Goal: Use online tool/utility: Use online tool/utility

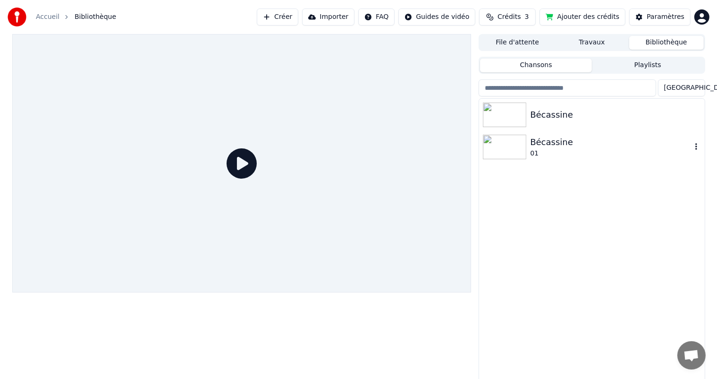
click at [627, 146] on div "Bécassine" at bounding box center [610, 142] width 161 height 13
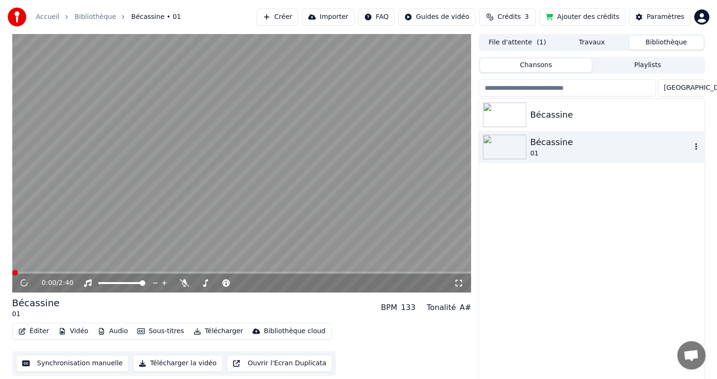
click at [697, 147] on icon "button" at bounding box center [696, 146] width 2 height 7
click at [24, 281] on icon at bounding box center [31, 283] width 22 height 8
click at [529, 201] on div "Bécassine Bécassine 01" at bounding box center [591, 240] width 225 height 283
click at [53, 367] on button "Synchronisation manuelle" at bounding box center [72, 363] width 113 height 17
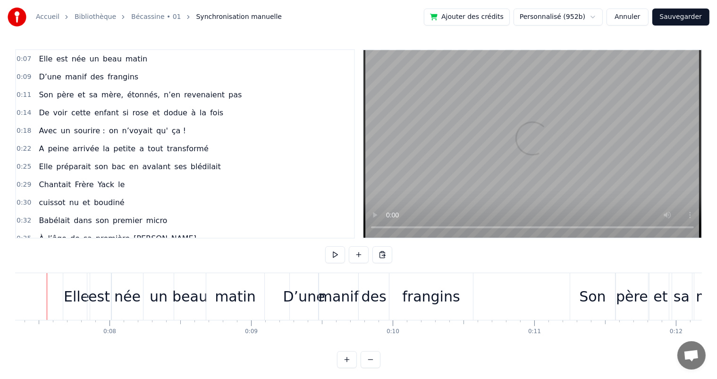
scroll to position [0, 1023]
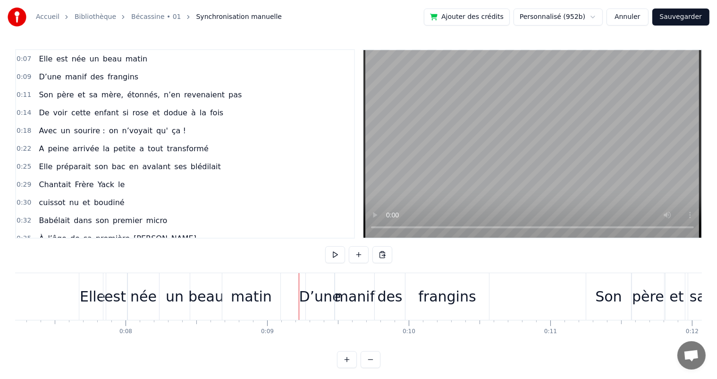
click at [319, 296] on div "D’une" at bounding box center [320, 296] width 42 height 21
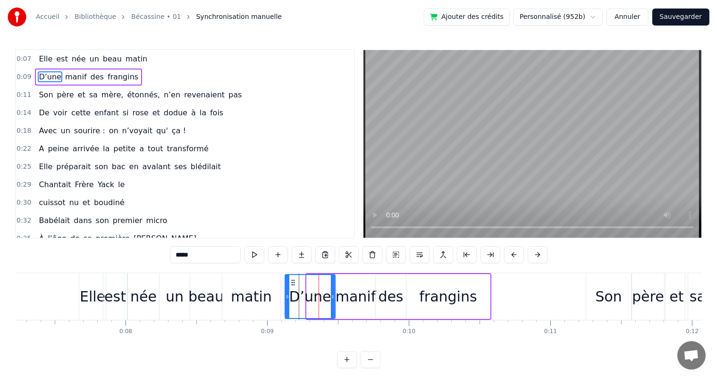
drag, startPoint x: 308, startPoint y: 297, endPoint x: 287, endPoint y: 297, distance: 21.7
click at [287, 297] on icon at bounding box center [288, 297] width 4 height 8
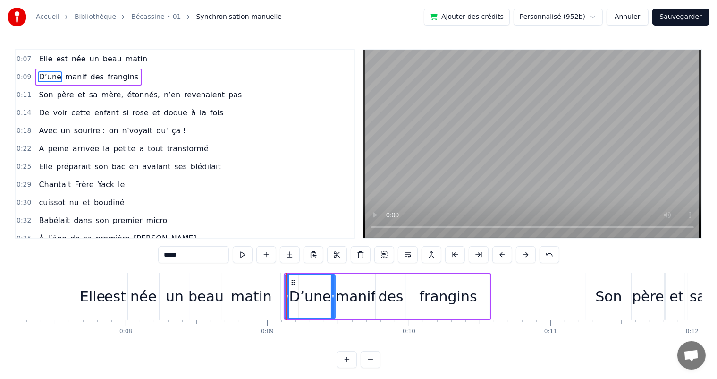
click at [274, 295] on div "matin" at bounding box center [251, 296] width 58 height 47
type input "*****"
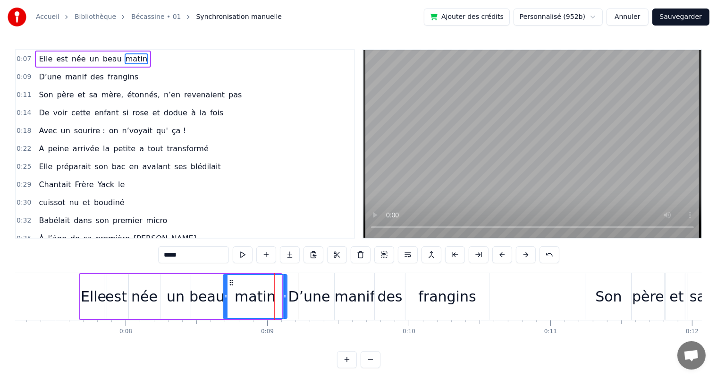
drag, startPoint x: 278, startPoint y: 297, endPoint x: 283, endPoint y: 299, distance: 5.8
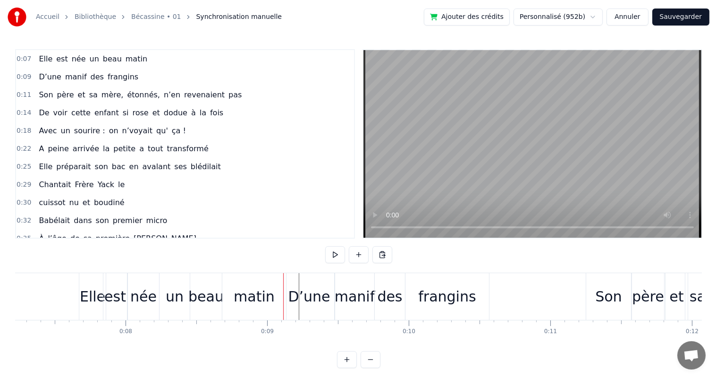
click at [47, 58] on span "Elle" at bounding box center [46, 58] width 16 height 11
click at [41, 58] on span "Elle" at bounding box center [46, 58] width 16 height 11
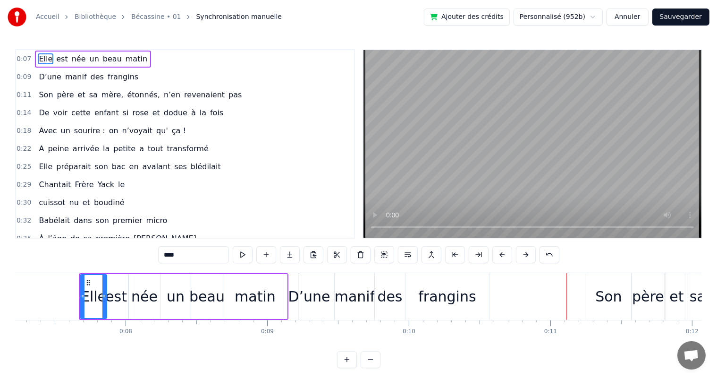
click at [300, 286] on div "D’une" at bounding box center [309, 296] width 42 height 21
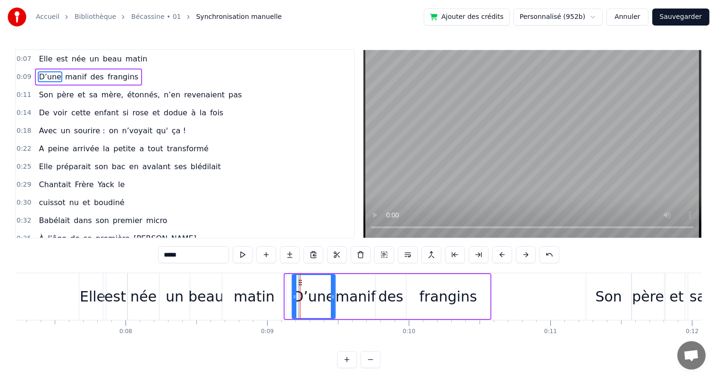
drag, startPoint x: 286, startPoint y: 297, endPoint x: 293, endPoint y: 300, distance: 7.6
click at [293, 300] on div at bounding box center [295, 296] width 4 height 43
click at [272, 296] on div "matin" at bounding box center [254, 296] width 64 height 47
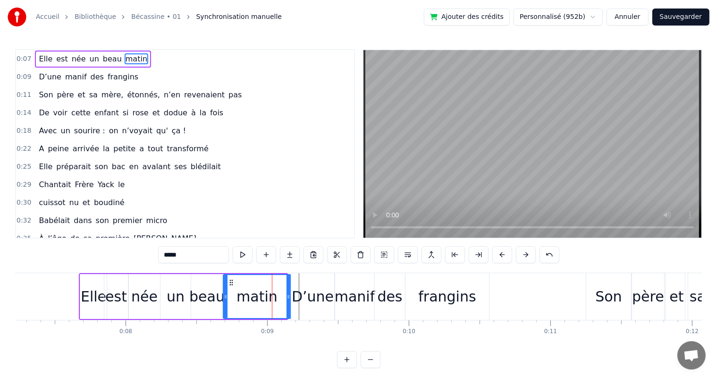
click at [289, 299] on icon at bounding box center [289, 297] width 4 height 8
click at [40, 59] on span "Elle" at bounding box center [46, 58] width 16 height 11
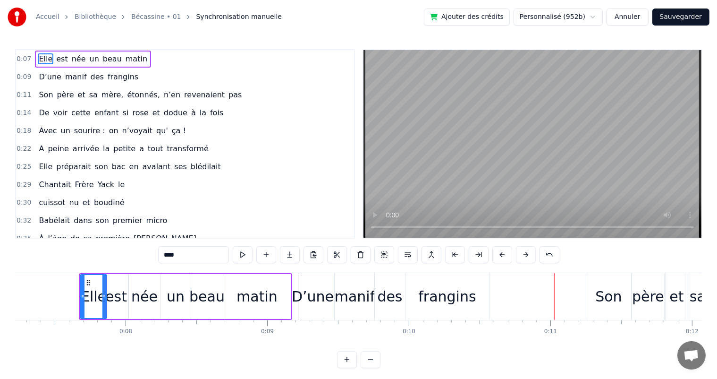
click at [279, 300] on div "matin" at bounding box center [257, 296] width 68 height 45
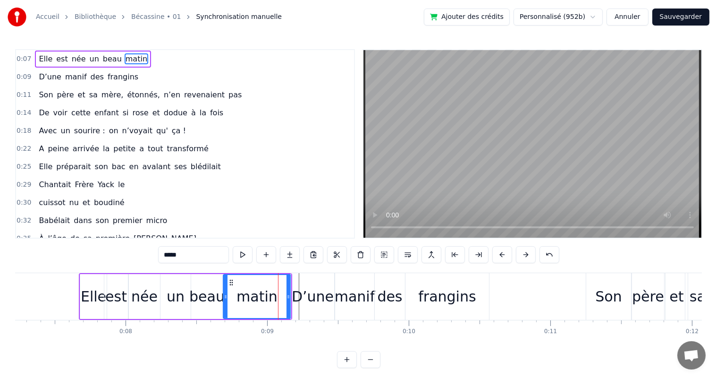
click at [314, 289] on div "D’une" at bounding box center [313, 296] width 42 height 21
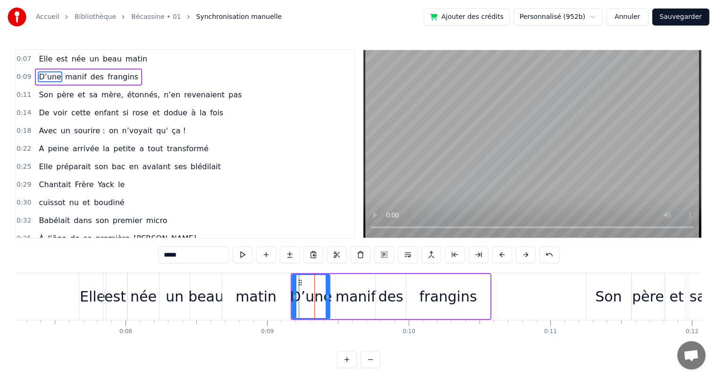
drag, startPoint x: 332, startPoint y: 295, endPoint x: 327, endPoint y: 295, distance: 5.2
click at [327, 295] on icon at bounding box center [328, 297] width 4 height 8
click at [351, 296] on div "manif" at bounding box center [356, 296] width 41 height 21
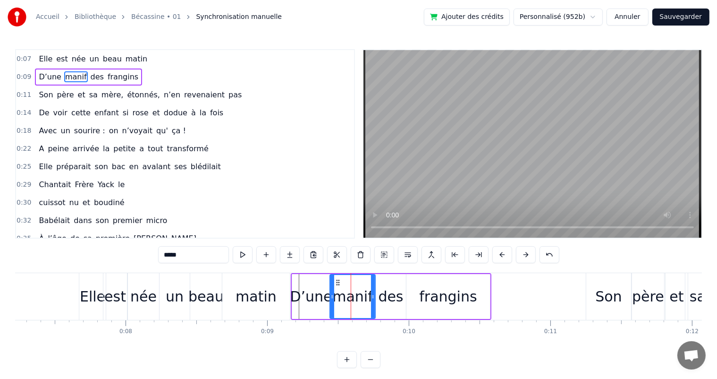
drag, startPoint x: 337, startPoint y: 295, endPoint x: 330, endPoint y: 293, distance: 6.6
click at [330, 293] on icon at bounding box center [332, 297] width 4 height 8
click at [396, 289] on div "des" at bounding box center [390, 296] width 25 height 21
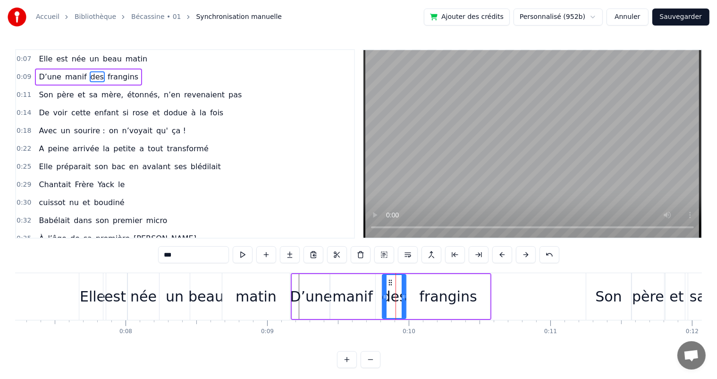
drag, startPoint x: 376, startPoint y: 295, endPoint x: 382, endPoint y: 295, distance: 6.6
click at [383, 295] on icon at bounding box center [385, 297] width 4 height 8
click at [364, 291] on div "manif" at bounding box center [352, 296] width 41 height 21
type input "*****"
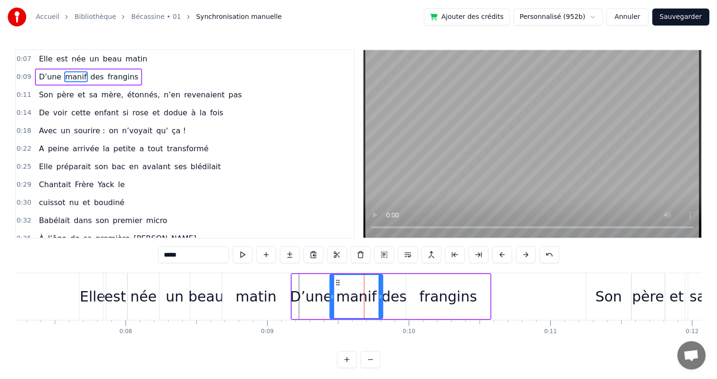
drag, startPoint x: 373, startPoint y: 294, endPoint x: 381, endPoint y: 295, distance: 7.6
click at [381, 295] on icon at bounding box center [381, 297] width 4 height 8
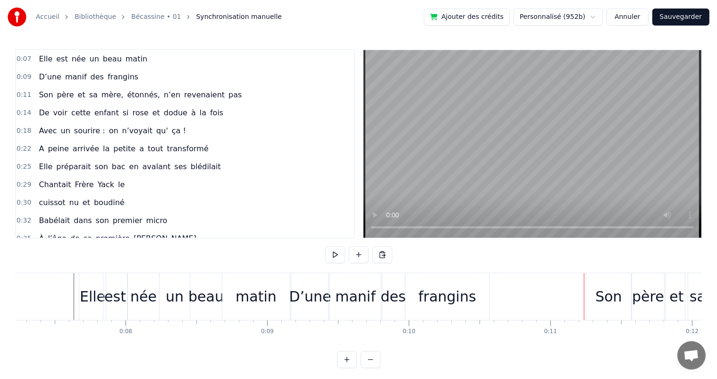
click at [400, 289] on div "des" at bounding box center [393, 296] width 25 height 21
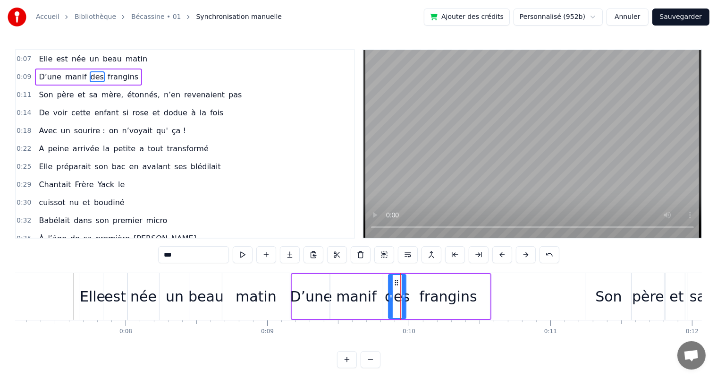
drag, startPoint x: 382, startPoint y: 296, endPoint x: 389, endPoint y: 298, distance: 6.3
click at [389, 298] on icon at bounding box center [391, 297] width 4 height 8
click at [375, 295] on div "manif" at bounding box center [356, 296] width 53 height 45
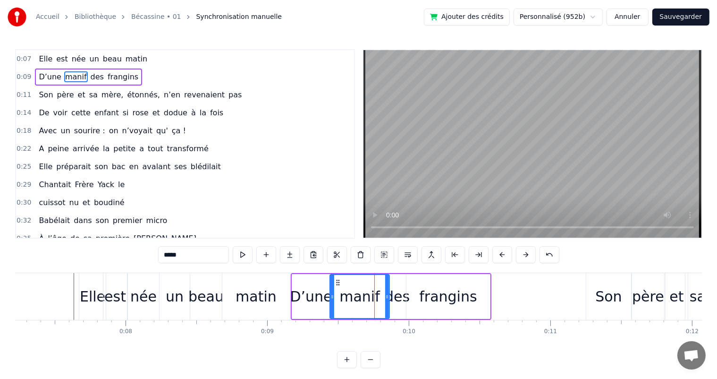
drag, startPoint x: 381, startPoint y: 295, endPoint x: 388, endPoint y: 297, distance: 7.0
click at [388, 297] on icon at bounding box center [387, 297] width 4 height 8
click at [41, 56] on span "Elle" at bounding box center [46, 58] width 16 height 11
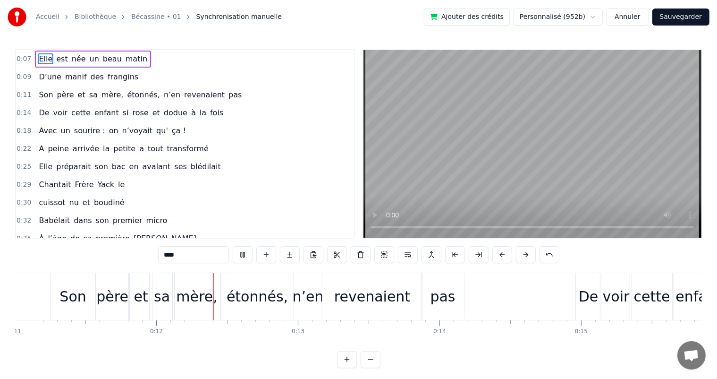
scroll to position [0, 1616]
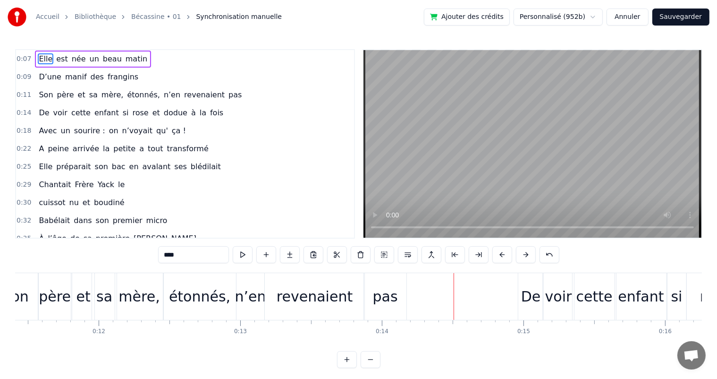
click at [554, 294] on div "voir" at bounding box center [558, 296] width 27 height 21
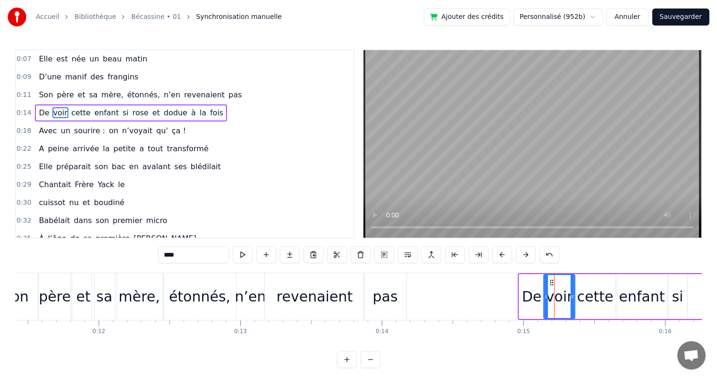
click at [269, 302] on div "revenaient" at bounding box center [315, 296] width 100 height 47
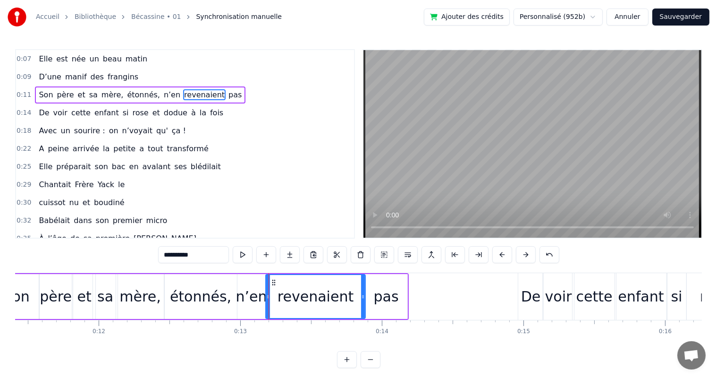
click at [219, 298] on div "étonnés," at bounding box center [200, 296] width 61 height 21
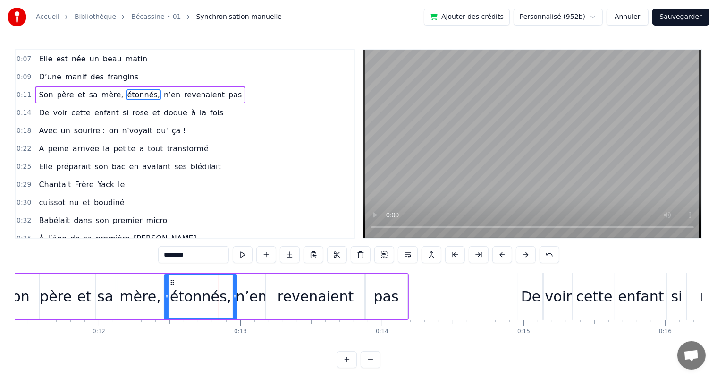
click at [125, 296] on div "mère," at bounding box center [139, 296] width 41 height 21
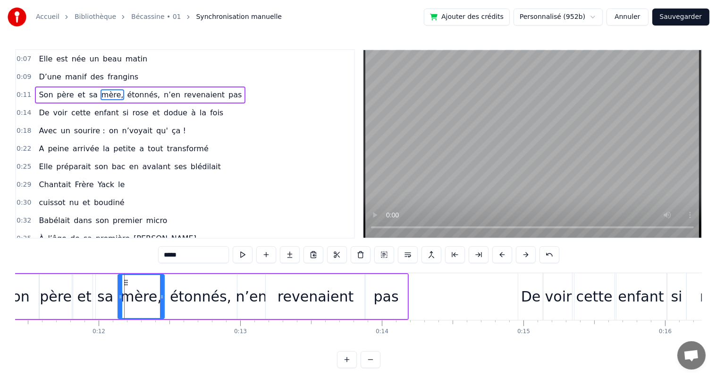
click at [119, 294] on icon at bounding box center [121, 297] width 4 height 8
click at [103, 291] on div "sa" at bounding box center [105, 296] width 16 height 21
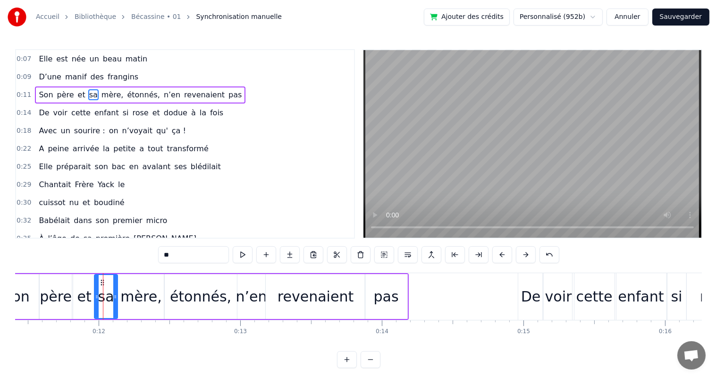
click at [95, 289] on div at bounding box center [97, 296] width 4 height 43
click at [276, 293] on div "revenaient" at bounding box center [316, 296] width 100 height 45
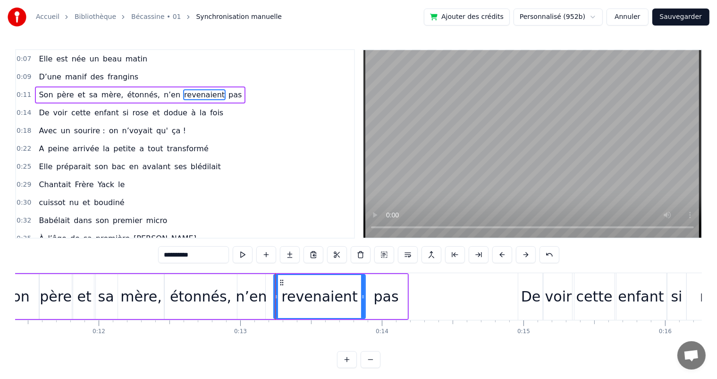
drag, startPoint x: 268, startPoint y: 295, endPoint x: 276, endPoint y: 296, distance: 8.2
click at [276, 296] on icon at bounding box center [276, 297] width 4 height 8
click at [253, 296] on div "n’en" at bounding box center [251, 296] width 31 height 21
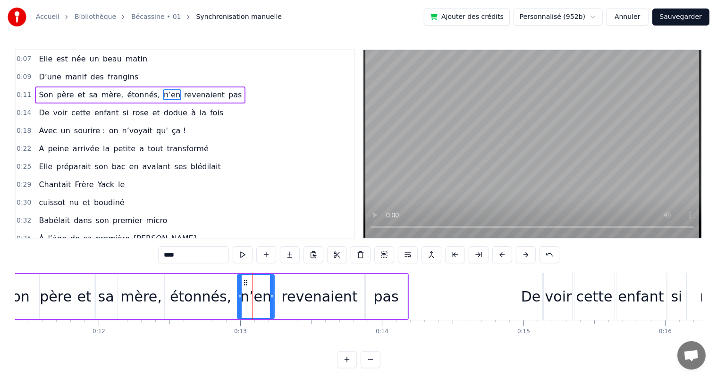
drag, startPoint x: 264, startPoint y: 296, endPoint x: 273, endPoint y: 298, distance: 9.2
click at [273, 298] on icon at bounding box center [272, 297] width 4 height 8
click at [38, 89] on span "Son" at bounding box center [46, 94] width 16 height 11
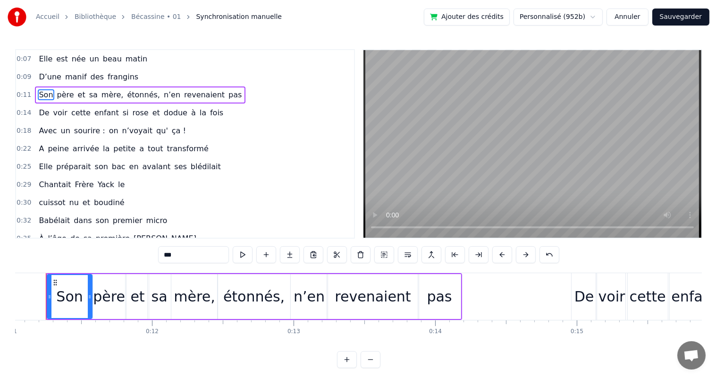
scroll to position [0, 1546]
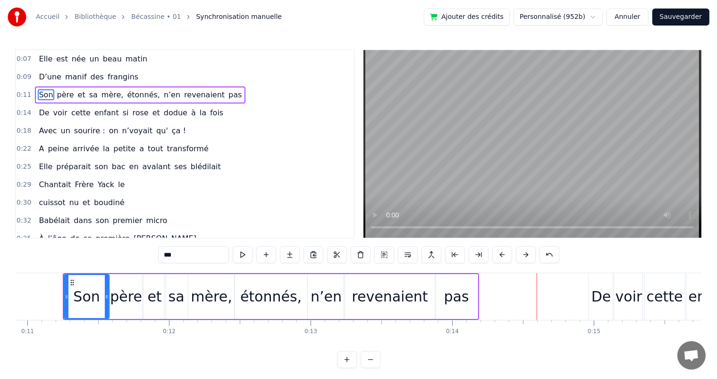
click at [42, 71] on span "D’une" at bounding box center [50, 76] width 25 height 11
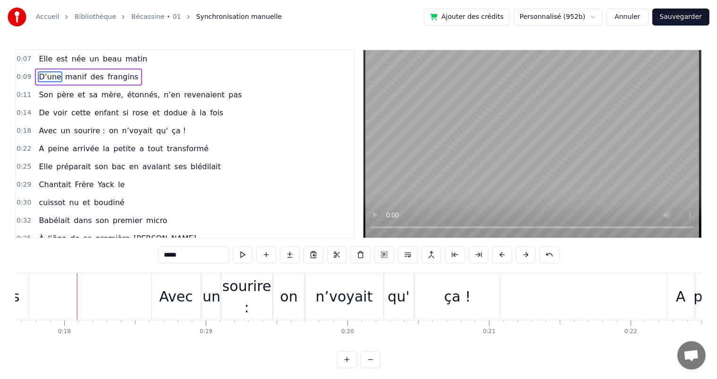
scroll to position [0, 2515]
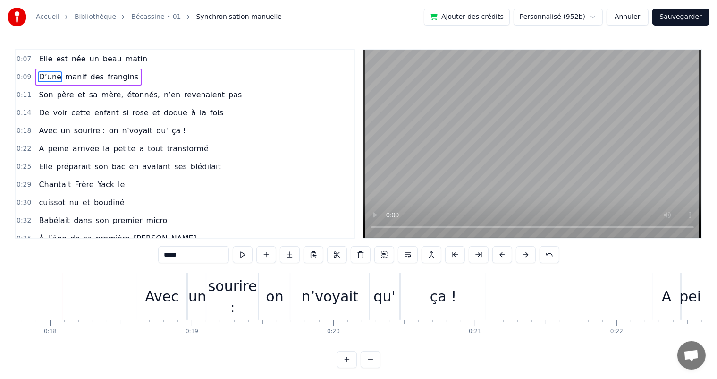
click at [40, 109] on span "De" at bounding box center [44, 112] width 12 height 11
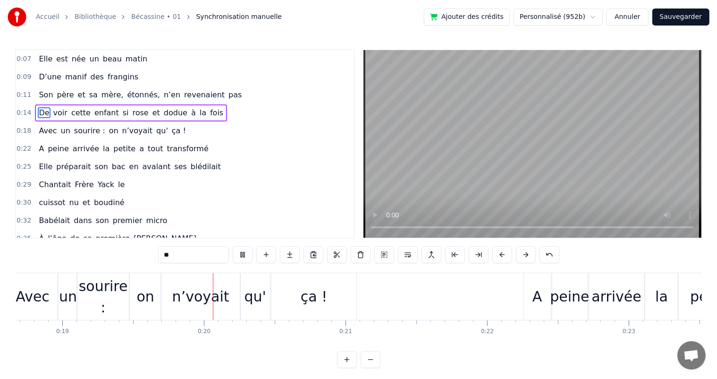
scroll to position [0, 2685]
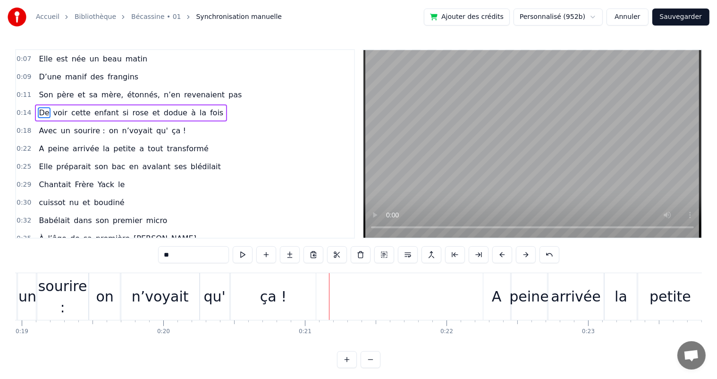
click at [174, 300] on div "n’voyait" at bounding box center [160, 296] width 57 height 21
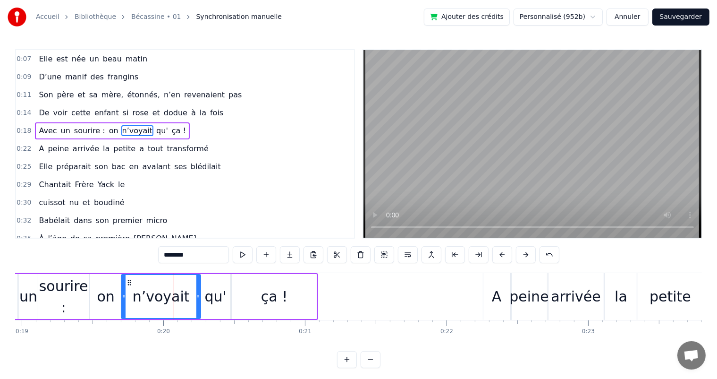
click at [113, 281] on div "on" at bounding box center [106, 296] width 32 height 45
type input "**"
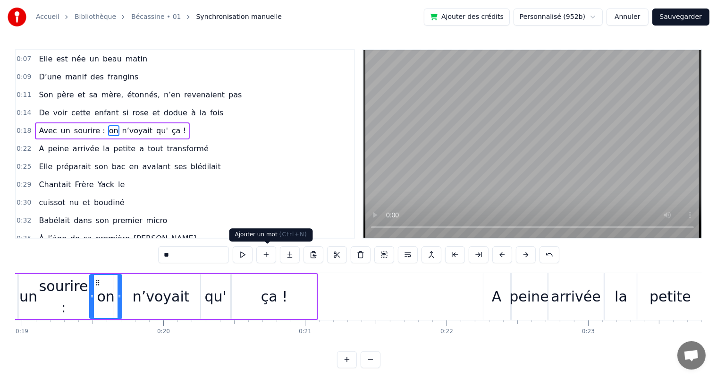
click at [266, 257] on button at bounding box center [266, 254] width 20 height 17
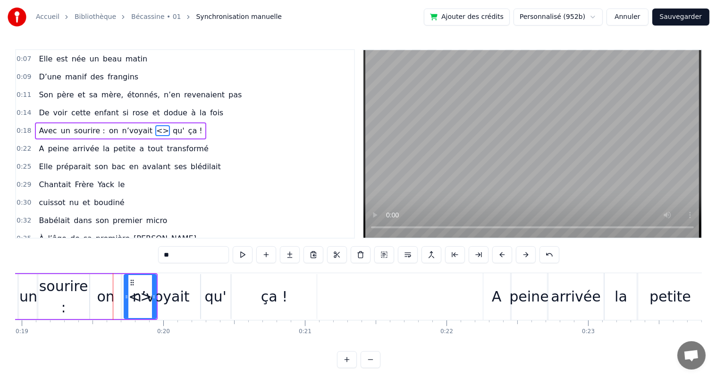
click at [162, 254] on input "**" at bounding box center [193, 254] width 71 height 17
type input "*"
click at [179, 293] on div "n’voyait" at bounding box center [161, 296] width 57 height 21
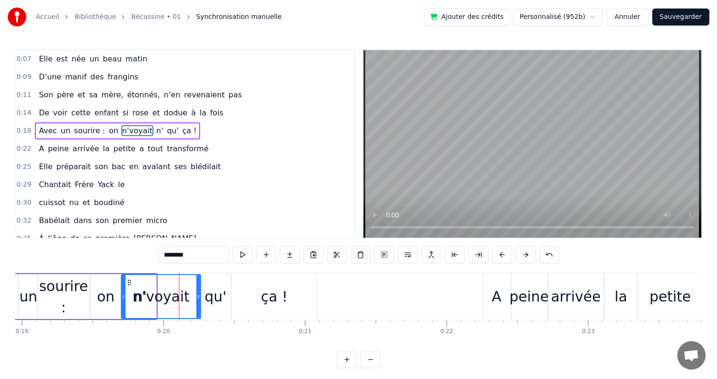
click at [168, 253] on input "********" at bounding box center [193, 254] width 71 height 17
click at [187, 292] on div "voyait" at bounding box center [161, 296] width 78 height 43
drag, startPoint x: 121, startPoint y: 291, endPoint x: 157, endPoint y: 296, distance: 36.2
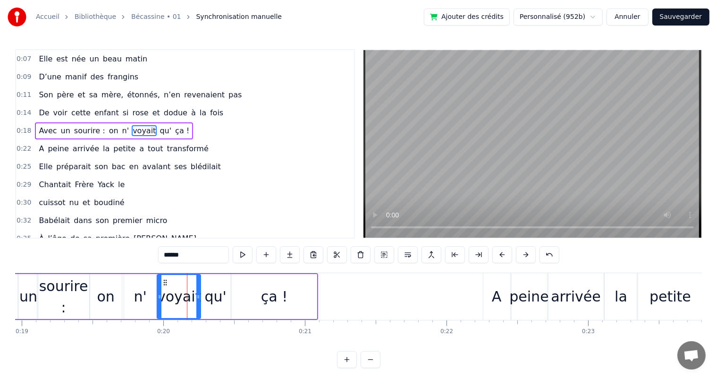
click at [144, 295] on div "n'" at bounding box center [140, 296] width 13 height 21
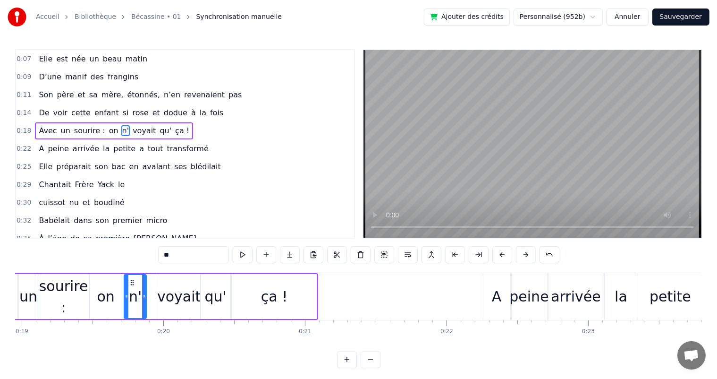
drag, startPoint x: 155, startPoint y: 295, endPoint x: 145, endPoint y: 295, distance: 9.9
click at [145, 295] on icon at bounding box center [144, 297] width 4 height 8
click at [113, 292] on div "on" at bounding box center [105, 296] width 17 height 21
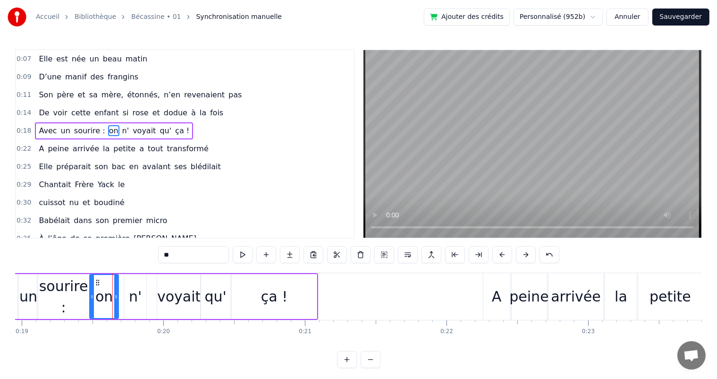
click at [116, 293] on icon at bounding box center [116, 297] width 4 height 8
click at [128, 293] on div "n'" at bounding box center [135, 296] width 22 height 45
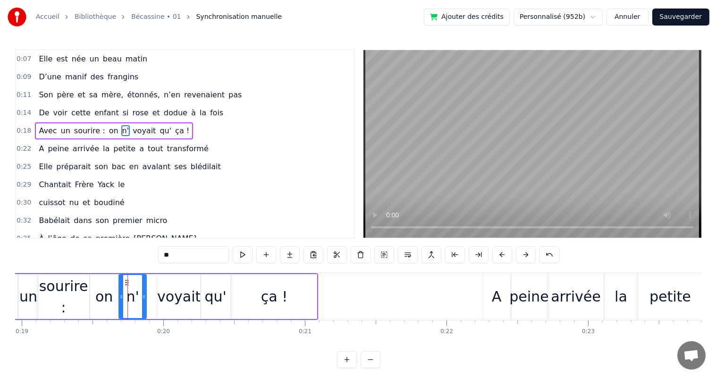
drag, startPoint x: 124, startPoint y: 295, endPoint x: 119, endPoint y: 295, distance: 5.2
click at [119, 295] on icon at bounding box center [121, 297] width 4 height 8
click at [164, 292] on div "voyait" at bounding box center [178, 296] width 43 height 21
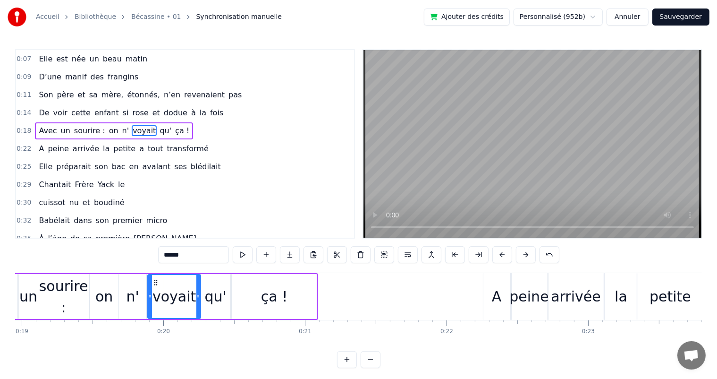
drag, startPoint x: 159, startPoint y: 296, endPoint x: 150, endPoint y: 294, distance: 9.5
click at [150, 294] on icon at bounding box center [150, 297] width 4 height 8
click at [42, 114] on span "De" at bounding box center [44, 112] width 12 height 11
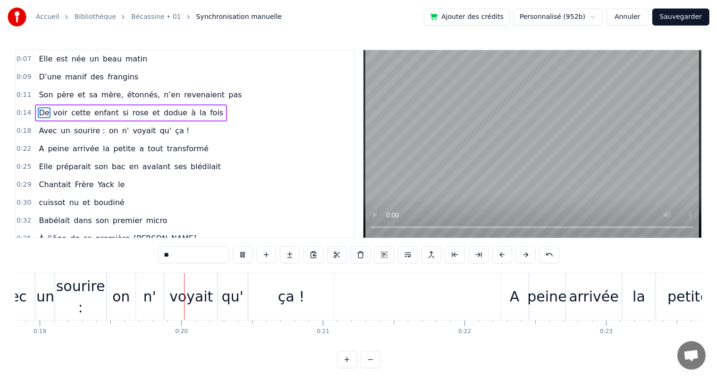
scroll to position [0, 2669]
click at [98, 109] on span "enfant" at bounding box center [106, 112] width 26 height 11
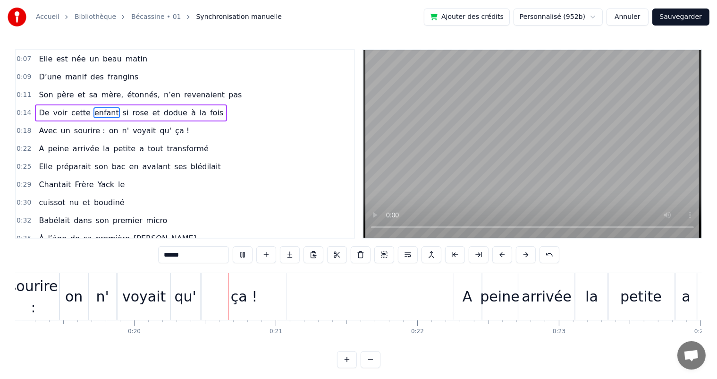
scroll to position [0, 2780]
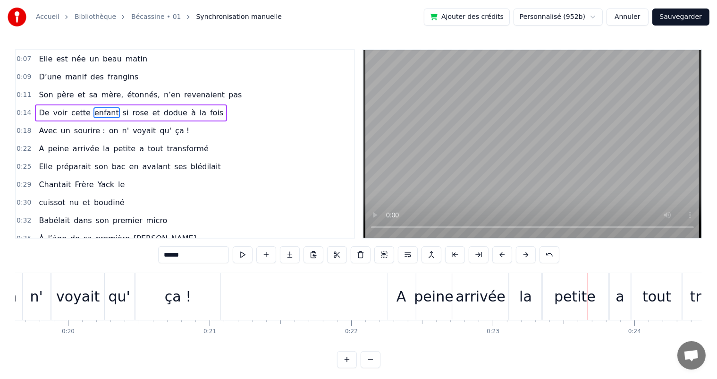
click at [70, 235] on span "de" at bounding box center [74, 238] width 11 height 11
type input "**"
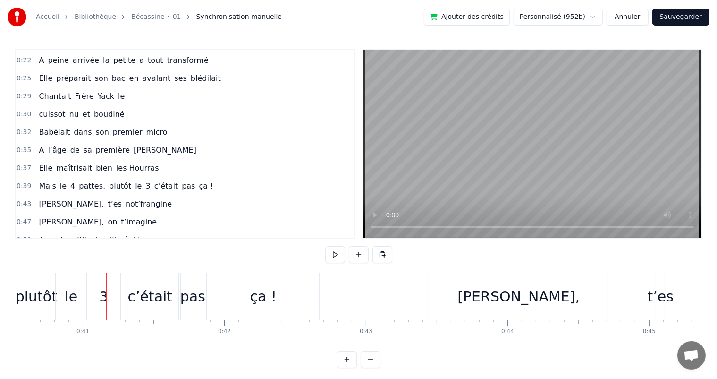
scroll to position [0, 5742]
click at [95, 166] on span "bien" at bounding box center [104, 167] width 18 height 11
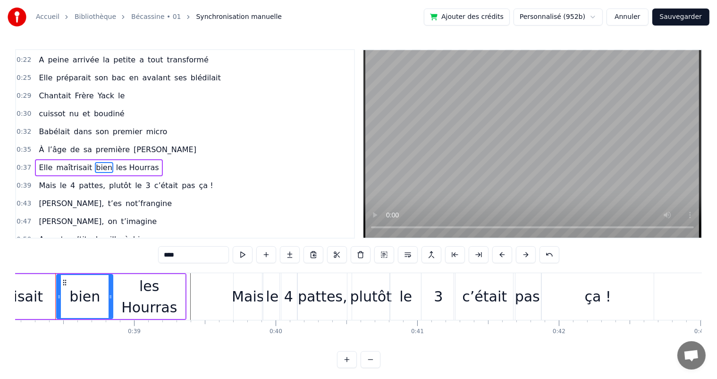
scroll to position [0, 5397]
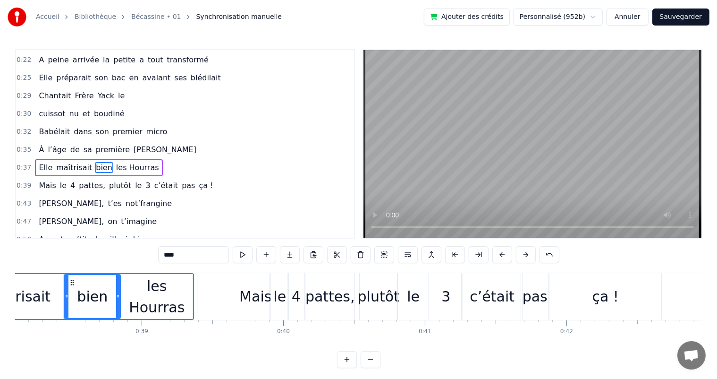
click at [133, 144] on span "[PERSON_NAME]" at bounding box center [165, 149] width 65 height 11
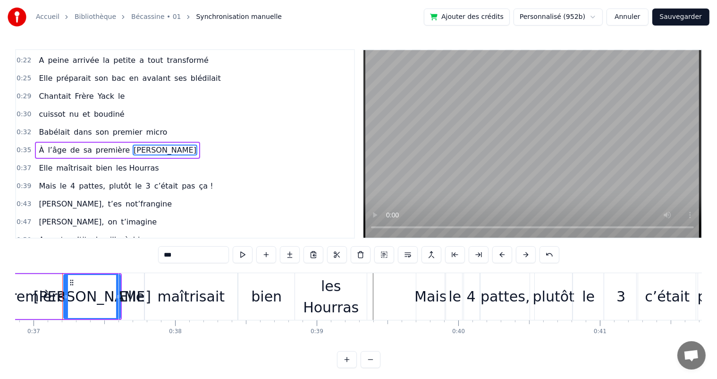
scroll to position [0, 5222]
click at [162, 298] on div "maîtrisait" at bounding box center [192, 296] width 68 height 21
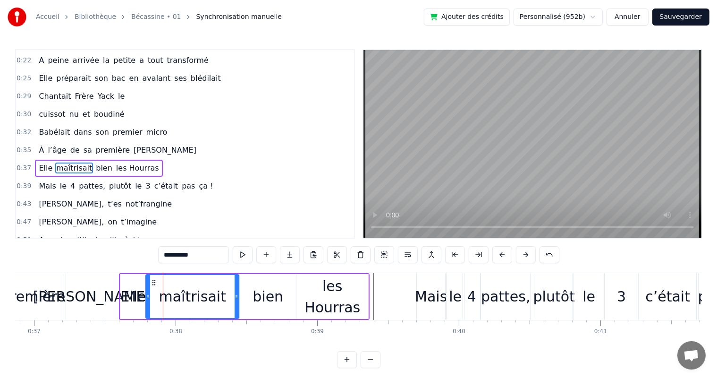
scroll to position [106, 0]
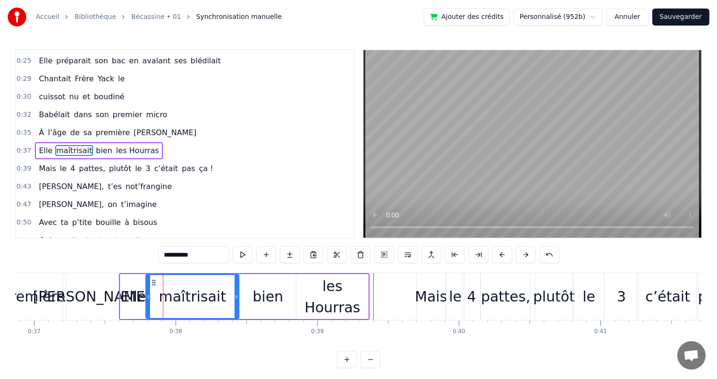
click at [162, 254] on input "**********" at bounding box center [193, 254] width 71 height 17
click at [130, 312] on div "Elle" at bounding box center [132, 296] width 25 height 45
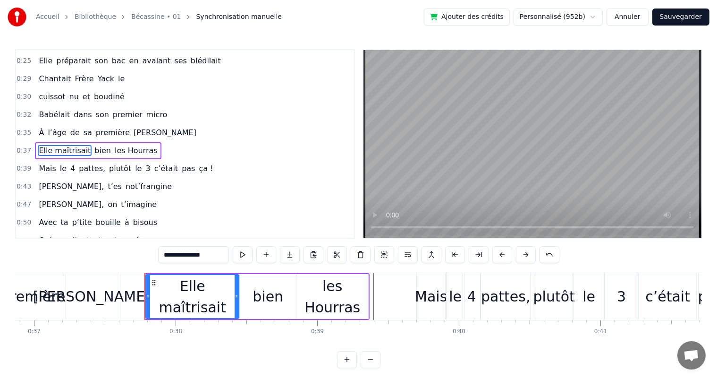
click at [94, 294] on div "[PERSON_NAME]" at bounding box center [92, 296] width 118 height 21
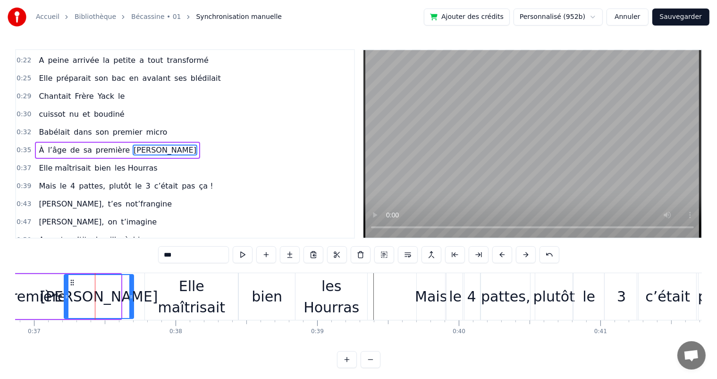
drag, startPoint x: 120, startPoint y: 296, endPoint x: 133, endPoint y: 297, distance: 12.8
click at [133, 297] on div "[PERSON_NAME]" at bounding box center [99, 296] width 70 height 45
click at [167, 295] on div "Elle maîtrisait" at bounding box center [191, 296] width 93 height 42
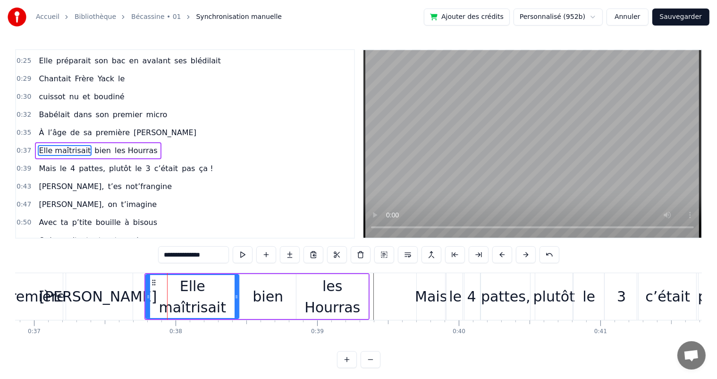
click at [257, 297] on div "bien" at bounding box center [268, 296] width 31 height 21
type input "****"
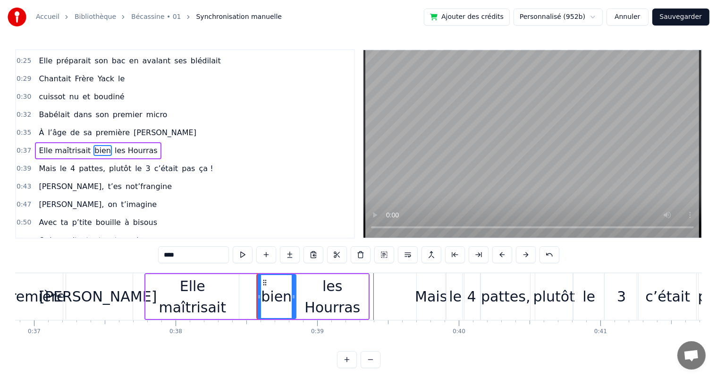
drag, startPoint x: 240, startPoint y: 296, endPoint x: 257, endPoint y: 297, distance: 17.0
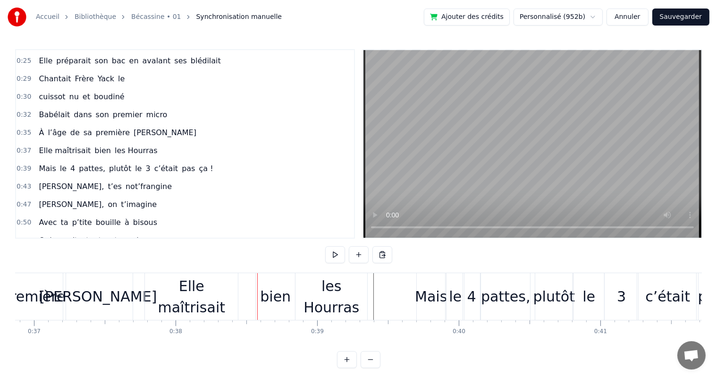
click at [218, 289] on div "Elle maîtrisait" at bounding box center [191, 296] width 93 height 42
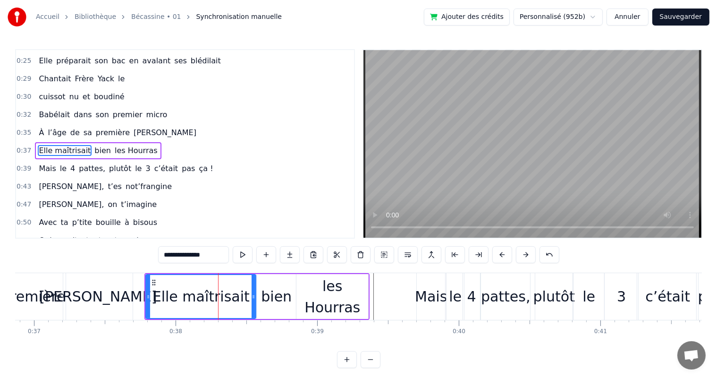
drag, startPoint x: 234, startPoint y: 294, endPoint x: 251, endPoint y: 295, distance: 17.0
click at [252, 295] on icon at bounding box center [254, 297] width 4 height 8
click at [341, 278] on div "les Hourras" at bounding box center [332, 296] width 72 height 45
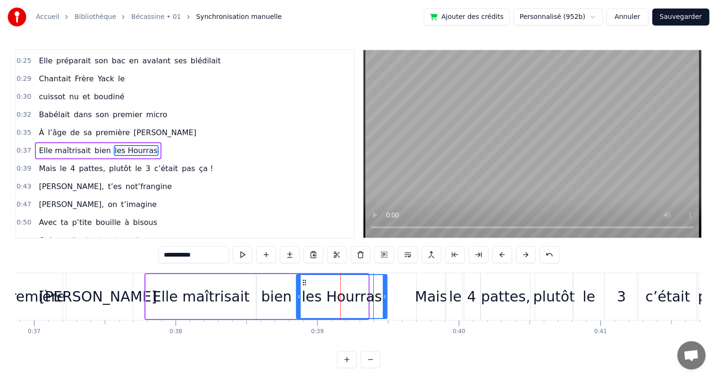
drag, startPoint x: 366, startPoint y: 293, endPoint x: 385, endPoint y: 293, distance: 18.9
click at [385, 293] on icon at bounding box center [385, 297] width 4 height 8
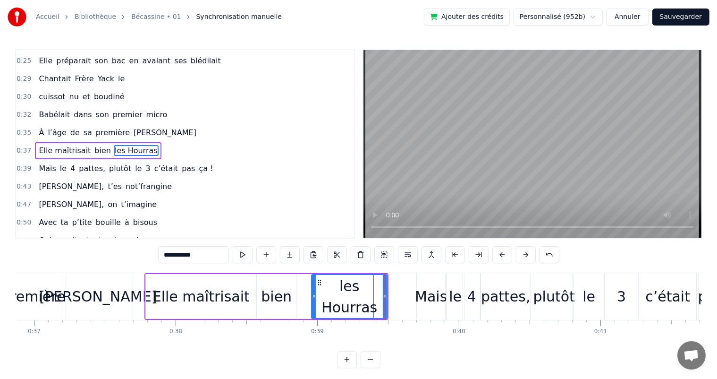
drag, startPoint x: 296, startPoint y: 293, endPoint x: 311, endPoint y: 295, distance: 15.2
click at [312, 295] on icon at bounding box center [314, 297] width 4 height 8
click at [276, 296] on div "bien" at bounding box center [276, 296] width 31 height 21
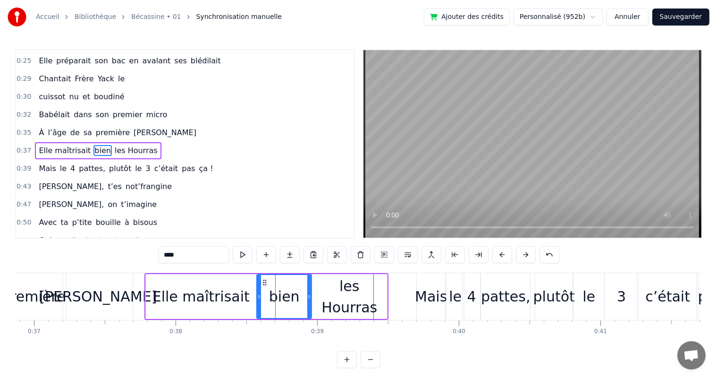
drag, startPoint x: 294, startPoint y: 299, endPoint x: 310, endPoint y: 301, distance: 15.7
click at [310, 301] on div at bounding box center [309, 296] width 4 height 43
click at [38, 112] on span "Babélait" at bounding box center [54, 114] width 33 height 11
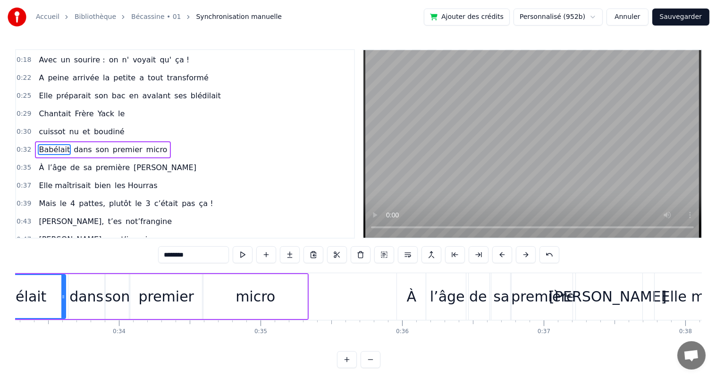
scroll to position [0, 4617]
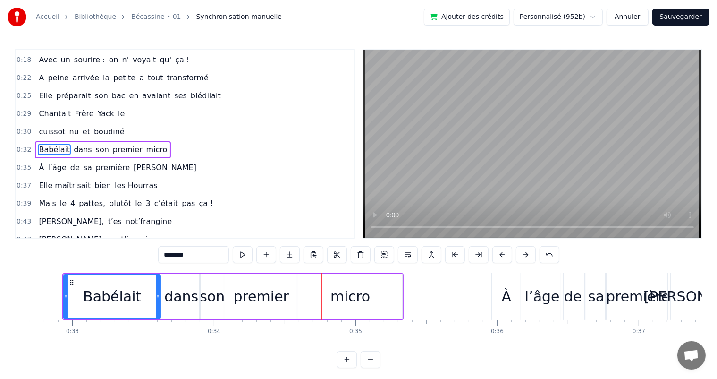
click at [68, 126] on span "nu" at bounding box center [73, 131] width 11 height 11
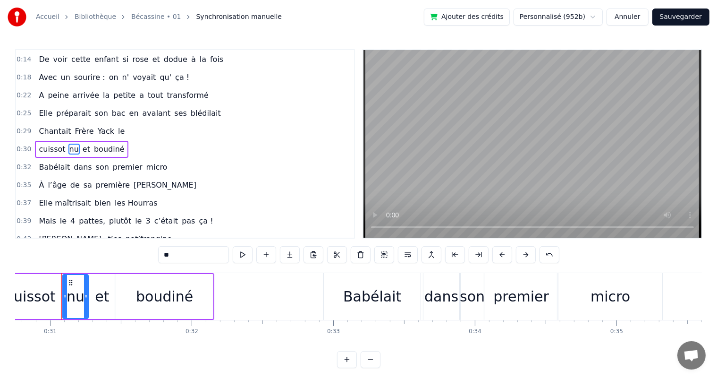
scroll to position [0, 4355]
click at [183, 259] on input "**" at bounding box center [193, 254] width 71 height 17
click at [97, 296] on div "et" at bounding box center [103, 296] width 14 height 21
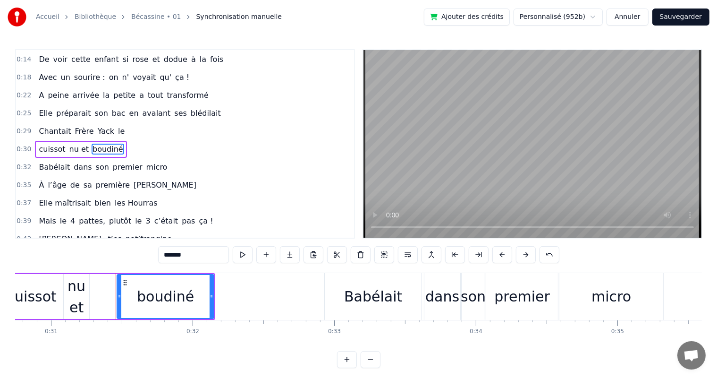
click at [70, 296] on div "nu et" at bounding box center [76, 296] width 25 height 42
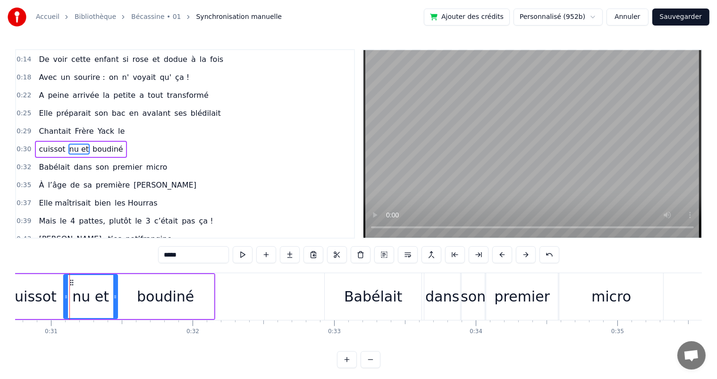
drag, startPoint x: 87, startPoint y: 294, endPoint x: 115, endPoint y: 295, distance: 28.3
click at [115, 295] on icon at bounding box center [115, 297] width 4 height 8
click at [50, 126] on span "Chantait" at bounding box center [55, 131] width 34 height 11
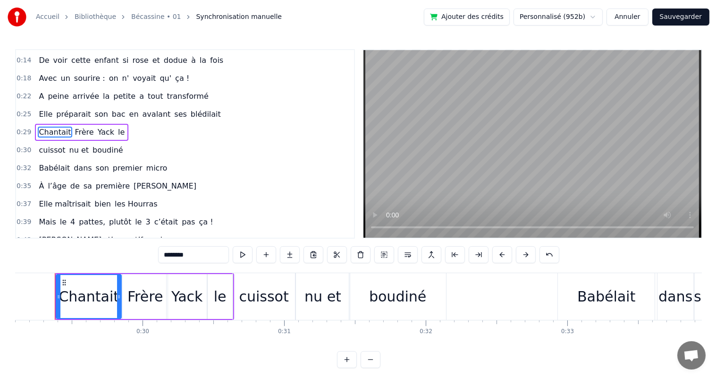
scroll to position [0, 4114]
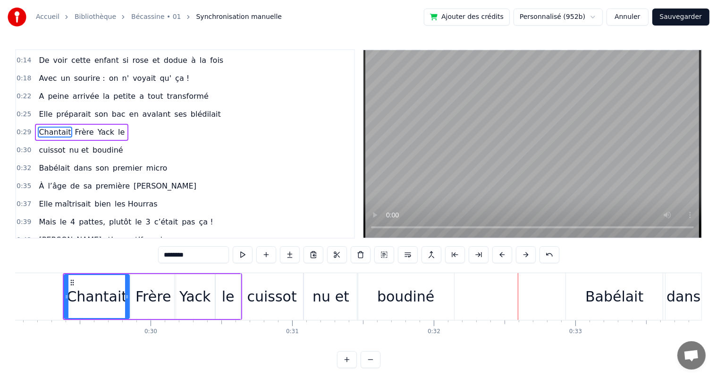
click at [293, 296] on div "cuissot" at bounding box center [272, 296] width 62 height 47
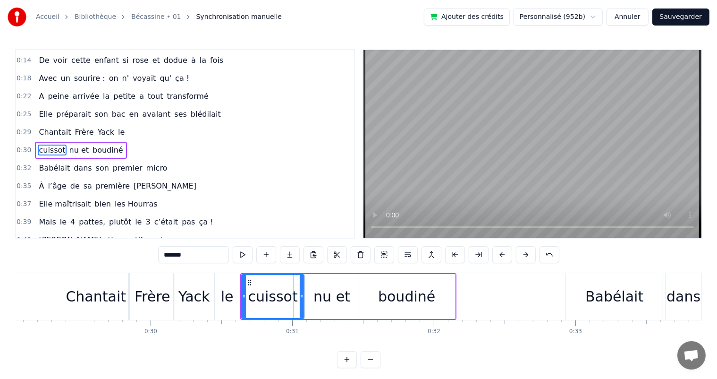
scroll to position [53, 0]
drag, startPoint x: 303, startPoint y: 297, endPoint x: 294, endPoint y: 294, distance: 9.4
click at [294, 294] on icon at bounding box center [293, 297] width 4 height 8
click at [322, 296] on div "nu et" at bounding box center [331, 296] width 37 height 21
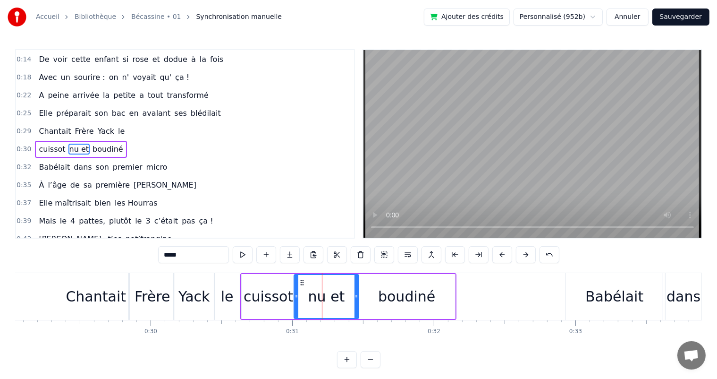
drag, startPoint x: 305, startPoint y: 296, endPoint x: 294, endPoint y: 296, distance: 10.9
click at [295, 296] on icon at bounding box center [297, 297] width 4 height 8
click at [51, 126] on span "Chantait" at bounding box center [55, 131] width 34 height 11
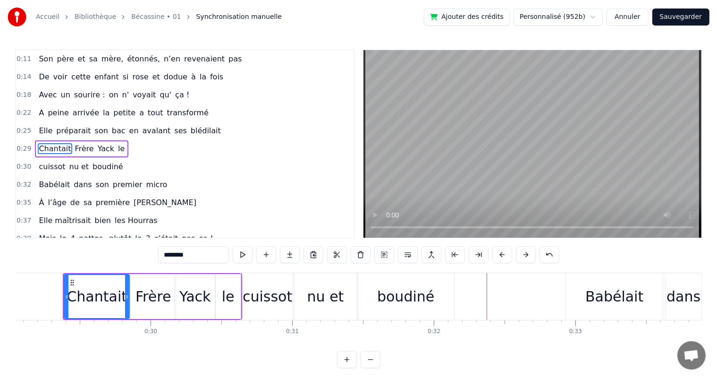
click at [408, 296] on div "boudiné" at bounding box center [405, 296] width 57 height 21
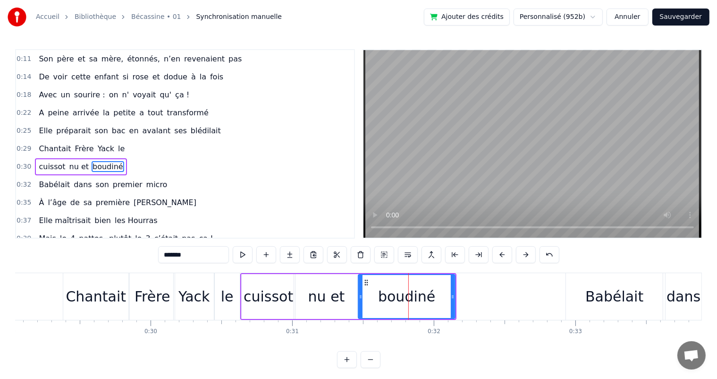
scroll to position [53, 0]
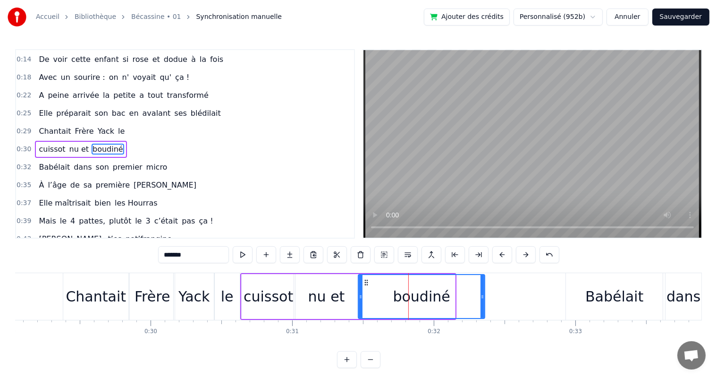
drag, startPoint x: 452, startPoint y: 294, endPoint x: 482, endPoint y: 294, distance: 29.7
click at [482, 294] on icon at bounding box center [483, 297] width 4 height 8
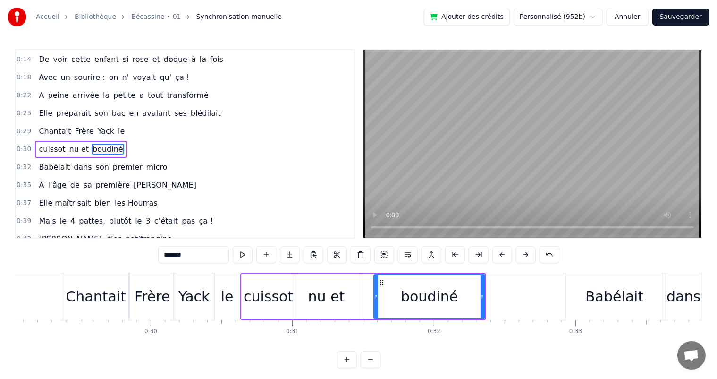
drag, startPoint x: 359, startPoint y: 294, endPoint x: 374, endPoint y: 296, distance: 15.7
click at [374, 296] on icon at bounding box center [376, 297] width 4 height 8
click at [326, 288] on div "nu et" at bounding box center [326, 296] width 37 height 21
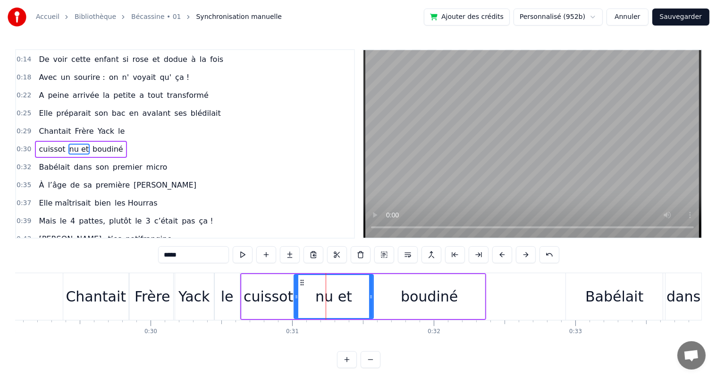
drag, startPoint x: 357, startPoint y: 294, endPoint x: 372, endPoint y: 295, distance: 14.7
click at [372, 295] on icon at bounding box center [371, 297] width 4 height 8
drag, startPoint x: 296, startPoint y: 287, endPoint x: 310, endPoint y: 289, distance: 13.8
click at [310, 289] on div at bounding box center [310, 296] width 4 height 43
click at [270, 291] on div "cuissot" at bounding box center [269, 296] width 50 height 21
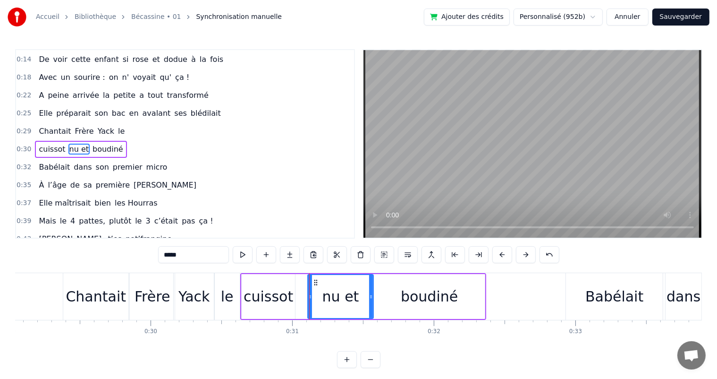
type input "*******"
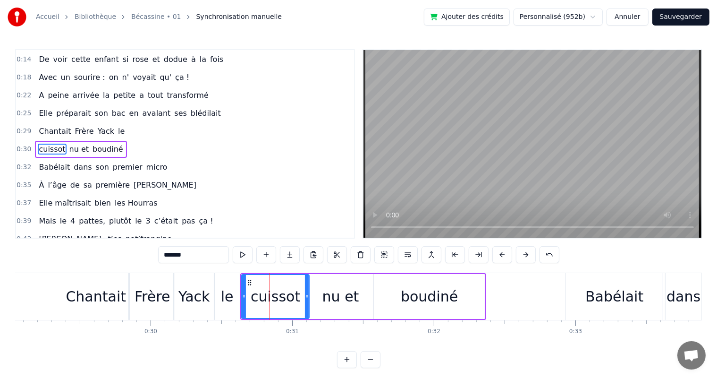
drag, startPoint x: 292, startPoint y: 293, endPoint x: 306, endPoint y: 296, distance: 14.4
click at [306, 296] on icon at bounding box center [307, 297] width 4 height 8
click at [53, 123] on div "Chantait Frère Yack le" at bounding box center [81, 131] width 93 height 17
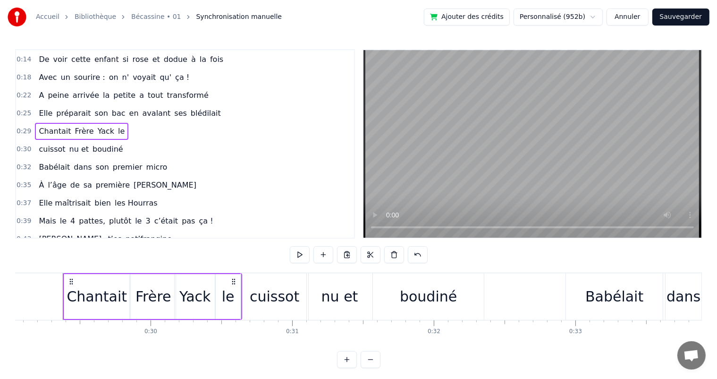
click at [47, 126] on span "Chantait" at bounding box center [55, 131] width 34 height 11
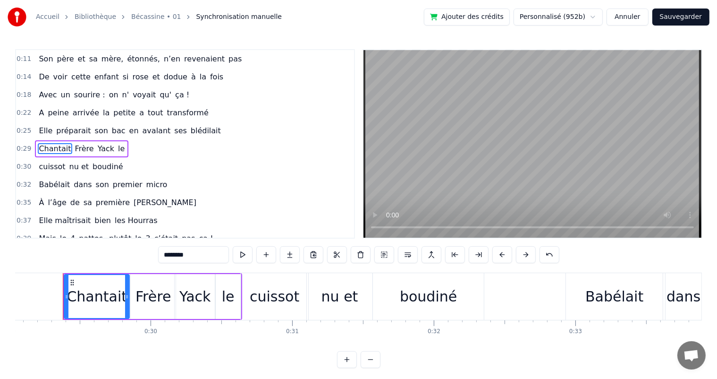
scroll to position [200, 0]
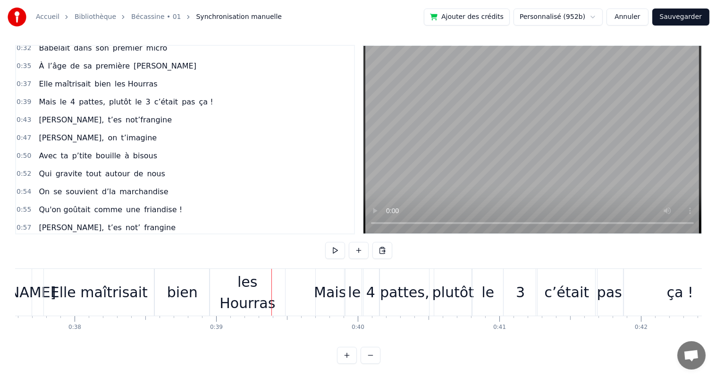
scroll to position [162, 0]
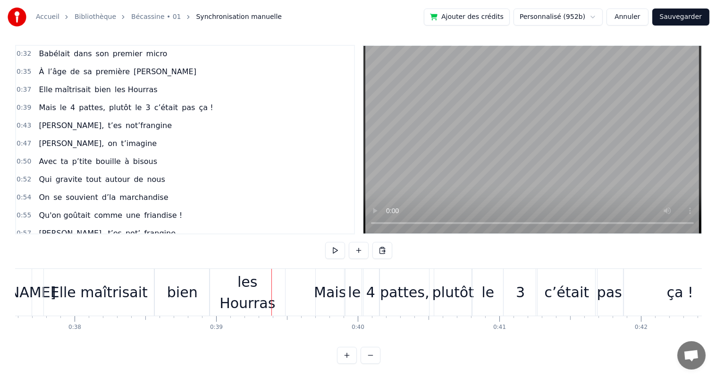
click at [49, 280] on div "Elle maîtrisait" at bounding box center [99, 292] width 110 height 47
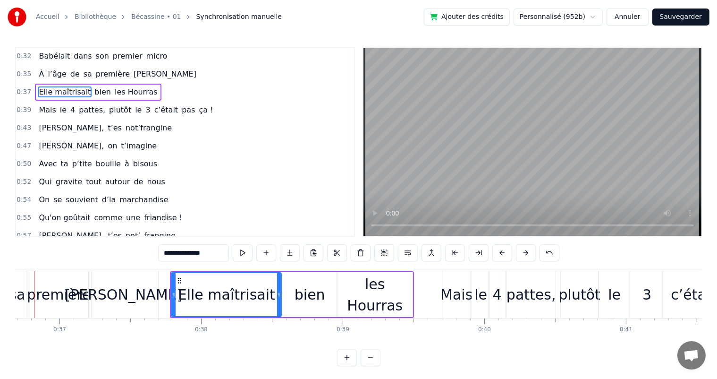
scroll to position [0, 5168]
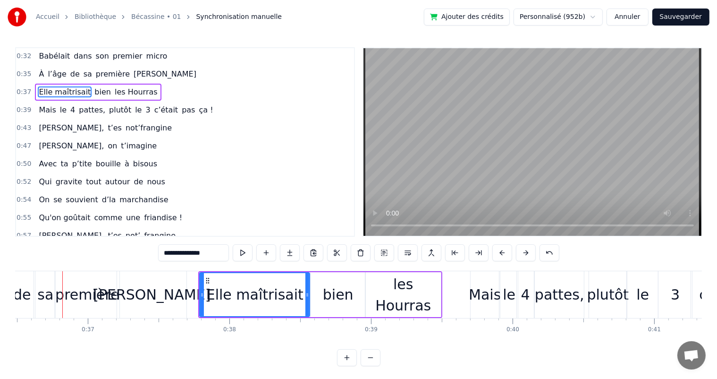
click at [127, 296] on div "[PERSON_NAME]" at bounding box center [151, 294] width 69 height 47
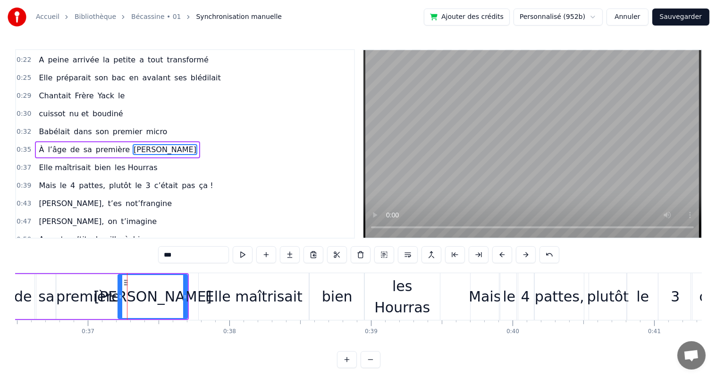
scroll to position [88, 0]
click at [39, 144] on span "À" at bounding box center [41, 149] width 7 height 11
type input "*"
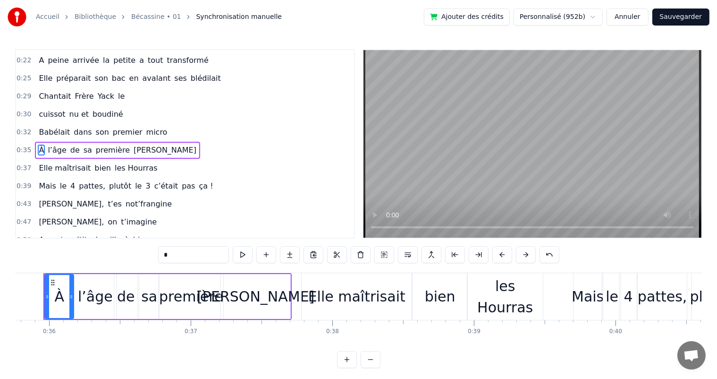
scroll to position [0, 5046]
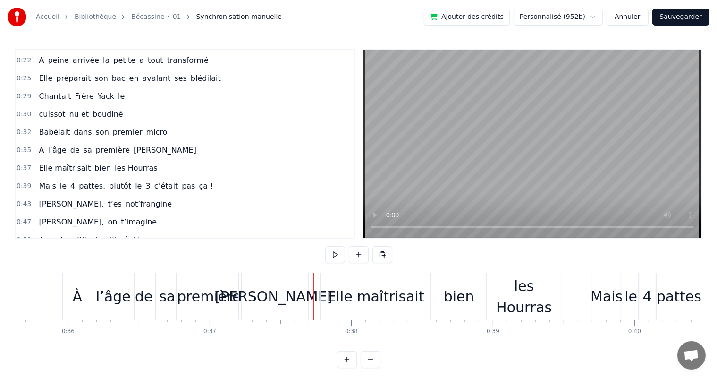
click at [295, 284] on div "[PERSON_NAME]" at bounding box center [273, 296] width 69 height 47
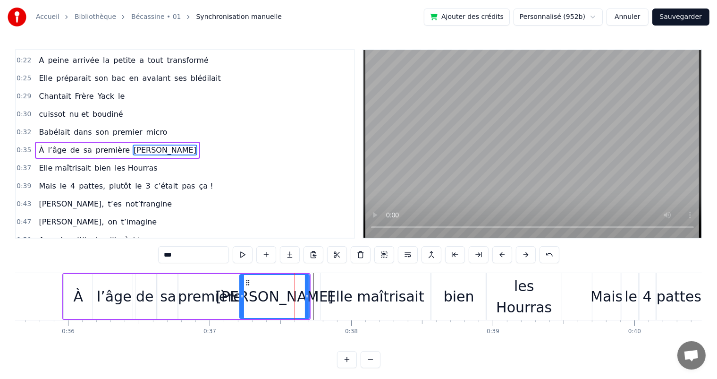
click at [270, 247] on button at bounding box center [266, 254] width 20 height 17
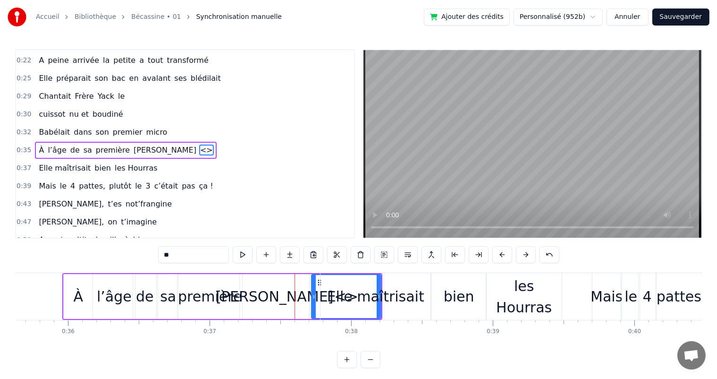
click at [146, 253] on div "0:07 [PERSON_NAME] est née un beau matin 0:09 D’une manif des frangins 0:11 Son…" at bounding box center [358, 208] width 687 height 319
click at [53, 128] on span "Babélait" at bounding box center [54, 132] width 33 height 11
type input "********"
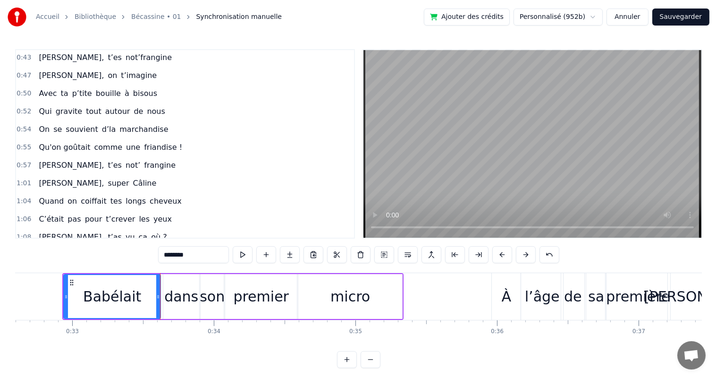
scroll to position [398, 0]
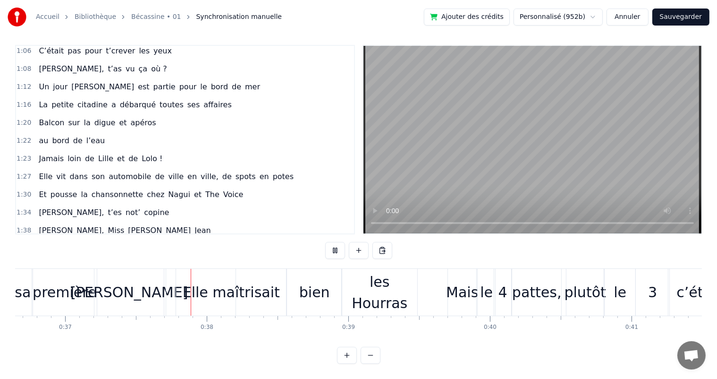
scroll to position [0, 5220]
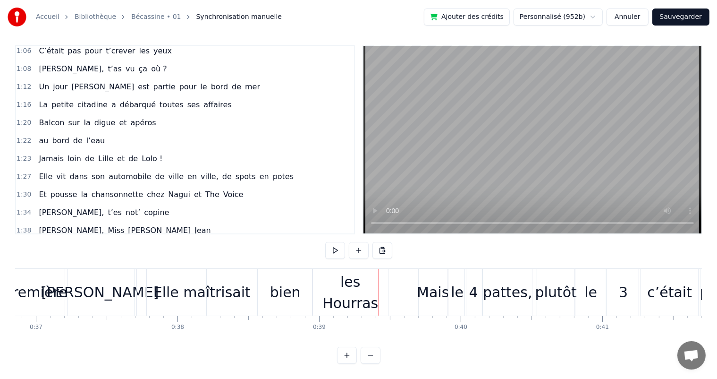
click at [283, 272] on div "bien" at bounding box center [285, 292] width 55 height 47
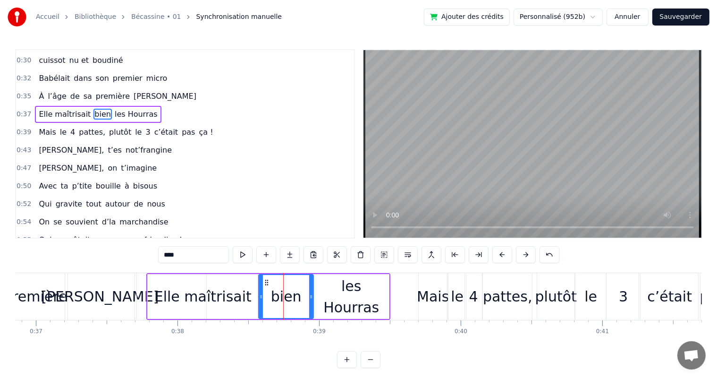
scroll to position [106, 0]
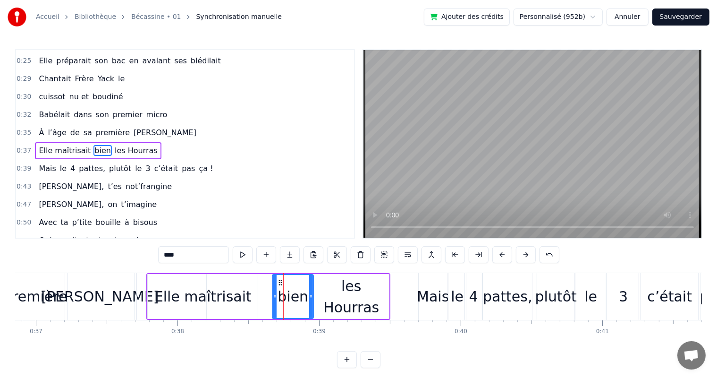
drag, startPoint x: 260, startPoint y: 296, endPoint x: 274, endPoint y: 299, distance: 14.0
click at [274, 299] on icon at bounding box center [275, 297] width 4 height 8
click at [232, 288] on div "Elle maîtrisait" at bounding box center [202, 296] width 97 height 21
type input "**********"
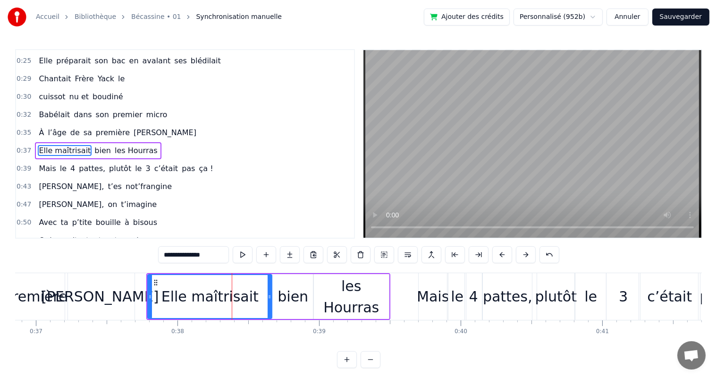
drag, startPoint x: 255, startPoint y: 292, endPoint x: 269, endPoint y: 293, distance: 14.2
click at [269, 293] on icon at bounding box center [270, 297] width 4 height 8
click at [137, 289] on div "À l’âge de sa première Ola" at bounding box center [49, 296] width 320 height 47
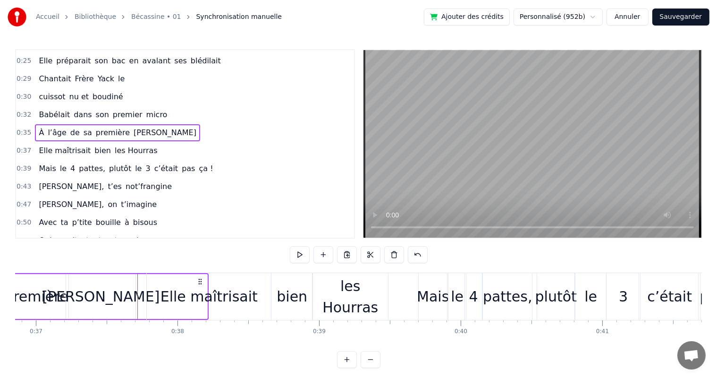
click at [164, 291] on div "Elle maîtrisait" at bounding box center [209, 296] width 124 height 47
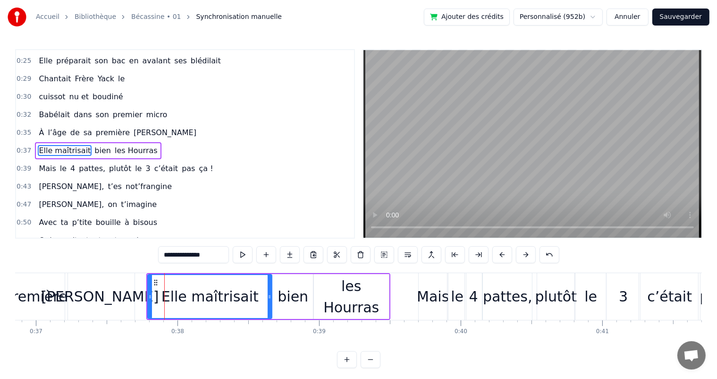
click at [127, 290] on div "[PERSON_NAME]" at bounding box center [99, 296] width 69 height 47
type input "***"
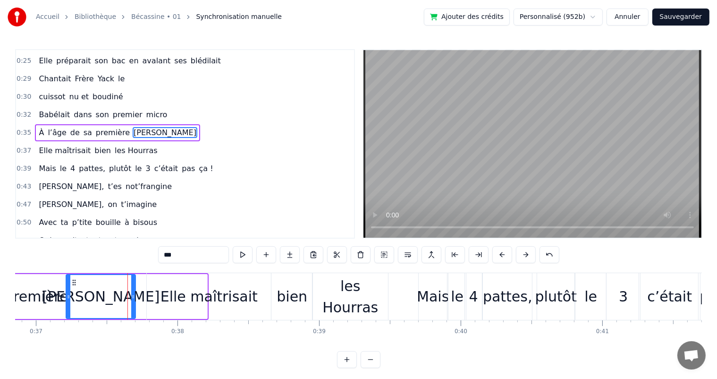
scroll to position [88, 0]
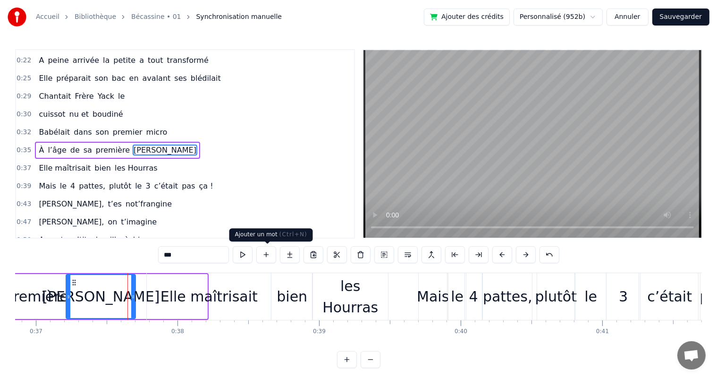
click at [268, 253] on button at bounding box center [266, 254] width 20 height 17
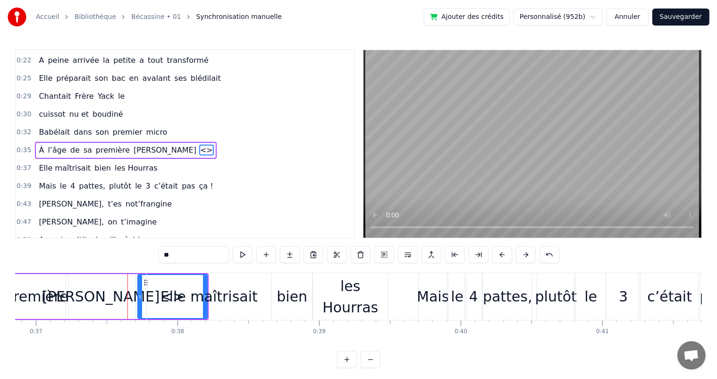
click at [205, 295] on div "Elle maîtrisait" at bounding box center [209, 296] width 97 height 21
type input "**********"
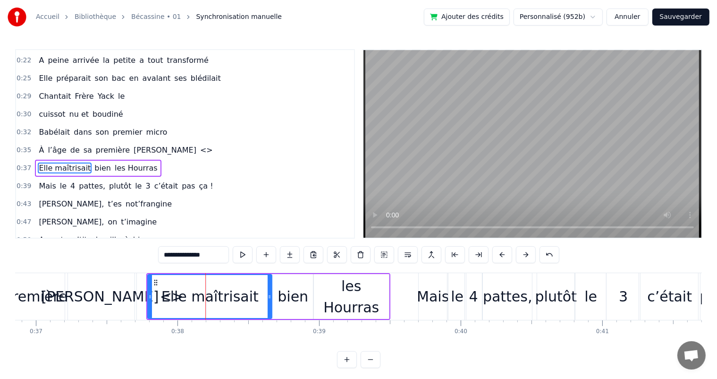
scroll to position [106, 0]
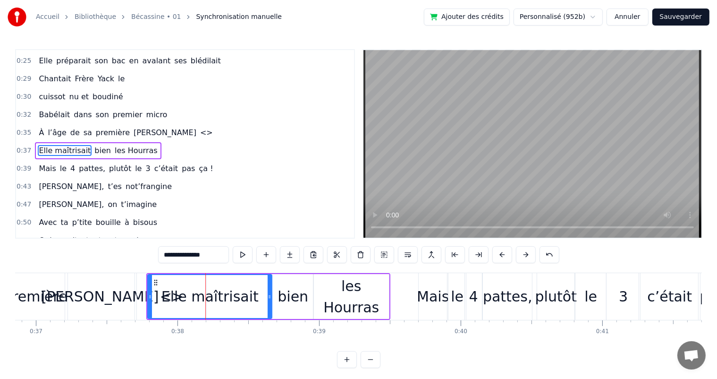
click at [205, 295] on div at bounding box center [205, 296] width 0 height 47
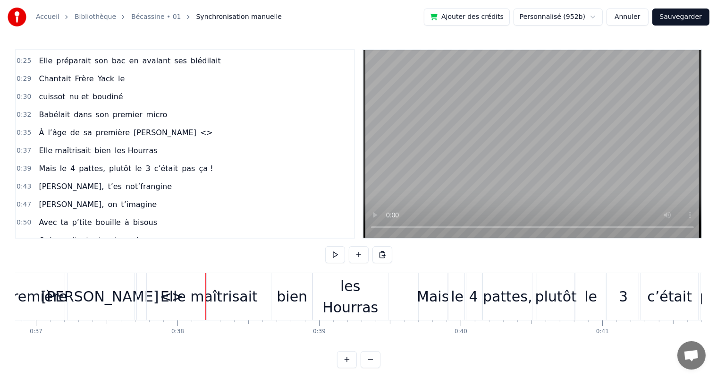
click at [139, 294] on div "<>" at bounding box center [171, 296] width 69 height 47
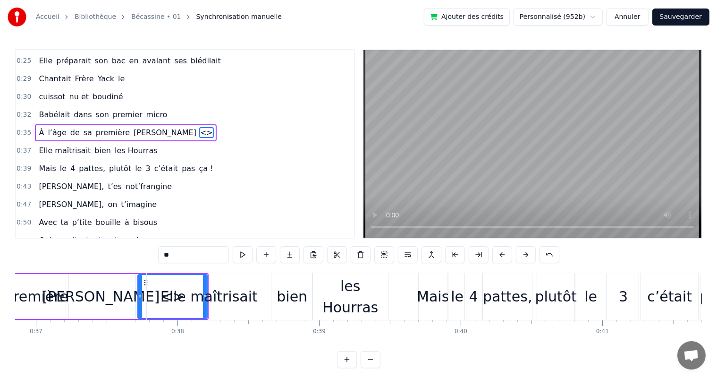
scroll to position [88, 0]
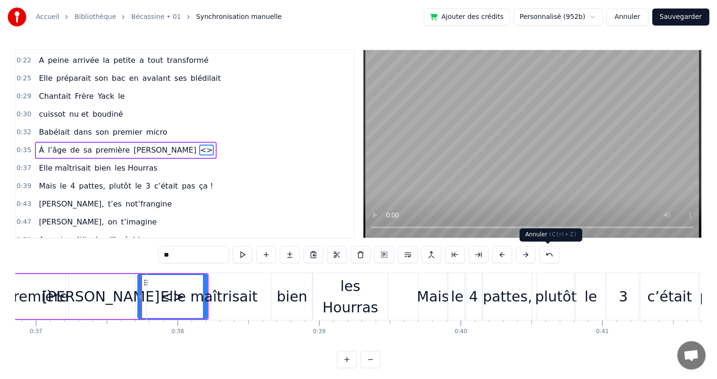
click at [546, 254] on button at bounding box center [550, 254] width 20 height 17
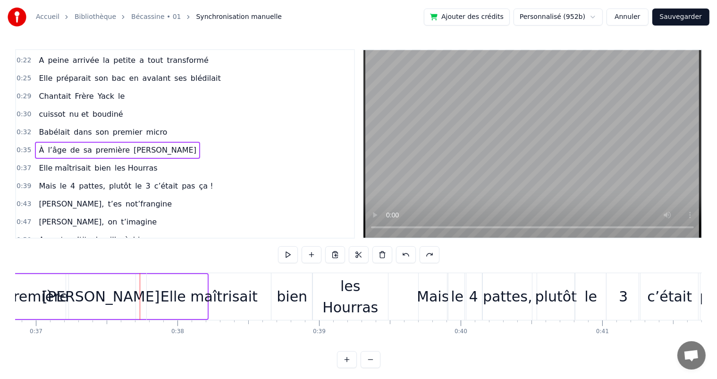
click at [130, 293] on div "[PERSON_NAME]" at bounding box center [100, 296] width 69 height 45
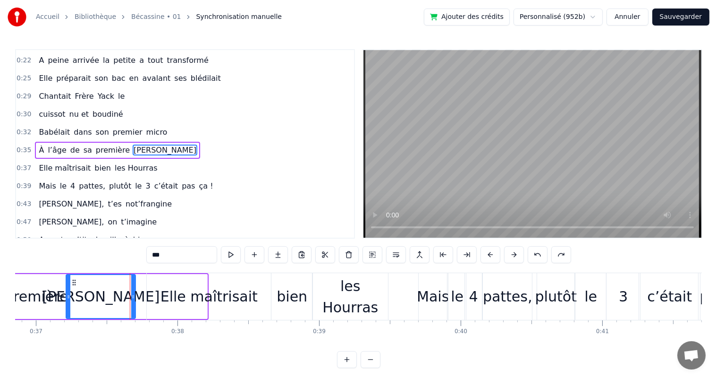
click at [188, 296] on div "Elle maîtrisait" at bounding box center [209, 296] width 97 height 21
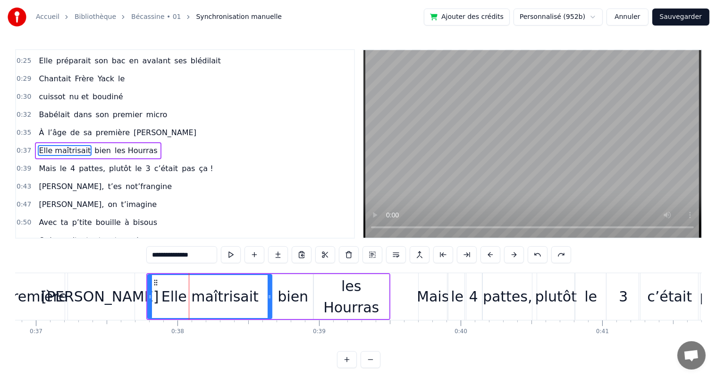
click at [127, 292] on div "[PERSON_NAME]" at bounding box center [99, 296] width 69 height 47
type input "***"
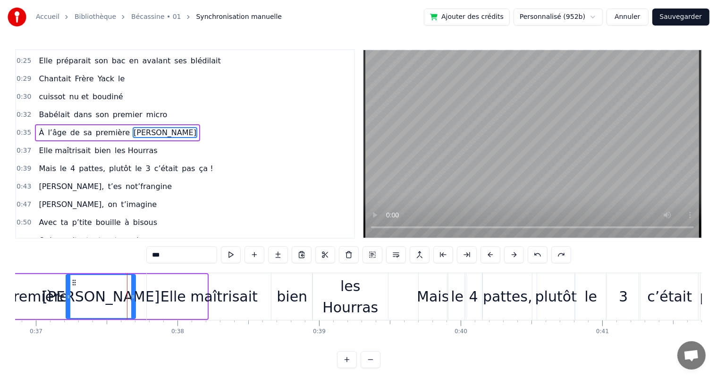
scroll to position [88, 0]
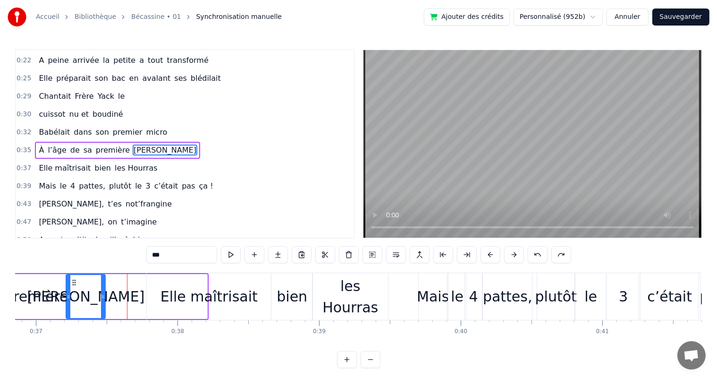
drag, startPoint x: 134, startPoint y: 294, endPoint x: 101, endPoint y: 290, distance: 33.8
click at [101, 290] on div at bounding box center [103, 296] width 4 height 43
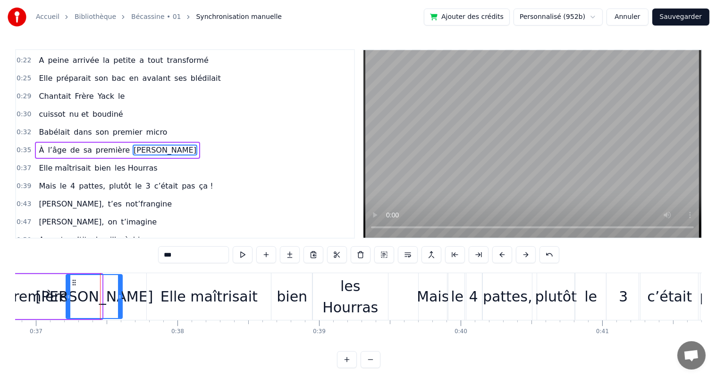
drag, startPoint x: 101, startPoint y: 290, endPoint x: 121, endPoint y: 297, distance: 22.1
click at [121, 297] on div at bounding box center [120, 296] width 4 height 43
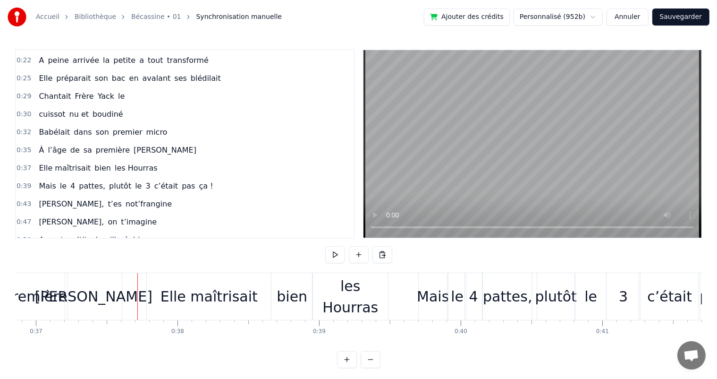
click at [149, 298] on div "Elle maîtrisait" at bounding box center [209, 296] width 124 height 47
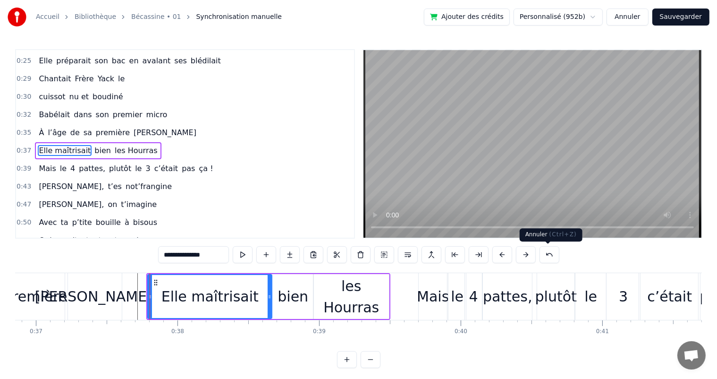
click at [544, 251] on button at bounding box center [550, 254] width 20 height 17
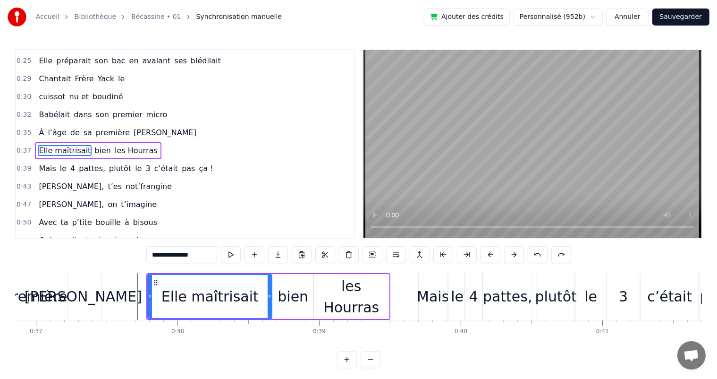
click at [544, 251] on button at bounding box center [538, 254] width 20 height 17
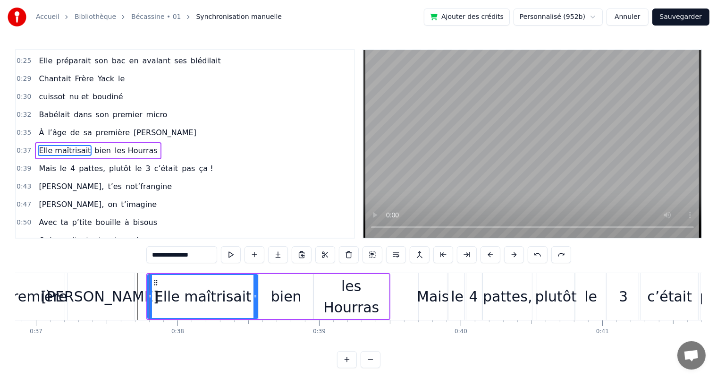
click at [38, 127] on span "À" at bounding box center [41, 132] width 7 height 11
type input "*"
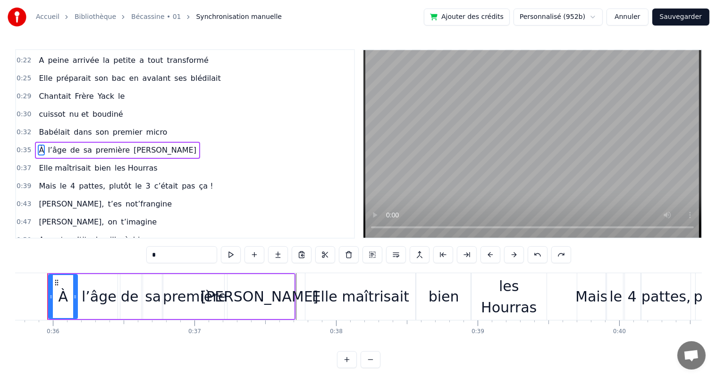
scroll to position [0, 5046]
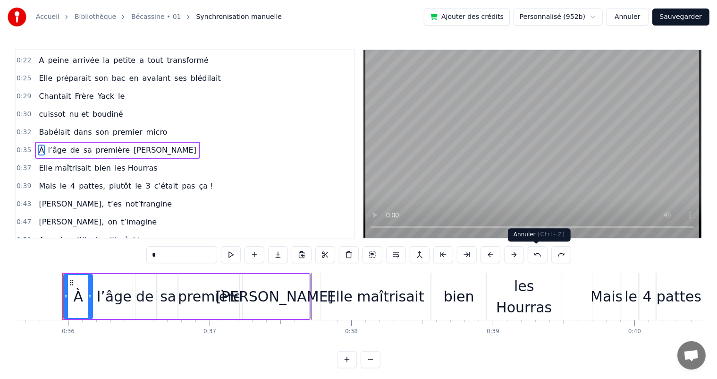
click at [536, 258] on button at bounding box center [538, 254] width 20 height 17
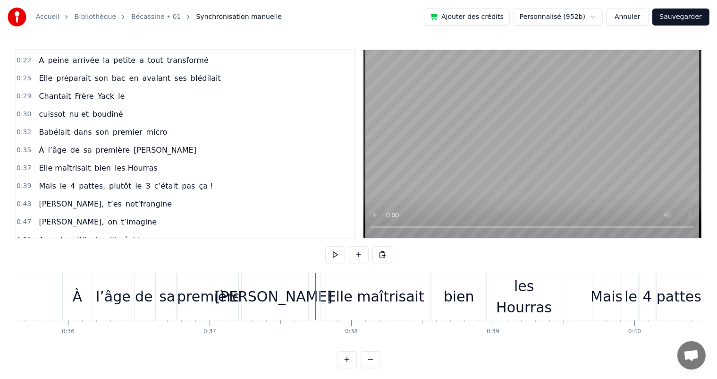
click at [276, 288] on div "[PERSON_NAME]" at bounding box center [274, 296] width 118 height 21
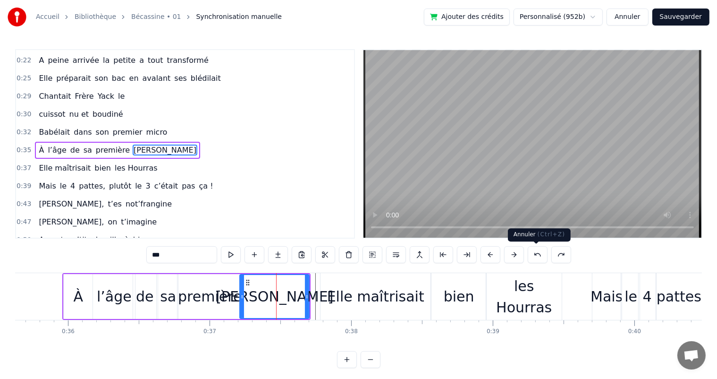
click at [536, 254] on button at bounding box center [538, 254] width 20 height 17
click at [49, 124] on div "Babélait dans son premier micro" at bounding box center [103, 132] width 136 height 17
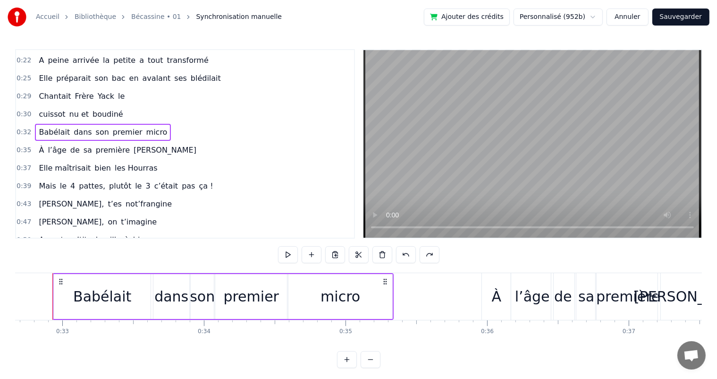
scroll to position [0, 4617]
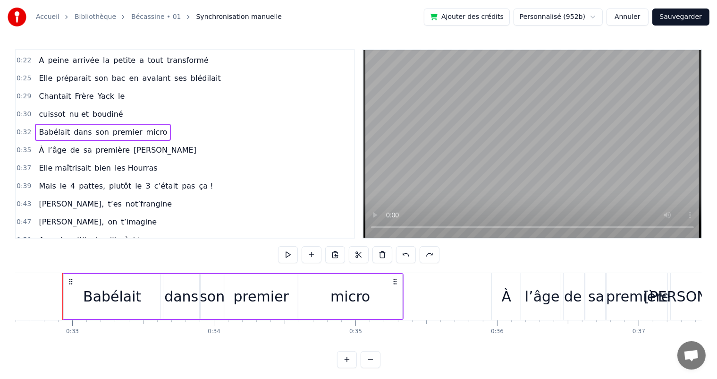
click at [45, 109] on span "cuissot" at bounding box center [52, 114] width 28 height 11
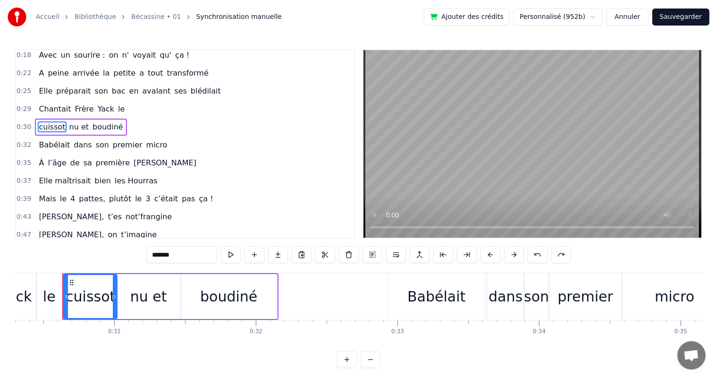
scroll to position [0, 4291]
click at [50, 104] on span "Chantait" at bounding box center [55, 108] width 34 height 11
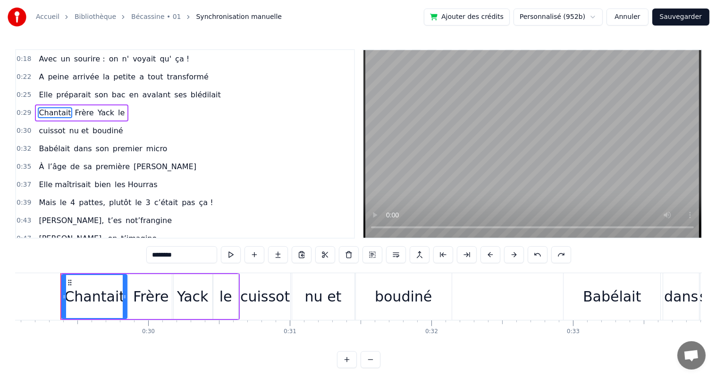
scroll to position [0, 4114]
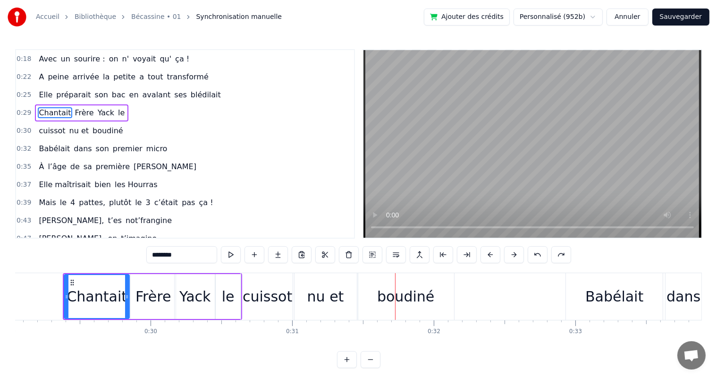
click at [311, 300] on div "nu et" at bounding box center [325, 296] width 37 height 21
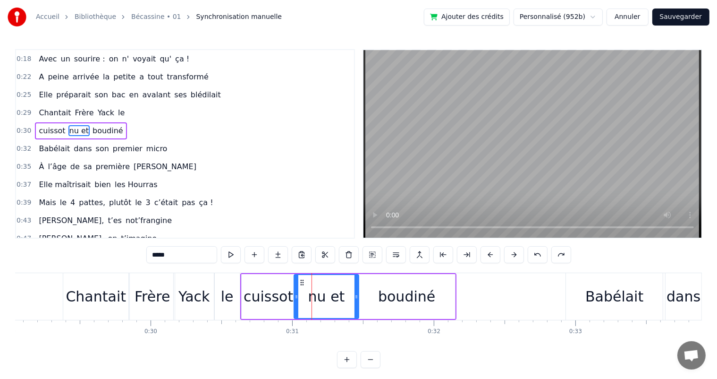
scroll to position [53, 0]
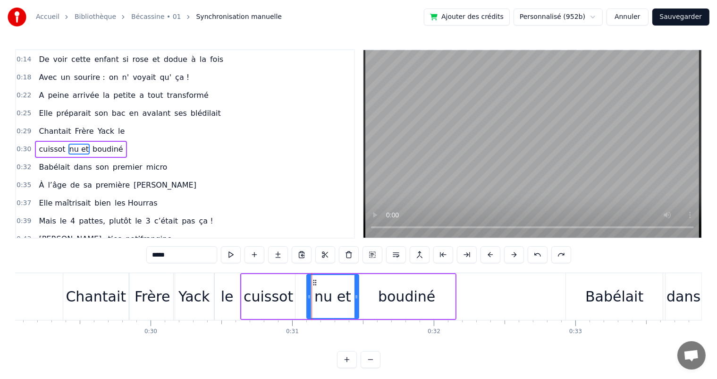
drag, startPoint x: 295, startPoint y: 297, endPoint x: 308, endPoint y: 299, distance: 13.0
click at [308, 299] on icon at bounding box center [309, 297] width 4 height 8
click at [281, 292] on div "cuissot" at bounding box center [269, 296] width 50 height 21
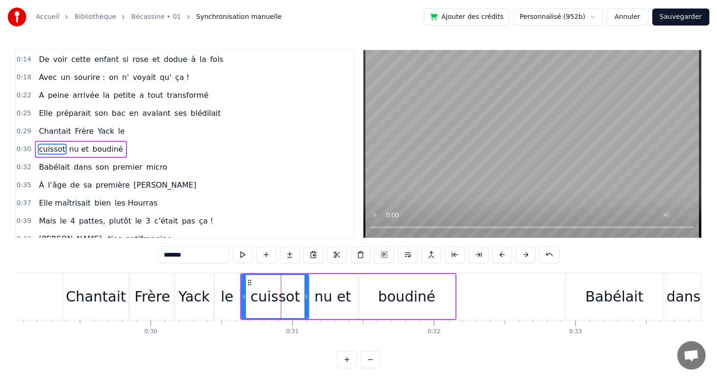
drag, startPoint x: 292, startPoint y: 291, endPoint x: 306, endPoint y: 291, distance: 13.7
click at [306, 291] on div at bounding box center [307, 296] width 4 height 43
click at [446, 293] on div "boudiné" at bounding box center [406, 296] width 97 height 45
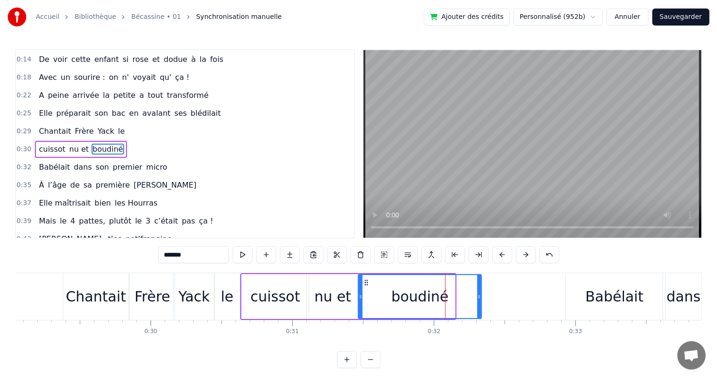
drag, startPoint x: 453, startPoint y: 294, endPoint x: 481, endPoint y: 298, distance: 27.8
click at [481, 298] on icon at bounding box center [479, 297] width 4 height 8
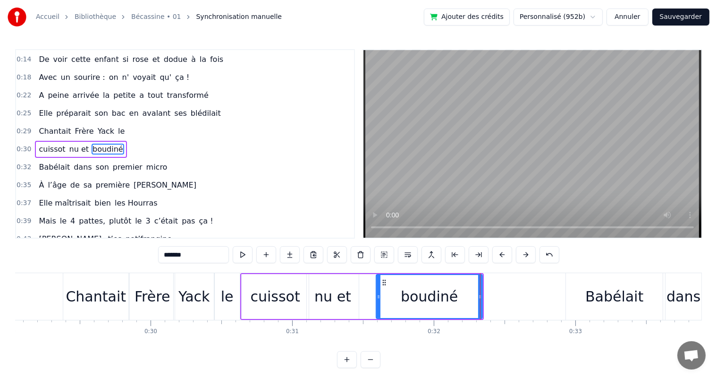
drag, startPoint x: 360, startPoint y: 294, endPoint x: 378, endPoint y: 295, distance: 17.9
click at [378, 295] on icon at bounding box center [379, 297] width 4 height 8
click at [352, 292] on div "nu et" at bounding box center [333, 296] width 52 height 45
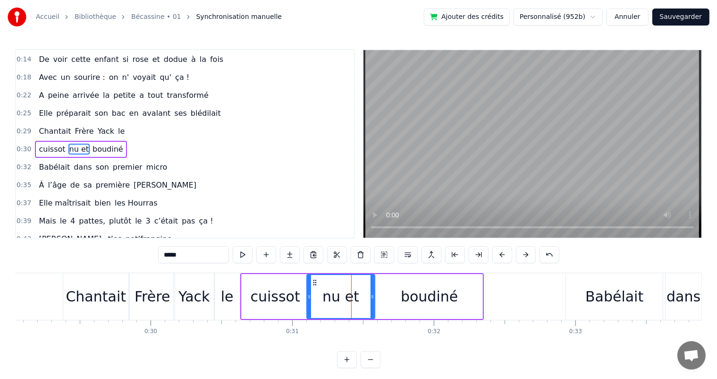
drag, startPoint x: 357, startPoint y: 293, endPoint x: 373, endPoint y: 296, distance: 16.4
click at [373, 296] on icon at bounding box center [373, 297] width 4 height 8
drag, startPoint x: 309, startPoint y: 293, endPoint x: 329, endPoint y: 297, distance: 20.3
click at [329, 297] on icon at bounding box center [329, 297] width 4 height 8
click at [297, 295] on div "cuissot" at bounding box center [275, 296] width 67 height 45
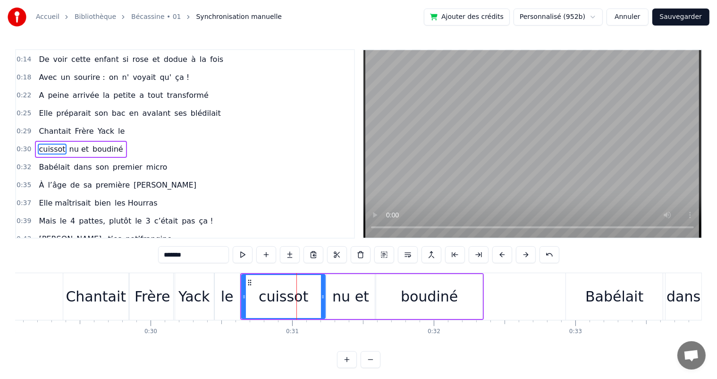
drag, startPoint x: 307, startPoint y: 297, endPoint x: 324, endPoint y: 301, distance: 17.3
click at [324, 301] on div at bounding box center [323, 296] width 4 height 43
click at [50, 126] on span "Chantait" at bounding box center [55, 131] width 34 height 11
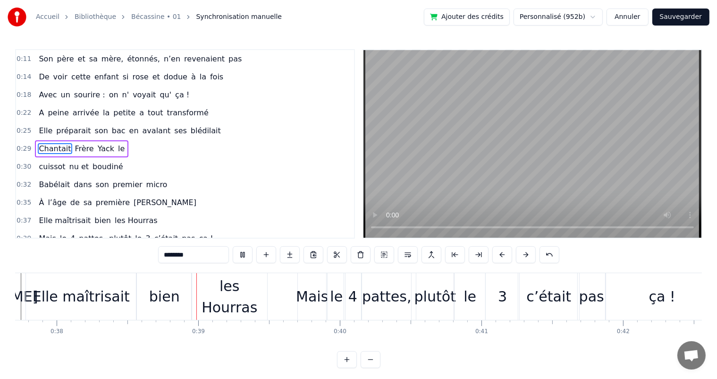
scroll to position [0, 5357]
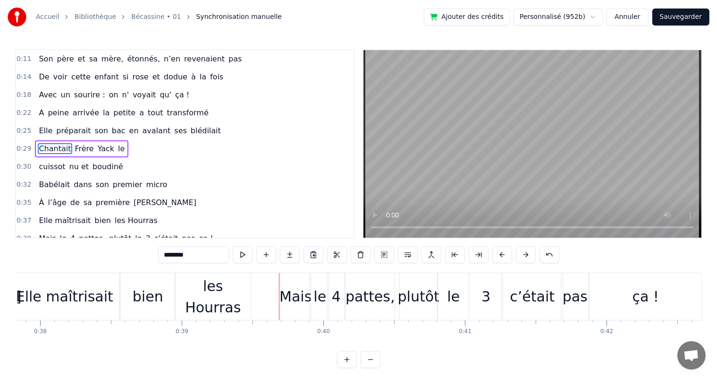
click at [200, 294] on div "les Hourras" at bounding box center [213, 296] width 76 height 42
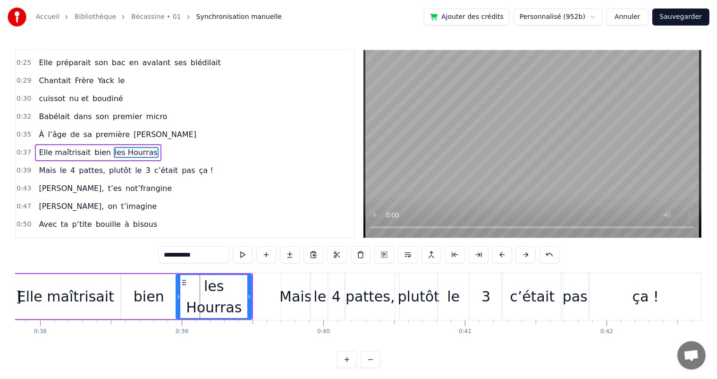
scroll to position [106, 0]
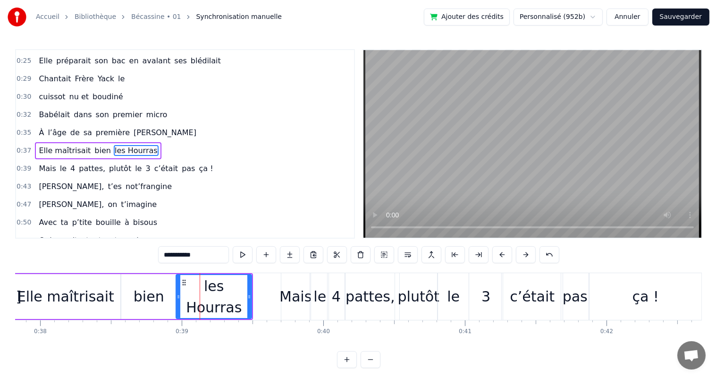
click at [113, 291] on div "Elle maîtrisait" at bounding box center [65, 296] width 110 height 45
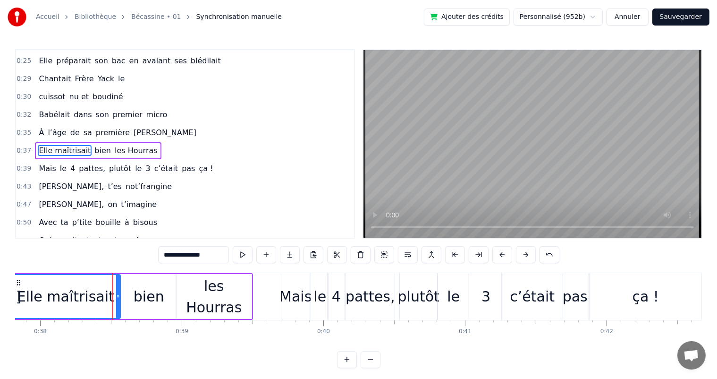
click at [136, 293] on div "bien" at bounding box center [149, 296] width 31 height 21
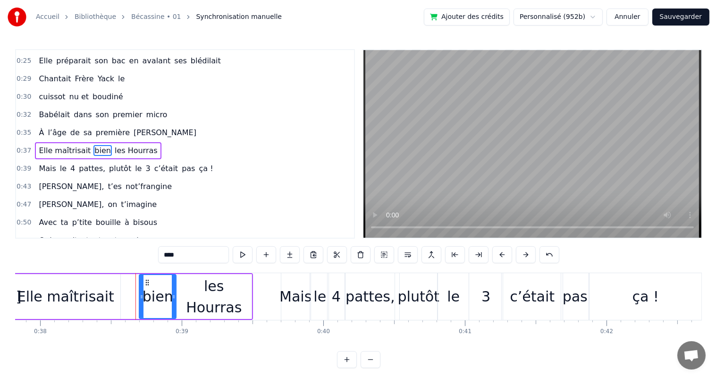
drag, startPoint x: 122, startPoint y: 293, endPoint x: 140, endPoint y: 297, distance: 18.4
click at [140, 297] on icon at bounding box center [142, 297] width 4 height 8
click at [66, 279] on div "Elle maîtrisait" at bounding box center [65, 296] width 110 height 45
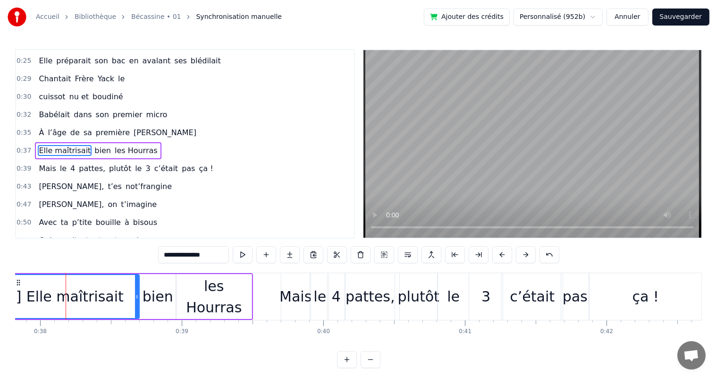
drag, startPoint x: 117, startPoint y: 296, endPoint x: 136, endPoint y: 298, distance: 19.4
click at [136, 298] on icon at bounding box center [137, 297] width 4 height 8
click at [40, 127] on span "À" at bounding box center [41, 132] width 7 height 11
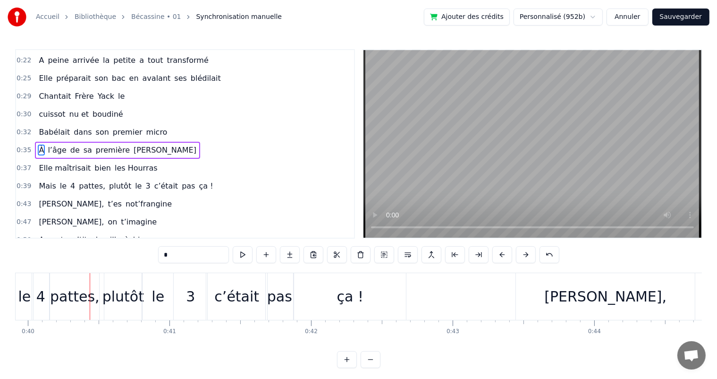
scroll to position [0, 5680]
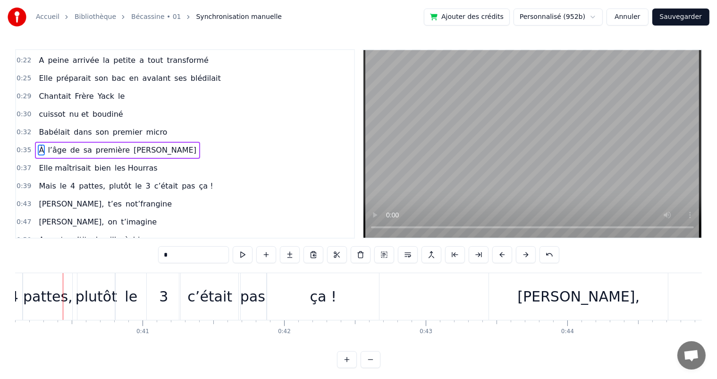
click at [64, 162] on span "Elle maîtrisait" at bounding box center [65, 167] width 54 height 11
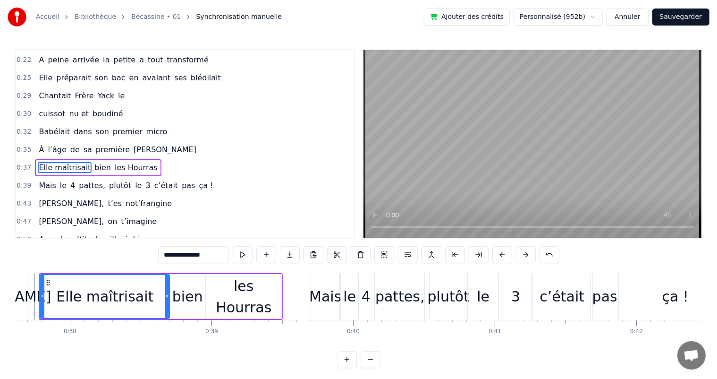
scroll to position [0, 5303]
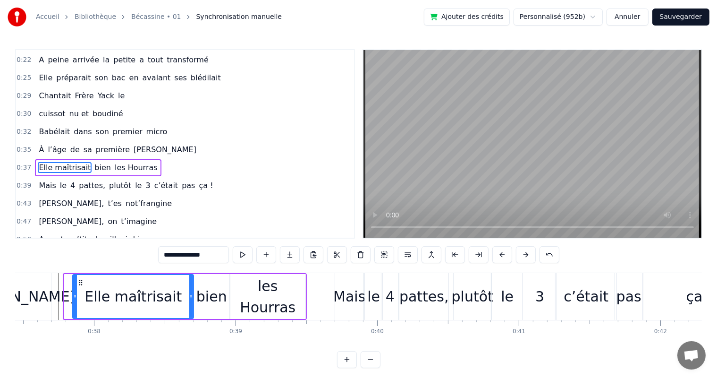
drag, startPoint x: 66, startPoint y: 295, endPoint x: 74, endPoint y: 296, distance: 8.7
click at [74, 296] on icon at bounding box center [75, 297] width 4 height 8
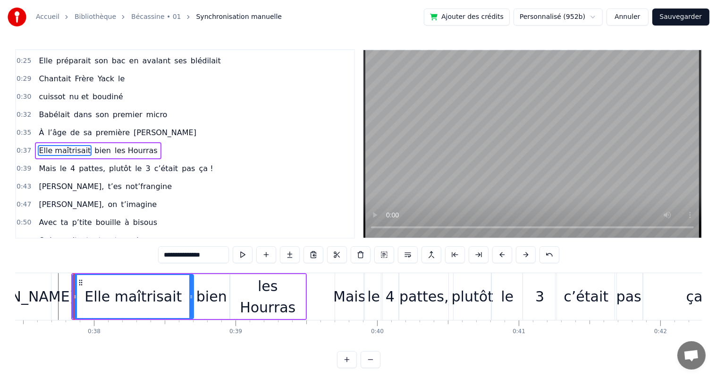
click at [42, 286] on div "[PERSON_NAME]" at bounding box center [16, 296] width 69 height 47
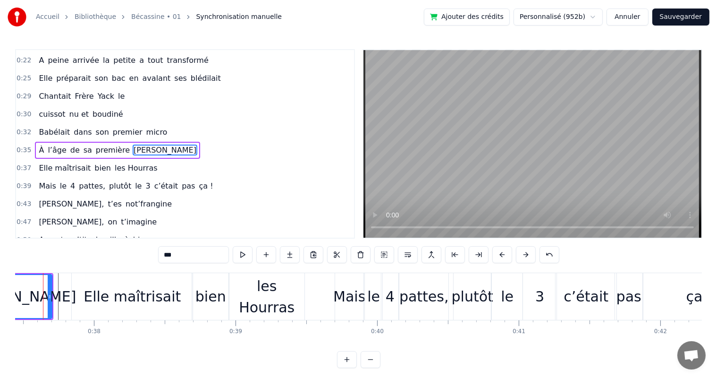
scroll to position [0, 5284]
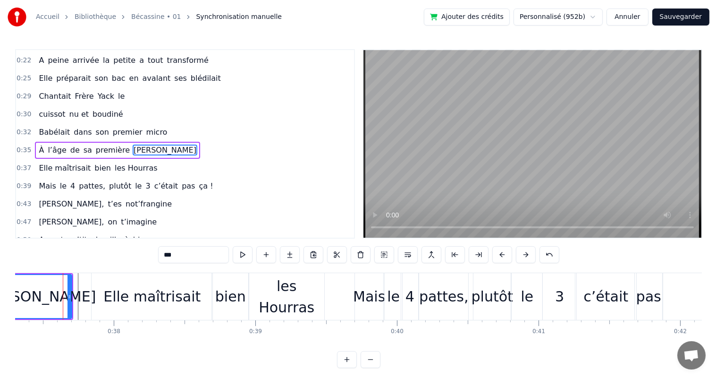
click at [43, 127] on span "Babélait" at bounding box center [54, 132] width 33 height 11
type input "********"
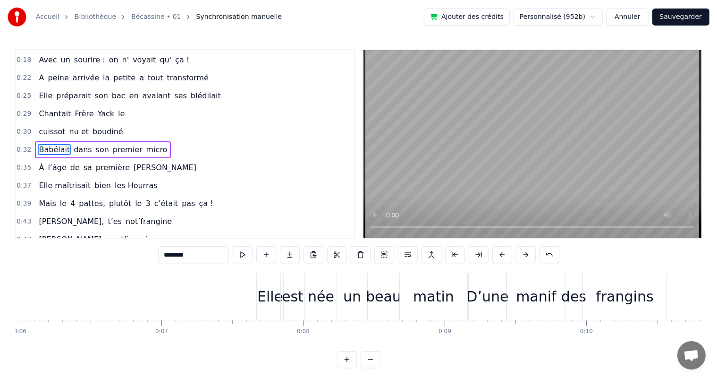
scroll to position [0, 871]
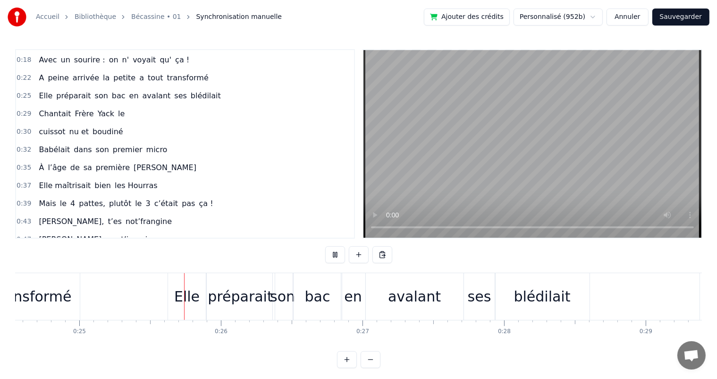
scroll to position [0, 3499]
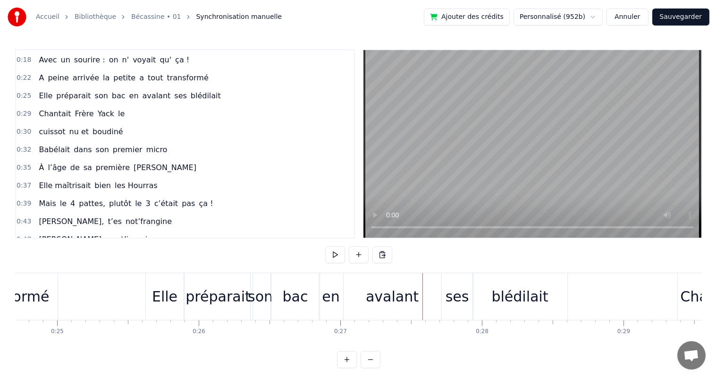
click at [75, 72] on span "arrivée" at bounding box center [86, 77] width 28 height 11
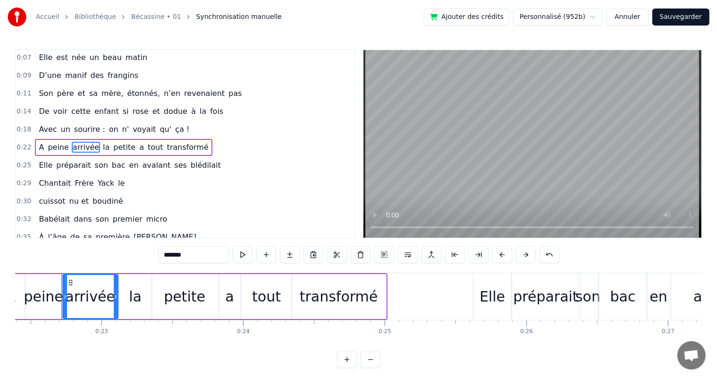
scroll to position [0, 3170]
click at [135, 294] on div "la" at bounding box center [136, 296] width 13 height 21
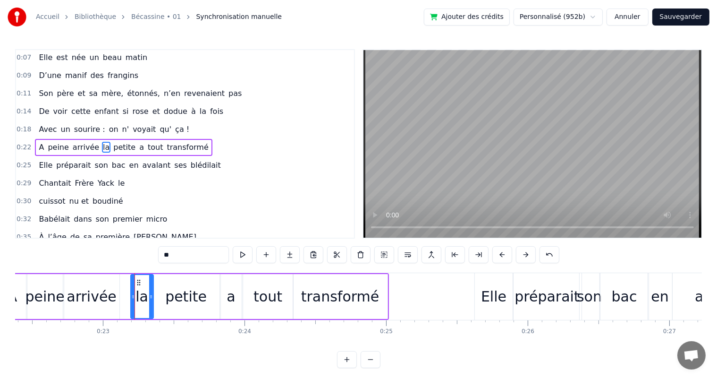
drag, startPoint x: 122, startPoint y: 294, endPoint x: 132, endPoint y: 297, distance: 10.9
click at [132, 297] on icon at bounding box center [133, 297] width 4 height 8
click at [113, 293] on div "arrivée" at bounding box center [91, 296] width 55 height 45
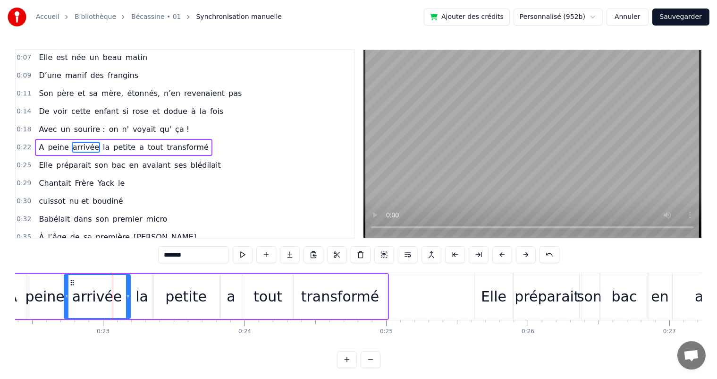
drag, startPoint x: 117, startPoint y: 293, endPoint x: 128, endPoint y: 296, distance: 11.4
click at [128, 296] on icon at bounding box center [128, 297] width 4 height 8
click at [46, 127] on span "Avec" at bounding box center [48, 129] width 20 height 11
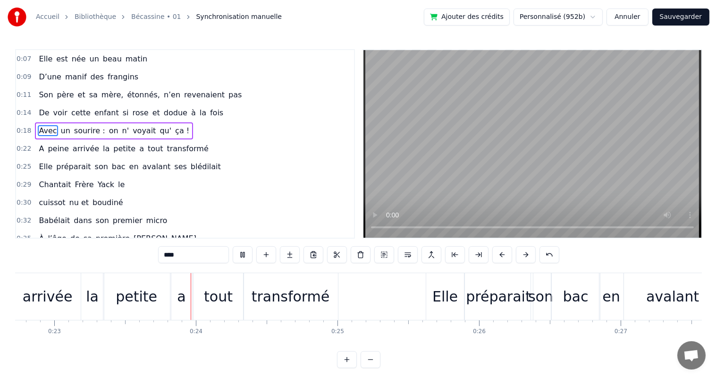
scroll to position [0, 3221]
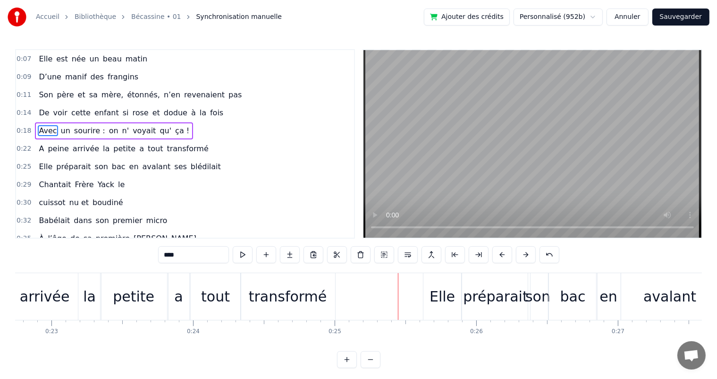
click at [203, 292] on div "tout" at bounding box center [215, 296] width 29 height 21
type input "****"
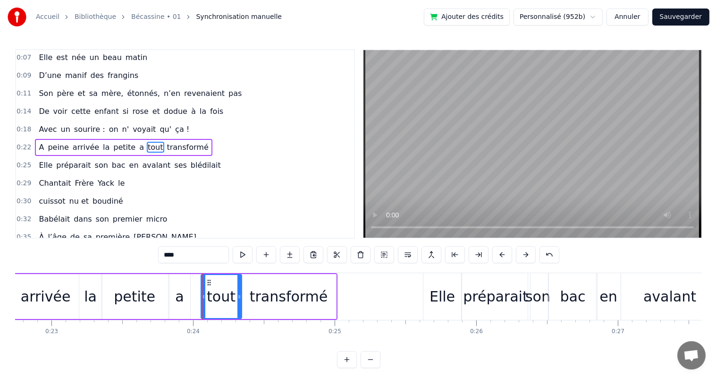
drag, startPoint x: 193, startPoint y: 296, endPoint x: 202, endPoint y: 297, distance: 9.5
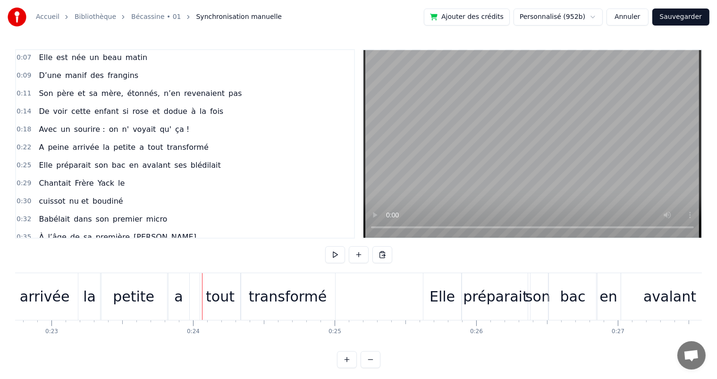
click at [182, 292] on div "a" at bounding box center [179, 296] width 21 height 47
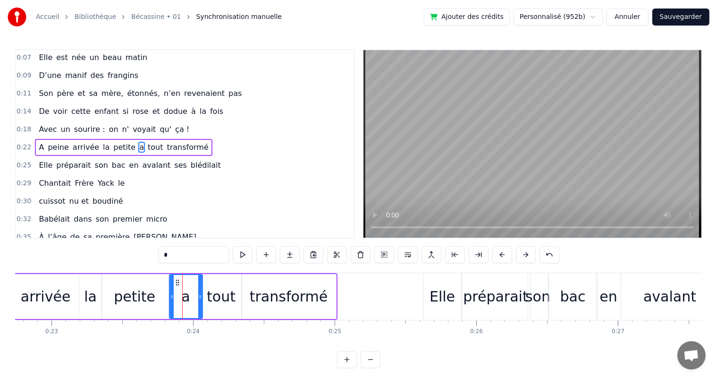
drag, startPoint x: 187, startPoint y: 294, endPoint x: 199, endPoint y: 296, distance: 12.4
click at [199, 296] on icon at bounding box center [200, 297] width 4 height 8
click at [319, 291] on div "transformé" at bounding box center [289, 296] width 78 height 21
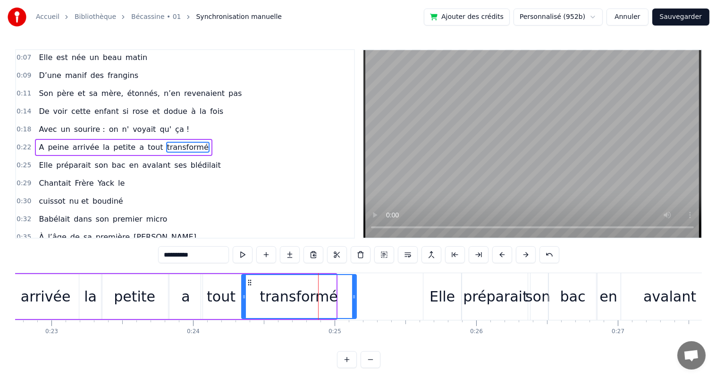
drag, startPoint x: 333, startPoint y: 295, endPoint x: 354, endPoint y: 297, distance: 20.4
click at [354, 297] on icon at bounding box center [354, 297] width 4 height 8
drag, startPoint x: 243, startPoint y: 297, endPoint x: 262, endPoint y: 302, distance: 19.5
click at [262, 302] on div at bounding box center [263, 296] width 4 height 43
click at [224, 296] on div "tout" at bounding box center [221, 296] width 29 height 21
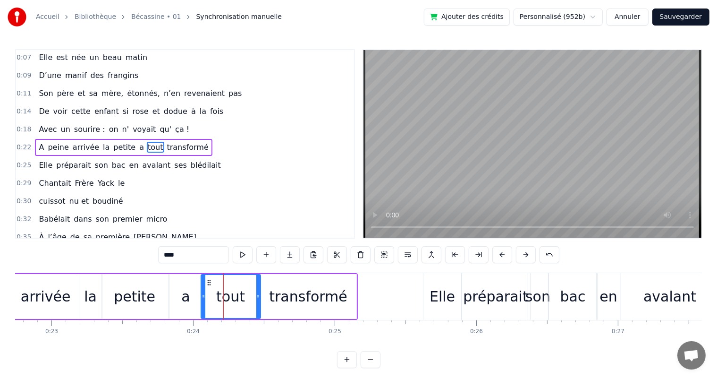
drag, startPoint x: 240, startPoint y: 296, endPoint x: 259, endPoint y: 300, distance: 19.3
click at [259, 300] on div at bounding box center [258, 296] width 4 height 43
drag, startPoint x: 203, startPoint y: 295, endPoint x: 229, endPoint y: 298, distance: 25.3
click at [229, 298] on icon at bounding box center [229, 297] width 4 height 8
click at [187, 298] on div "a" at bounding box center [185, 296] width 8 height 21
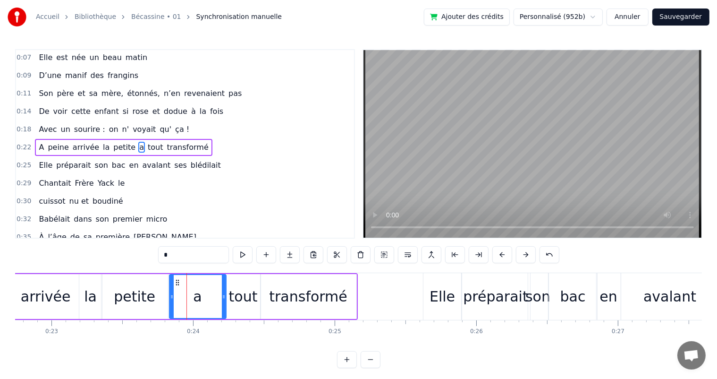
drag, startPoint x: 200, startPoint y: 296, endPoint x: 223, endPoint y: 296, distance: 23.6
click at [223, 296] on icon at bounding box center [224, 297] width 4 height 8
drag, startPoint x: 171, startPoint y: 296, endPoint x: 195, endPoint y: 299, distance: 24.7
click at [195, 299] on icon at bounding box center [197, 297] width 4 height 8
click at [156, 294] on div "petite" at bounding box center [135, 296] width 67 height 45
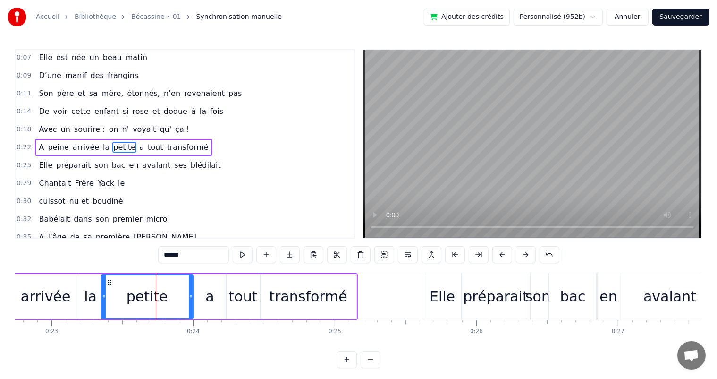
drag, startPoint x: 165, startPoint y: 294, endPoint x: 190, endPoint y: 296, distance: 25.1
click at [190, 296] on icon at bounding box center [191, 297] width 4 height 8
click at [107, 297] on icon at bounding box center [108, 297] width 4 height 8
click at [93, 296] on div "la" at bounding box center [90, 296] width 13 height 21
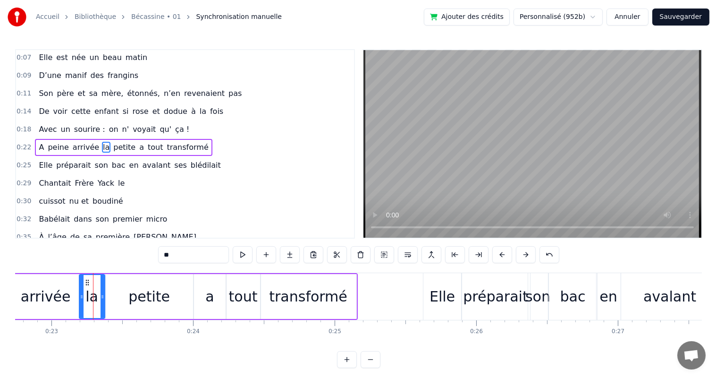
click at [103, 297] on icon at bounding box center [103, 297] width 4 height 8
click at [38, 128] on span "Avec" at bounding box center [48, 129] width 20 height 11
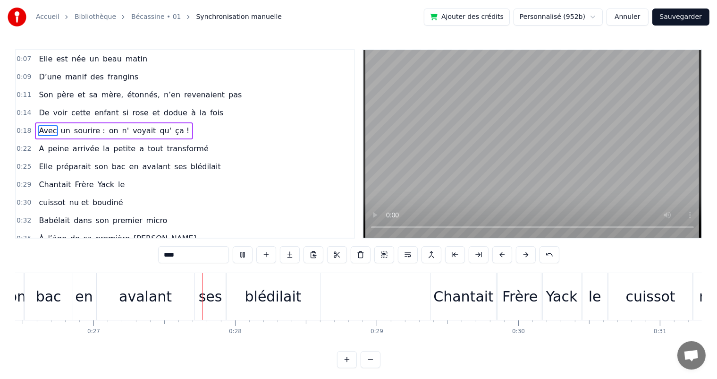
scroll to position [0, 3812]
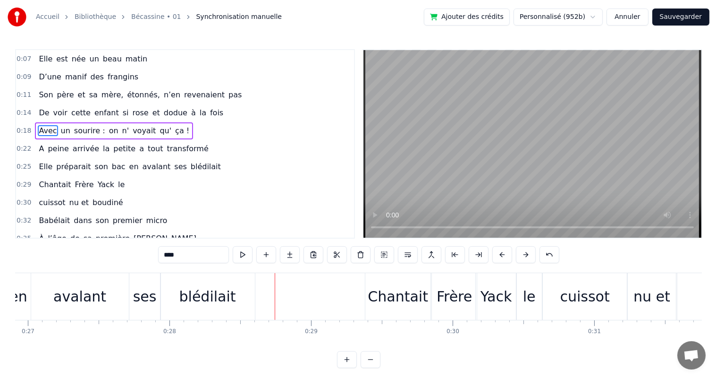
click at [111, 161] on span "bac" at bounding box center [119, 166] width 16 height 11
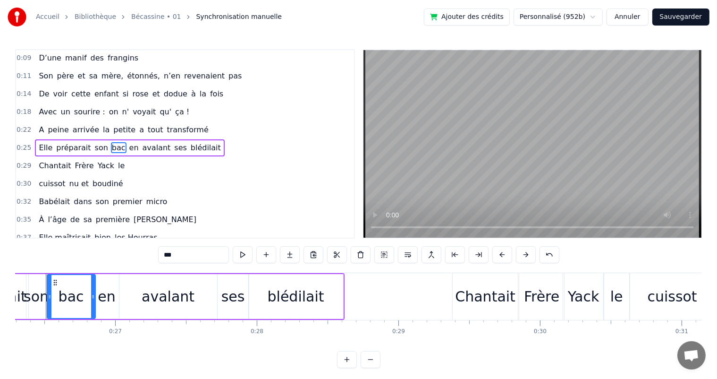
scroll to position [0, 3707]
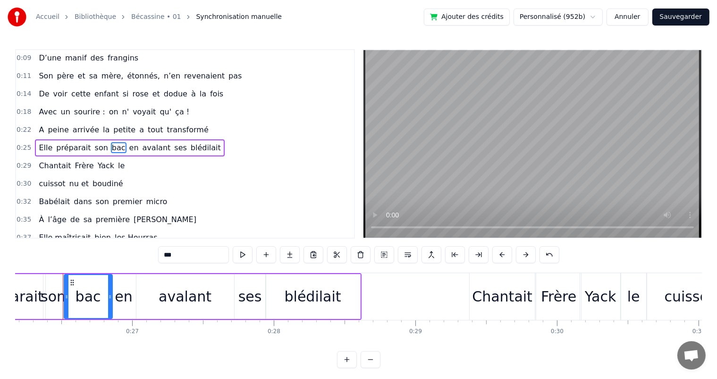
click at [68, 146] on span "préparait" at bounding box center [73, 147] width 36 height 11
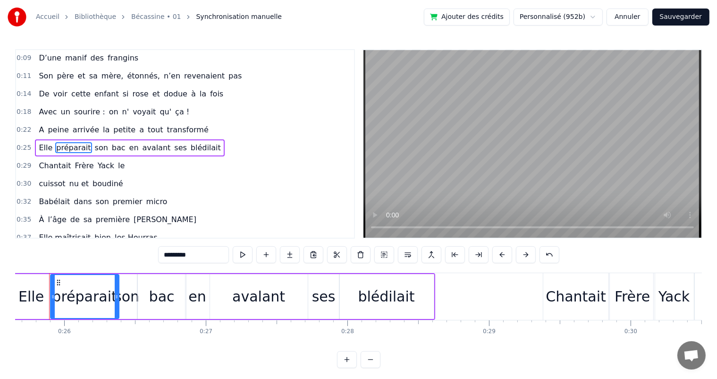
scroll to position [0, 3620]
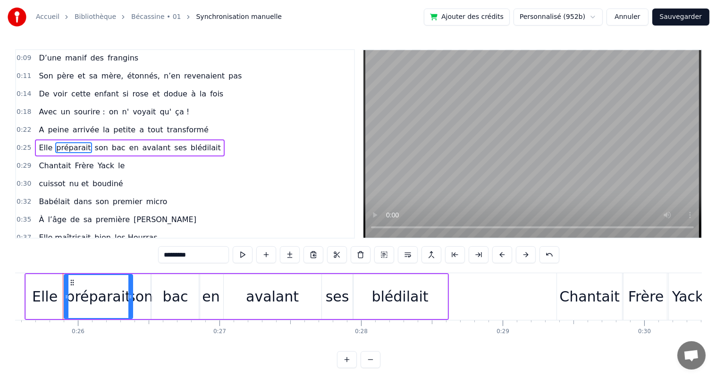
click at [372, 305] on div "blédilait" at bounding box center [400, 296] width 94 height 45
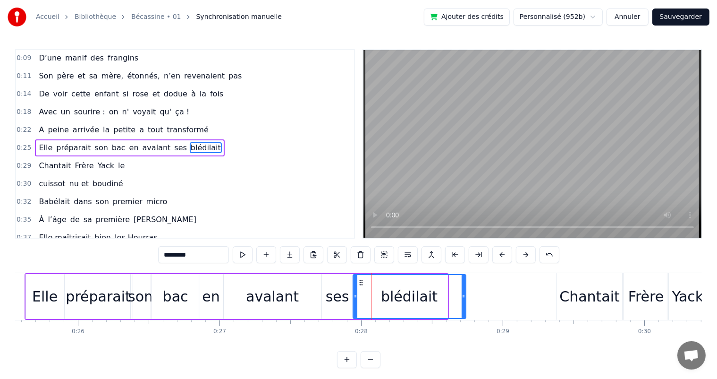
drag, startPoint x: 445, startPoint y: 291, endPoint x: 463, endPoint y: 294, distance: 18.6
click at [463, 294] on div at bounding box center [464, 296] width 4 height 43
drag, startPoint x: 354, startPoint y: 293, endPoint x: 370, endPoint y: 295, distance: 15.6
click at [370, 295] on icon at bounding box center [371, 297] width 4 height 8
click at [336, 283] on div "ses" at bounding box center [337, 296] width 31 height 45
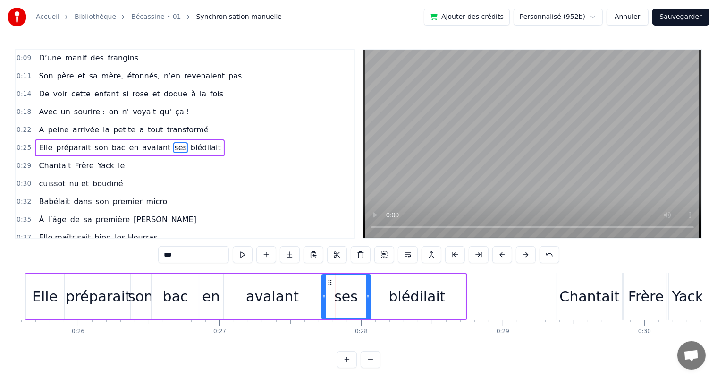
drag, startPoint x: 351, startPoint y: 291, endPoint x: 369, endPoint y: 293, distance: 17.6
click at [369, 293] on div at bounding box center [368, 296] width 4 height 43
drag, startPoint x: 322, startPoint y: 293, endPoint x: 340, endPoint y: 295, distance: 18.0
click at [340, 295] on icon at bounding box center [342, 297] width 4 height 8
click at [308, 294] on div "avalant" at bounding box center [273, 296] width 98 height 45
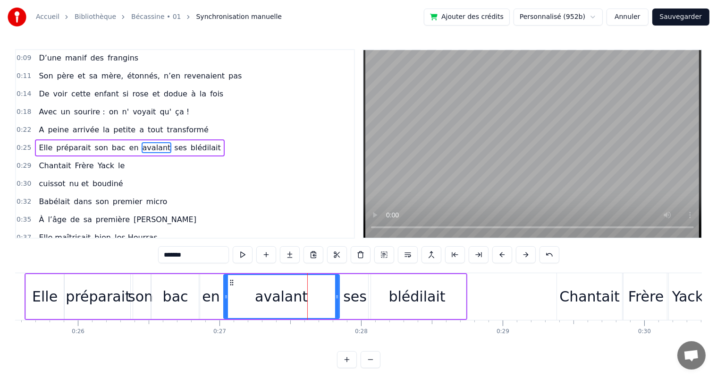
drag, startPoint x: 321, startPoint y: 296, endPoint x: 339, endPoint y: 296, distance: 18.0
click at [339, 296] on div "avalant" at bounding box center [281, 296] width 117 height 45
drag, startPoint x: 225, startPoint y: 289, endPoint x: 242, endPoint y: 290, distance: 16.6
click at [242, 290] on div at bounding box center [243, 296] width 4 height 43
click at [214, 288] on div "en" at bounding box center [210, 296] width 17 height 21
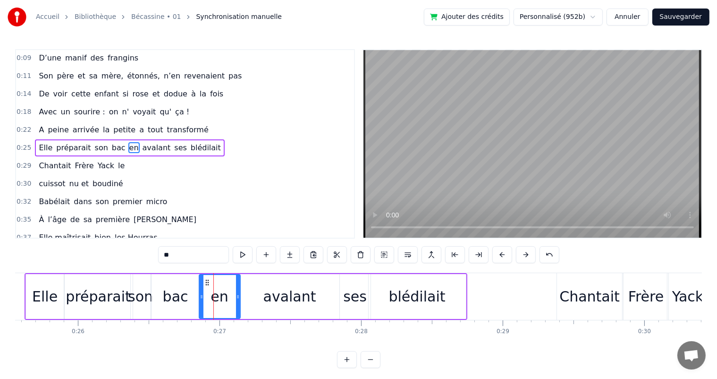
drag, startPoint x: 221, startPoint y: 290, endPoint x: 238, endPoint y: 291, distance: 17.0
click at [238, 291] on div at bounding box center [238, 296] width 4 height 43
drag, startPoint x: 199, startPoint y: 291, endPoint x: 213, endPoint y: 293, distance: 14.7
click at [214, 293] on div at bounding box center [216, 296] width 4 height 43
click at [178, 290] on div "bac" at bounding box center [175, 296] width 25 height 21
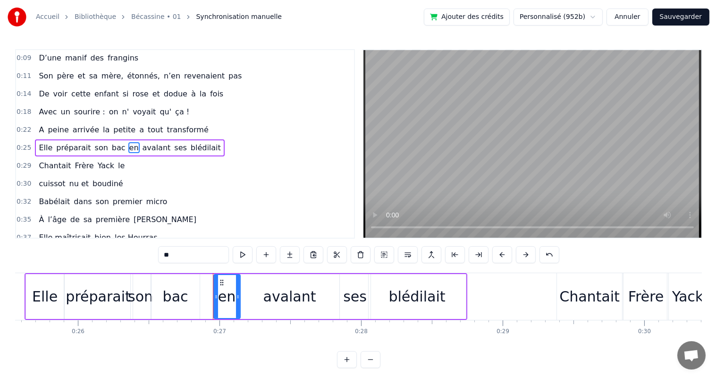
type input "***"
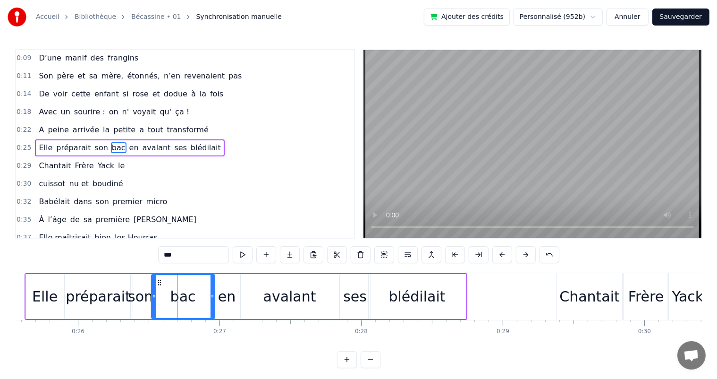
drag, startPoint x: 196, startPoint y: 295, endPoint x: 212, endPoint y: 295, distance: 15.1
click at [212, 295] on icon at bounding box center [213, 297] width 4 height 8
click at [42, 128] on div "A peine arrivée la petite a tout transformé" at bounding box center [123, 129] width 177 height 17
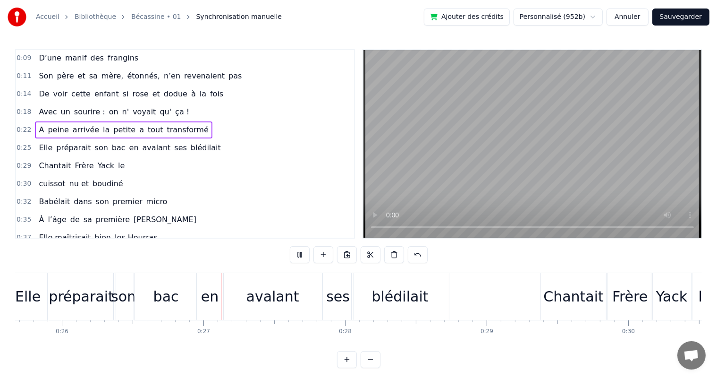
scroll to position [0, 3720]
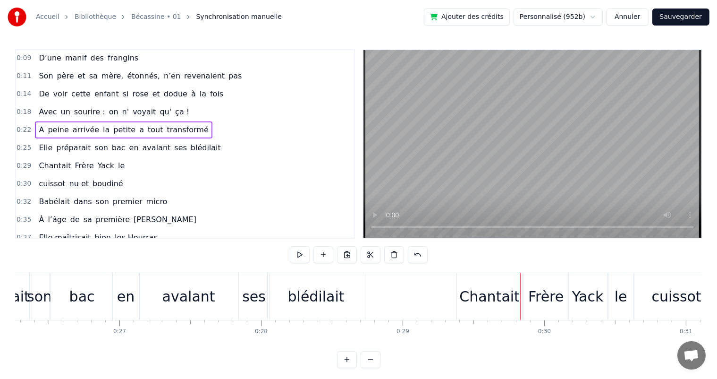
click at [336, 295] on div "blédilait" at bounding box center [316, 296] width 57 height 21
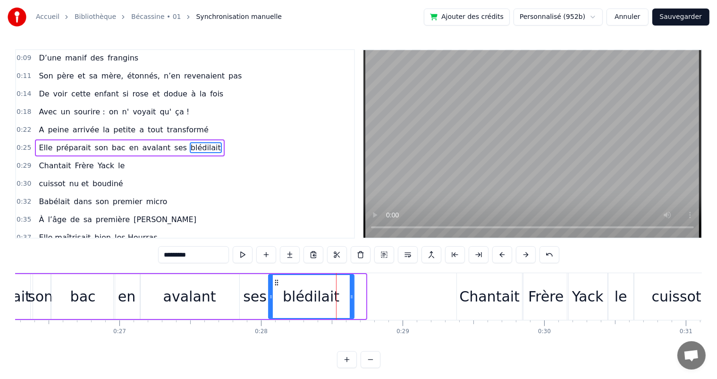
drag, startPoint x: 364, startPoint y: 298, endPoint x: 353, endPoint y: 296, distance: 11.9
click at [353, 296] on icon at bounding box center [352, 297] width 4 height 8
click at [42, 123] on div "A peine arrivée la petite a tout transformé" at bounding box center [123, 129] width 177 height 17
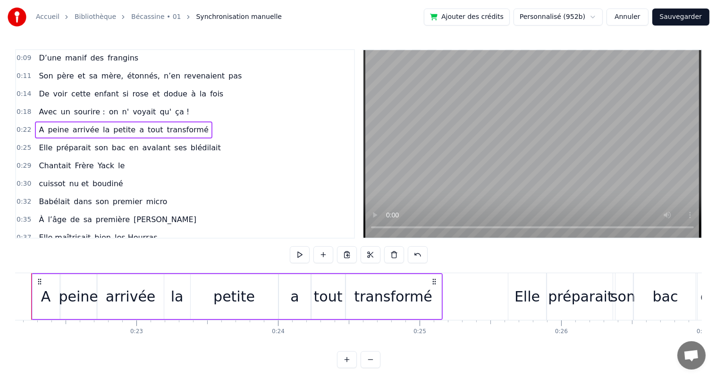
scroll to position [0, 3105]
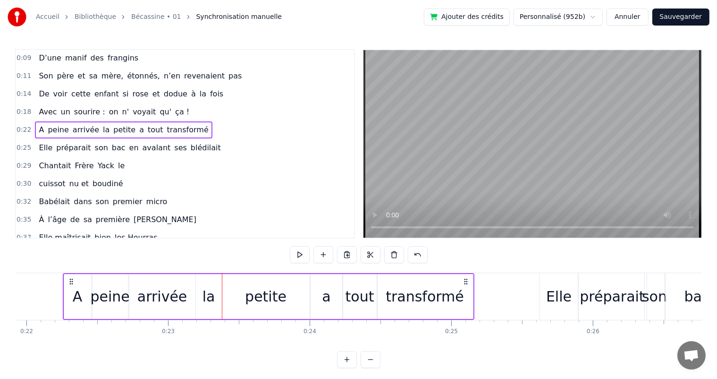
click at [168, 302] on div "arrivée" at bounding box center [162, 296] width 50 height 21
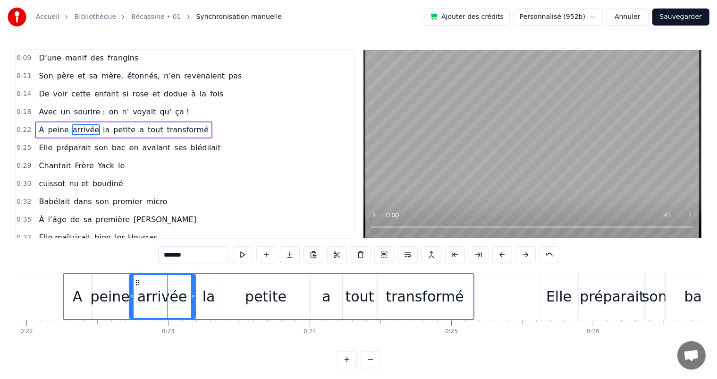
scroll to position [1, 0]
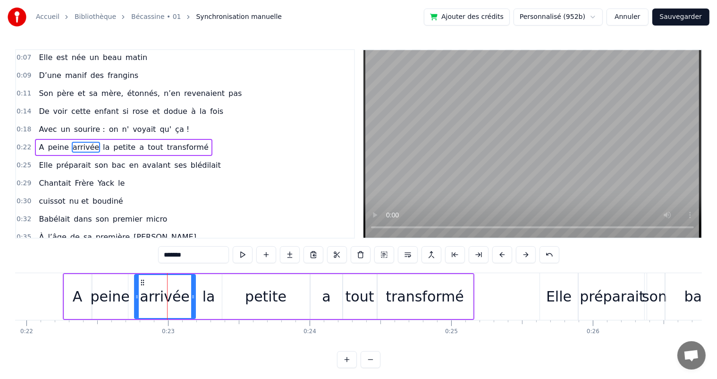
drag, startPoint x: 131, startPoint y: 294, endPoint x: 136, endPoint y: 295, distance: 5.3
click at [136, 295] on icon at bounding box center [137, 297] width 4 height 8
click at [123, 295] on div "peine" at bounding box center [109, 296] width 39 height 21
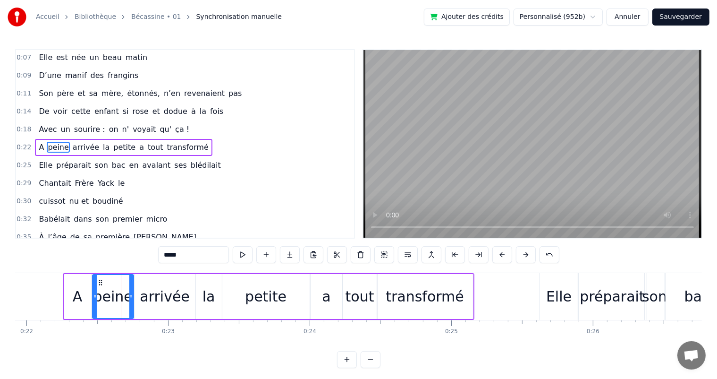
drag, startPoint x: 126, startPoint y: 295, endPoint x: 132, endPoint y: 295, distance: 5.7
click at [132, 295] on icon at bounding box center [131, 297] width 4 height 8
click at [40, 127] on span "Avec" at bounding box center [48, 129] width 20 height 11
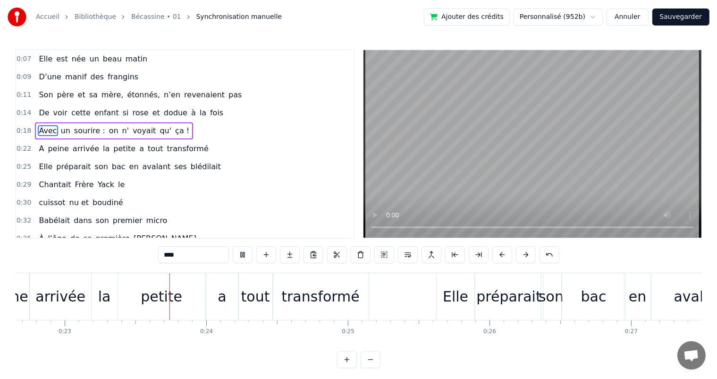
scroll to position [0, 3210]
click at [313, 286] on div "transformé" at bounding box center [319, 296] width 78 height 21
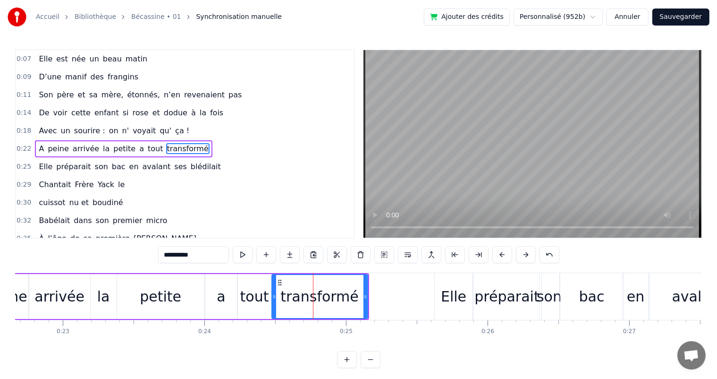
scroll to position [1, 0]
drag, startPoint x: 364, startPoint y: 299, endPoint x: 350, endPoint y: 297, distance: 14.2
click at [350, 297] on icon at bounding box center [351, 297] width 4 height 8
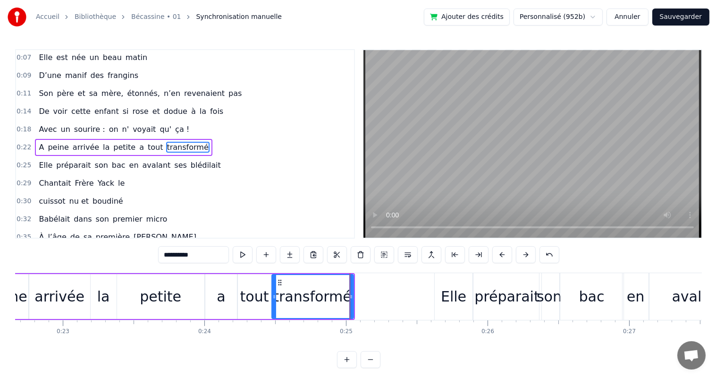
click at [40, 127] on span "Avec" at bounding box center [48, 129] width 20 height 11
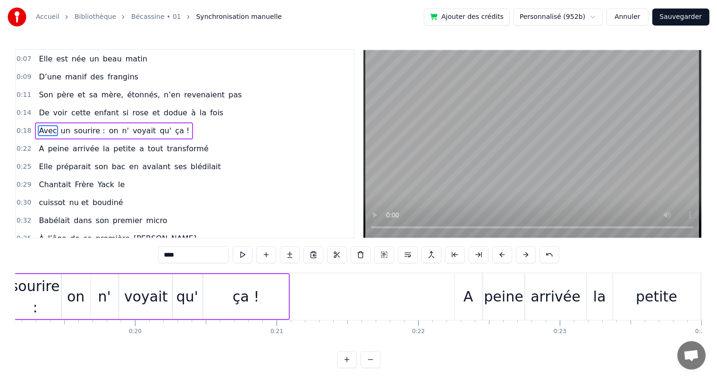
scroll to position [0, 2589]
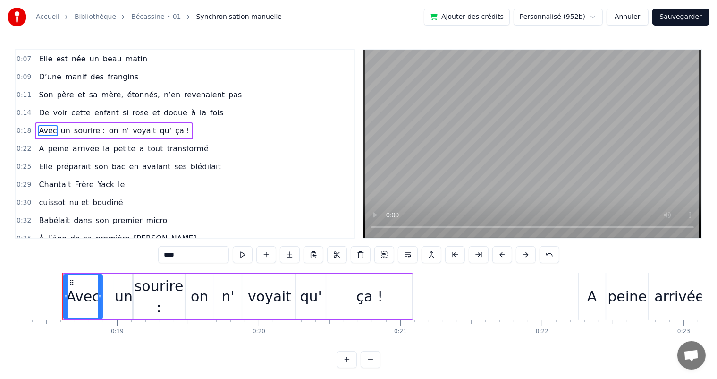
drag, startPoint x: 110, startPoint y: 293, endPoint x: 99, endPoint y: 291, distance: 10.7
click at [99, 291] on div at bounding box center [100, 296] width 4 height 43
click at [122, 292] on div "un" at bounding box center [124, 296] width 18 height 21
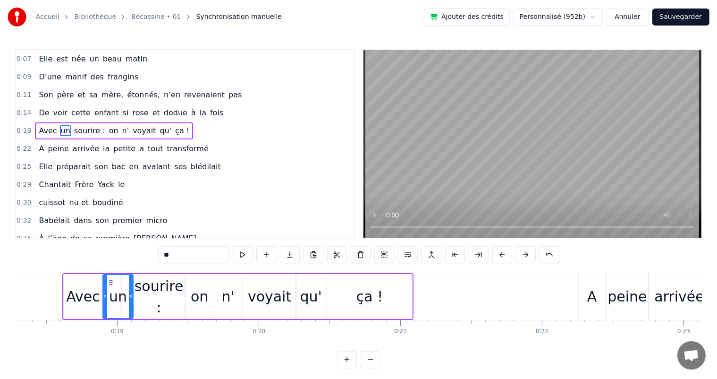
drag, startPoint x: 115, startPoint y: 293, endPoint x: 104, endPoint y: 293, distance: 11.3
click at [104, 293] on icon at bounding box center [105, 297] width 4 height 8
drag, startPoint x: 132, startPoint y: 296, endPoint x: 124, endPoint y: 295, distance: 8.2
click at [124, 295] on icon at bounding box center [123, 297] width 4 height 8
click at [147, 296] on div "sourire :" at bounding box center [159, 296] width 52 height 42
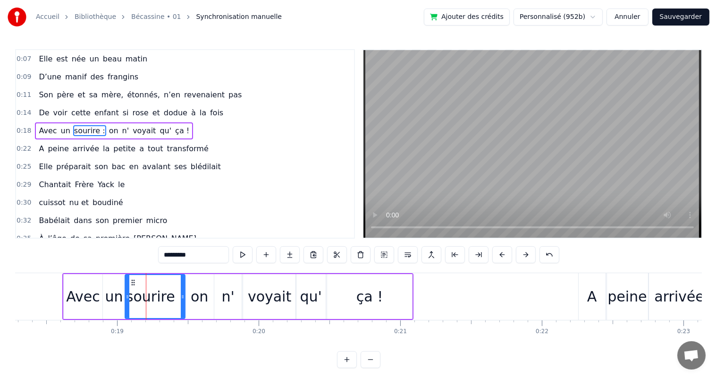
drag, startPoint x: 133, startPoint y: 295, endPoint x: 125, endPoint y: 293, distance: 7.8
click at [126, 293] on icon at bounding box center [128, 297] width 4 height 8
click at [179, 296] on icon at bounding box center [181, 297] width 4 height 8
click at [45, 125] on span "Avec" at bounding box center [48, 130] width 20 height 11
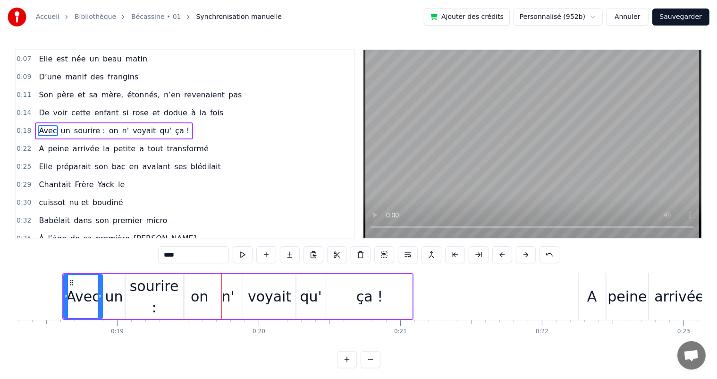
click at [70, 112] on span "cette" at bounding box center [80, 112] width 21 height 11
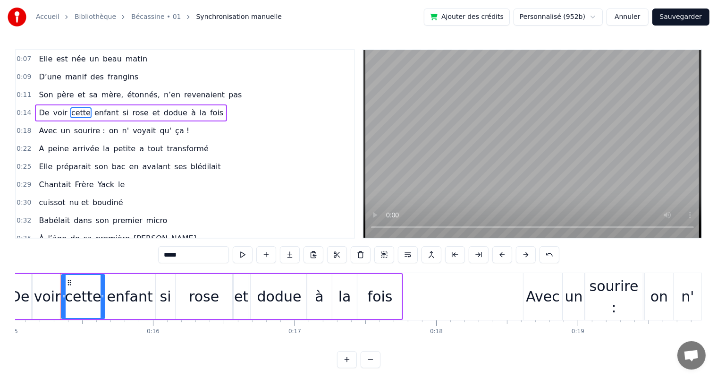
scroll to position [0, 2126]
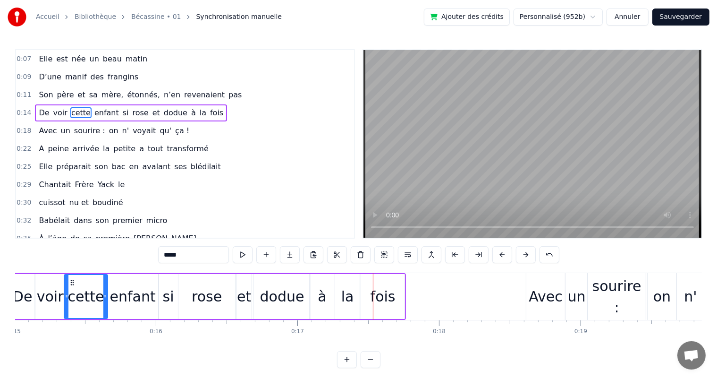
click at [169, 290] on div "si" at bounding box center [168, 296] width 11 height 21
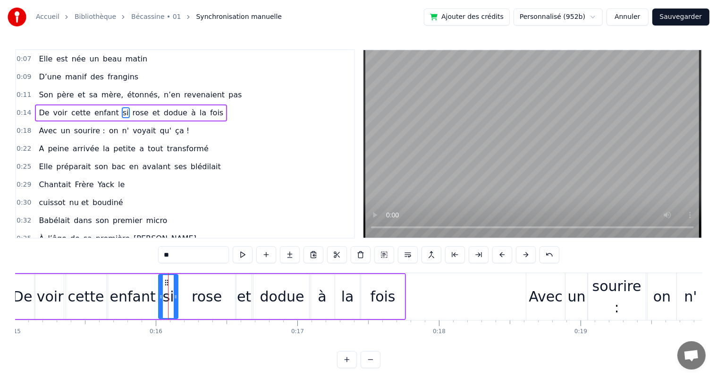
click at [153, 293] on div "enfant" at bounding box center [133, 296] width 52 height 45
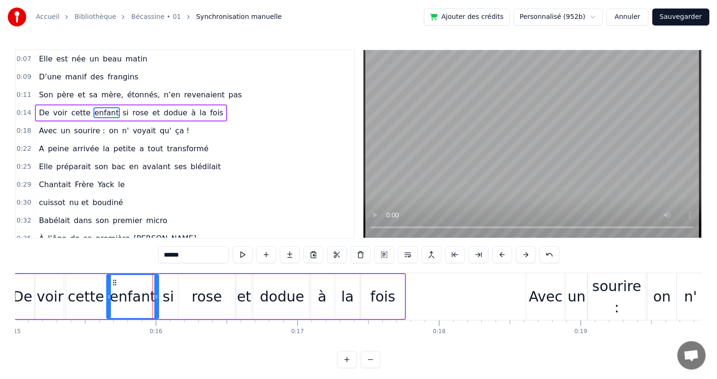
click at [191, 251] on input "******" at bounding box center [193, 254] width 71 height 17
click at [161, 305] on div "si" at bounding box center [168, 296] width 19 height 45
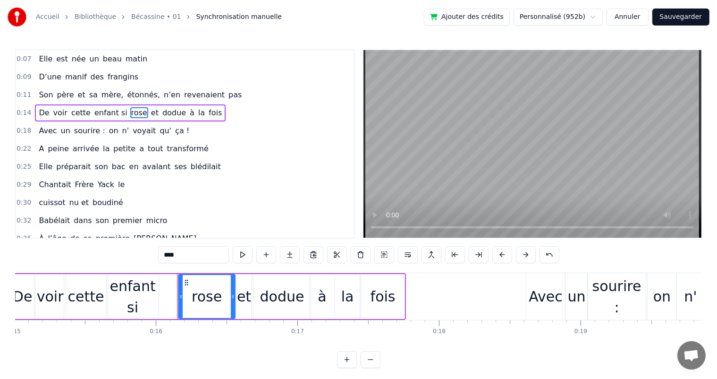
click at [143, 294] on div "enfant si" at bounding box center [133, 296] width 52 height 42
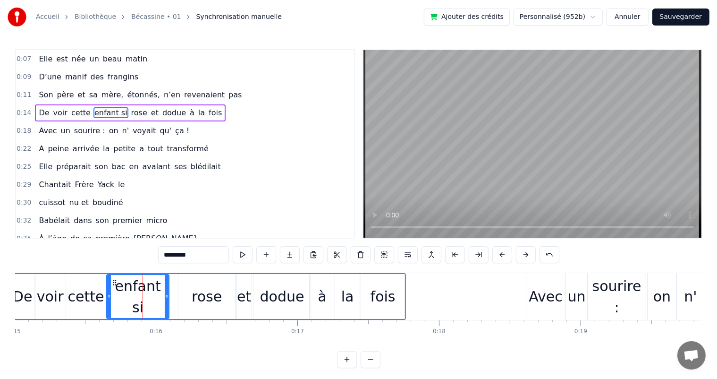
drag, startPoint x: 156, startPoint y: 296, endPoint x: 167, endPoint y: 297, distance: 10.9
click at [167, 297] on icon at bounding box center [167, 297] width 4 height 8
click at [185, 296] on div "rose" at bounding box center [206, 296] width 57 height 45
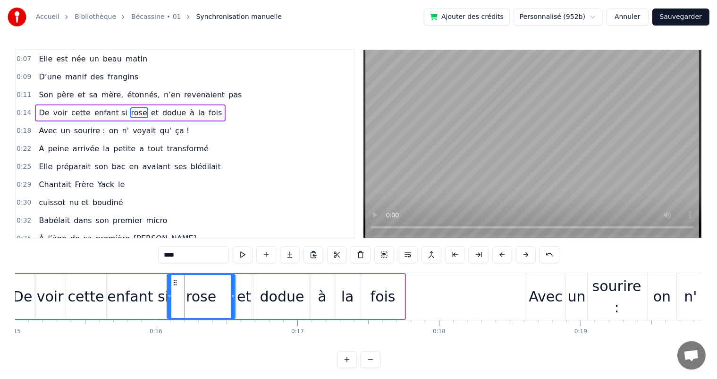
drag, startPoint x: 179, startPoint y: 296, endPoint x: 168, endPoint y: 296, distance: 11.3
click at [168, 296] on icon at bounding box center [170, 297] width 4 height 8
click at [42, 93] on span "Son" at bounding box center [46, 94] width 16 height 11
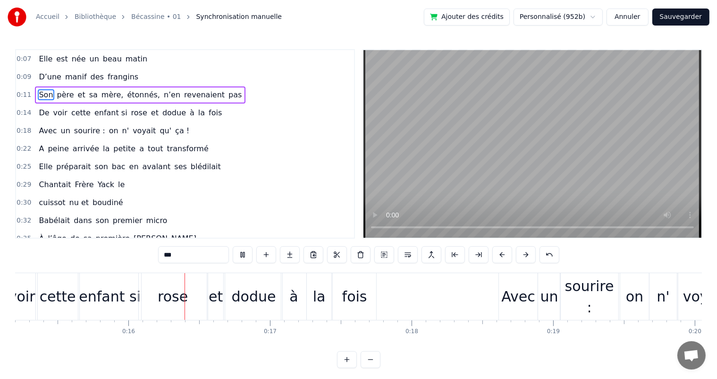
scroll to position [0, 2154]
click at [152, 295] on div "rose" at bounding box center [172, 296] width 68 height 47
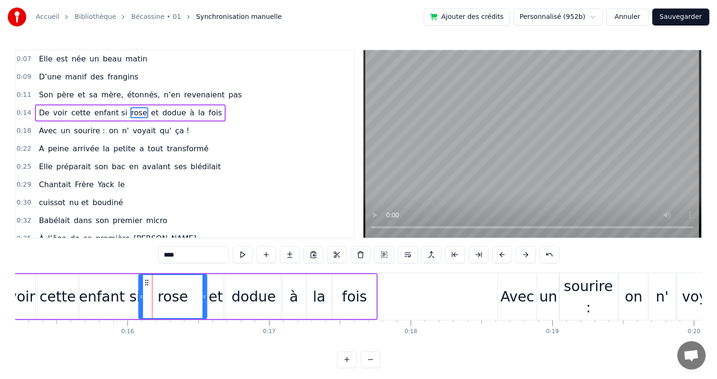
click at [162, 252] on input "****" at bounding box center [193, 254] width 71 height 17
click at [127, 289] on div "enfant si" at bounding box center [110, 296] width 62 height 21
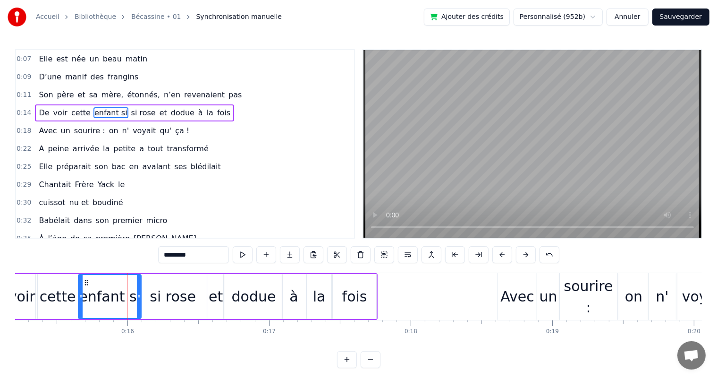
click at [202, 259] on input "*********" at bounding box center [193, 254] width 71 height 17
click at [101, 283] on div "enfant" at bounding box center [110, 296] width 62 height 43
drag, startPoint x: 139, startPoint y: 295, endPoint x: 125, endPoint y: 294, distance: 13.7
click at [125, 294] on icon at bounding box center [125, 297] width 4 height 8
click at [146, 294] on div "si rose" at bounding box center [173, 296] width 68 height 45
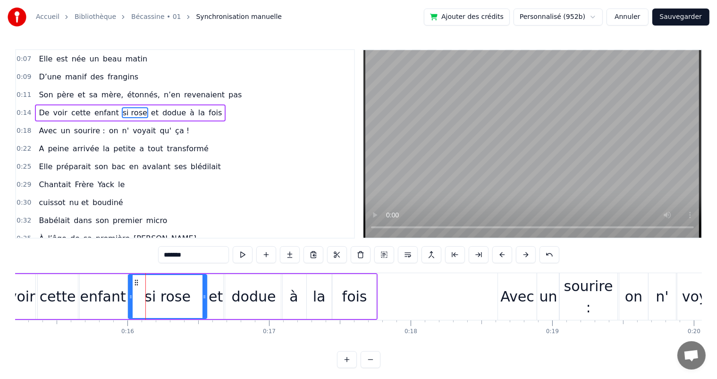
drag, startPoint x: 138, startPoint y: 295, endPoint x: 128, endPoint y: 294, distance: 10.4
click at [129, 294] on icon at bounding box center [131, 297] width 4 height 8
click at [40, 94] on span "Son" at bounding box center [46, 94] width 16 height 11
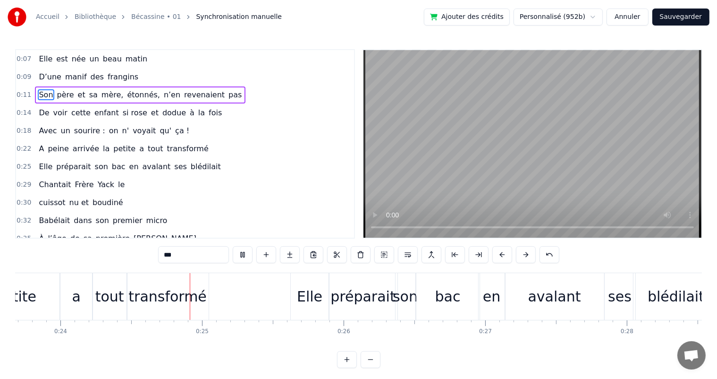
scroll to position [0, 3365]
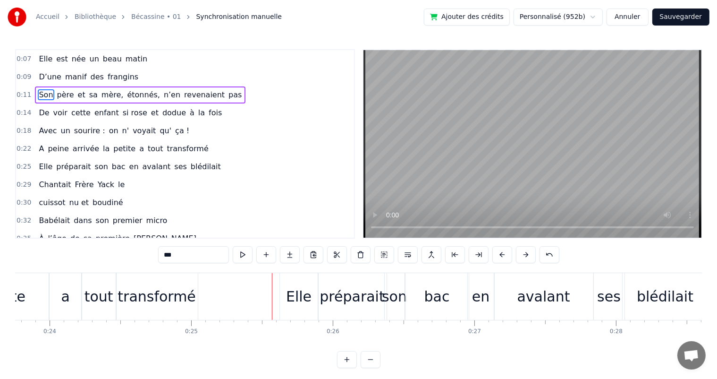
click at [66, 294] on div "a" at bounding box center [65, 296] width 8 height 21
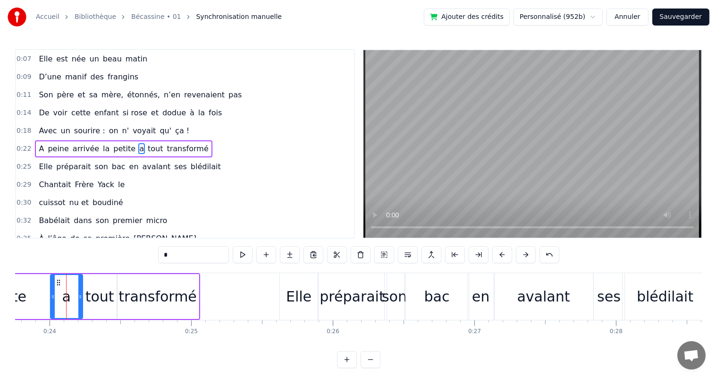
scroll to position [1, 0]
click at [76, 293] on icon at bounding box center [77, 297] width 4 height 8
click at [86, 295] on div "tout" at bounding box center [99, 296] width 29 height 21
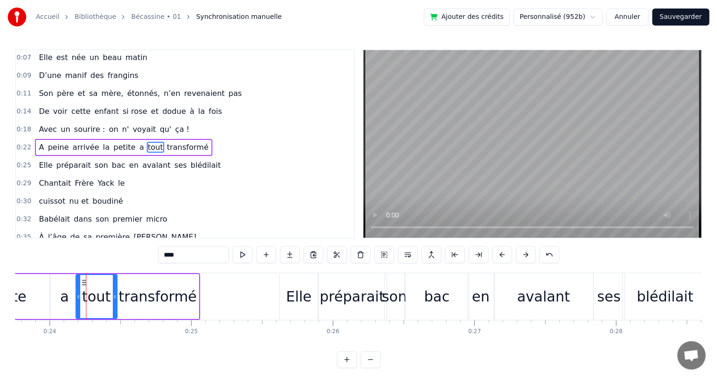
drag, startPoint x: 84, startPoint y: 296, endPoint x: 77, endPoint y: 295, distance: 6.7
click at [77, 295] on icon at bounding box center [78, 297] width 4 height 8
click at [38, 130] on span "Avec" at bounding box center [48, 129] width 20 height 11
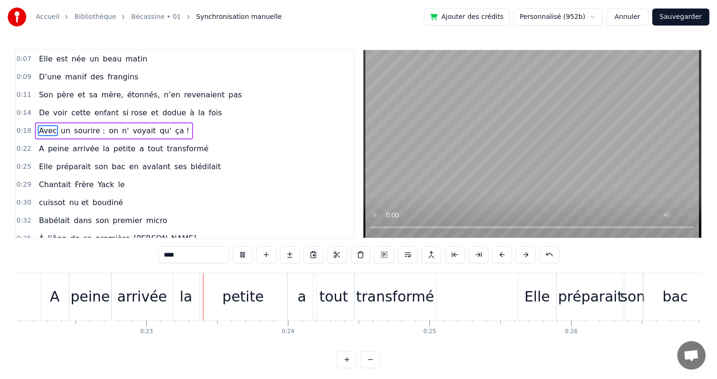
scroll to position [0, 3186]
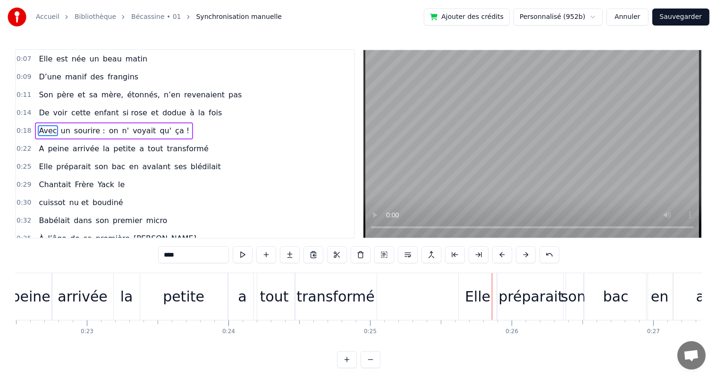
click at [272, 305] on div "tout" at bounding box center [274, 296] width 29 height 21
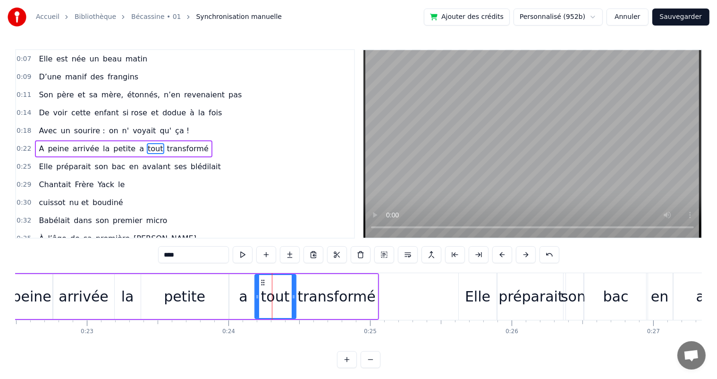
scroll to position [1, 0]
drag, startPoint x: 255, startPoint y: 297, endPoint x: 260, endPoint y: 297, distance: 4.7
click at [260, 297] on icon at bounding box center [262, 297] width 4 height 8
click at [245, 297] on div "a" at bounding box center [243, 296] width 8 height 21
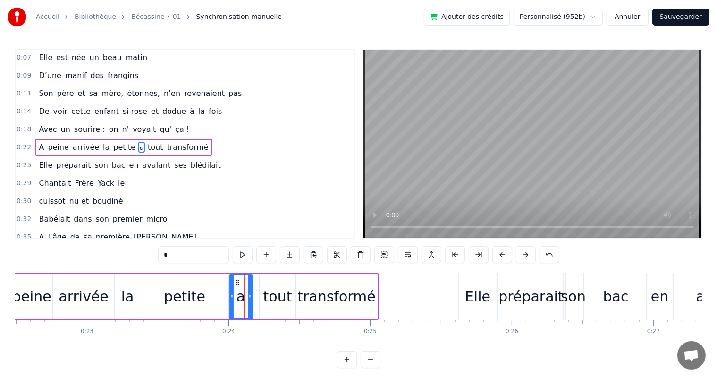
drag, startPoint x: 256, startPoint y: 300, endPoint x: 251, endPoint y: 300, distance: 5.2
click at [251, 300] on div at bounding box center [250, 296] width 4 height 43
click at [266, 300] on div "tout" at bounding box center [277, 296] width 29 height 21
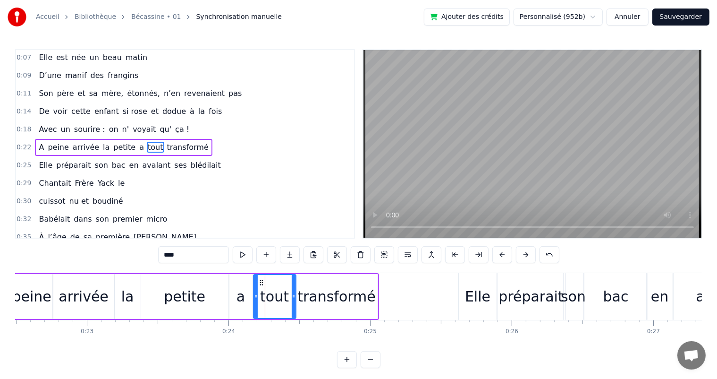
drag, startPoint x: 261, startPoint y: 300, endPoint x: 254, endPoint y: 299, distance: 6.3
click at [254, 299] on div at bounding box center [256, 296] width 4 height 43
click at [289, 298] on icon at bounding box center [290, 297] width 4 height 8
click at [307, 298] on div "transformé" at bounding box center [336, 296] width 78 height 21
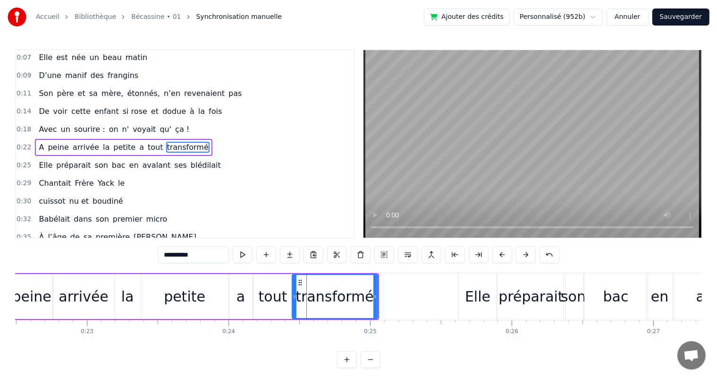
click at [295, 298] on icon at bounding box center [295, 297] width 4 height 8
click at [372, 294] on icon at bounding box center [374, 297] width 4 height 8
click at [42, 128] on span "Avec" at bounding box center [48, 129] width 20 height 11
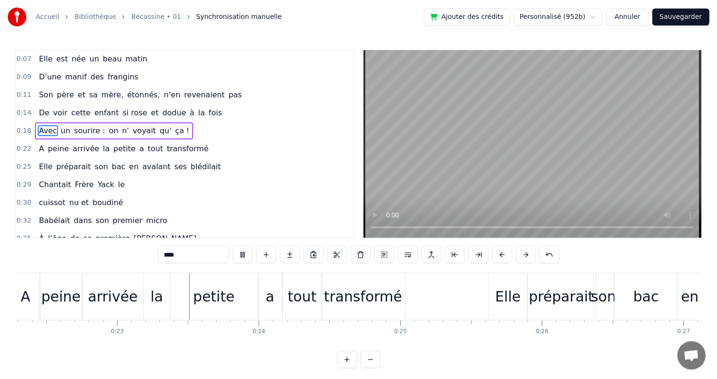
scroll to position [0, 3193]
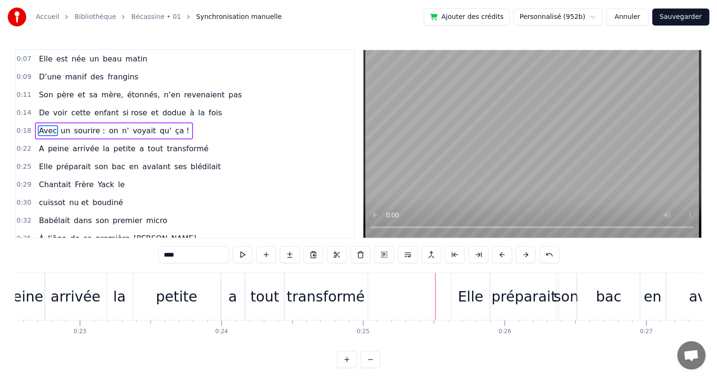
click at [275, 303] on div "tout" at bounding box center [265, 296] width 29 height 21
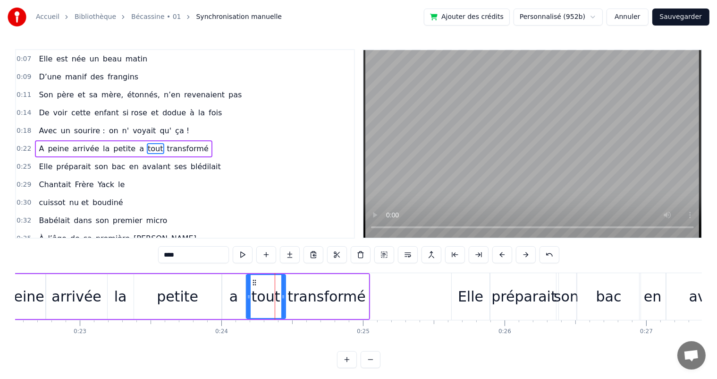
scroll to position [1, 0]
drag, startPoint x: 283, startPoint y: 300, endPoint x: 273, endPoint y: 300, distance: 10.4
click at [273, 300] on div at bounding box center [273, 296] width 4 height 43
click at [304, 299] on div "transformé" at bounding box center [327, 296] width 78 height 21
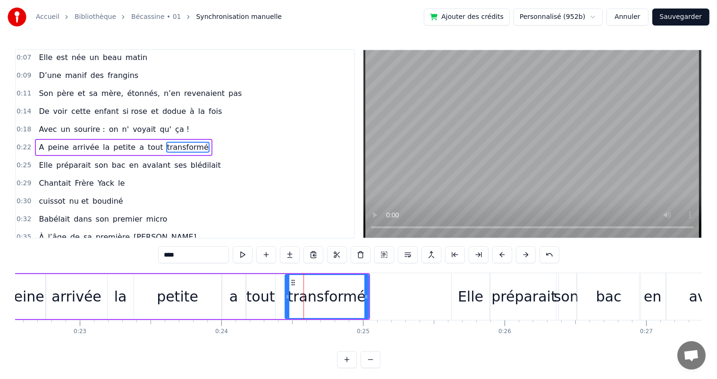
type input "**********"
drag, startPoint x: 286, startPoint y: 296, endPoint x: 276, endPoint y: 295, distance: 10.0
click at [276, 295] on icon at bounding box center [278, 297] width 4 height 8
drag, startPoint x: 366, startPoint y: 305, endPoint x: 356, endPoint y: 305, distance: 9.9
click at [356, 305] on div at bounding box center [357, 296] width 4 height 43
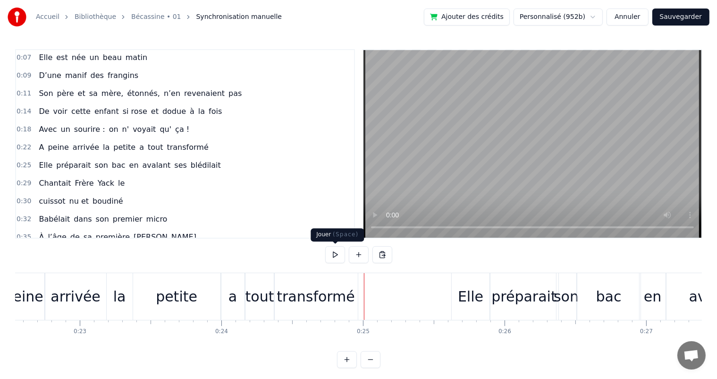
click at [336, 257] on button at bounding box center [335, 254] width 20 height 17
click at [325, 246] on button at bounding box center [335, 254] width 20 height 17
click at [336, 257] on button at bounding box center [335, 254] width 20 height 17
click at [44, 124] on span "Avec" at bounding box center [48, 129] width 20 height 11
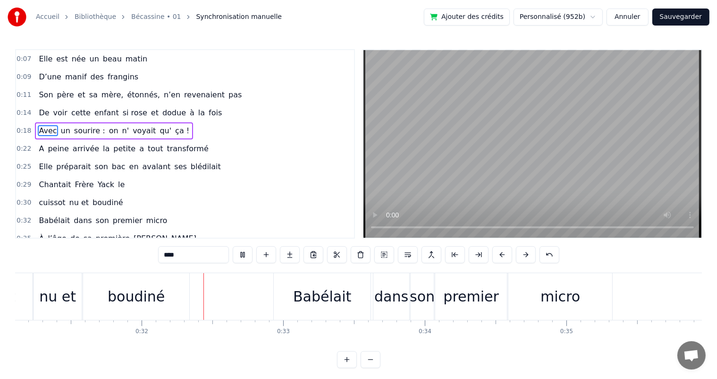
scroll to position [0, 4450]
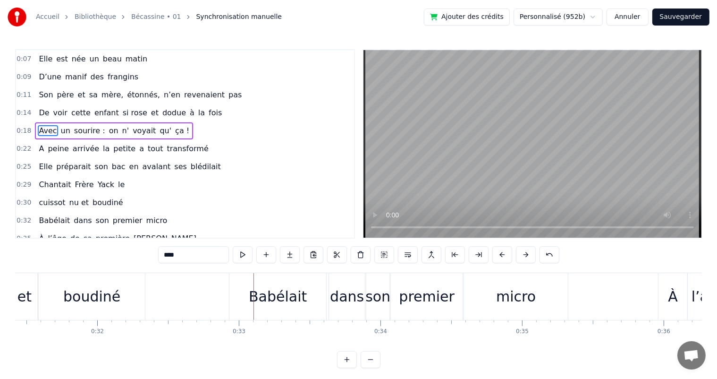
click at [109, 303] on div "boudiné" at bounding box center [91, 296] width 57 height 21
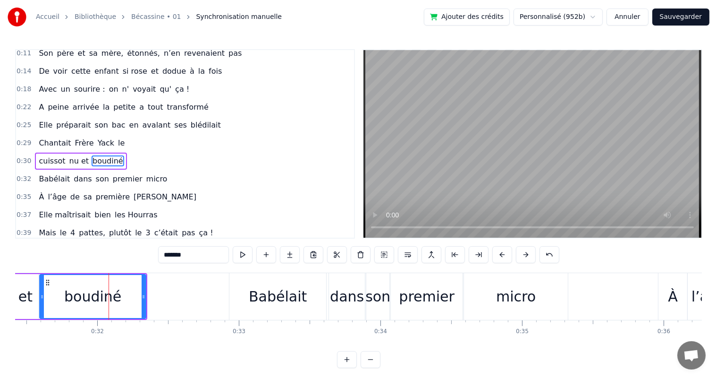
scroll to position [53, 0]
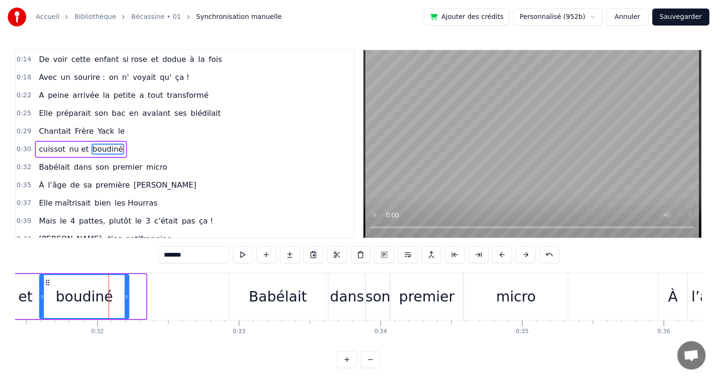
drag, startPoint x: 144, startPoint y: 300, endPoint x: 127, endPoint y: 296, distance: 17.3
click at [127, 296] on div at bounding box center [127, 296] width 4 height 43
click at [38, 128] on span "Chantait" at bounding box center [55, 131] width 34 height 11
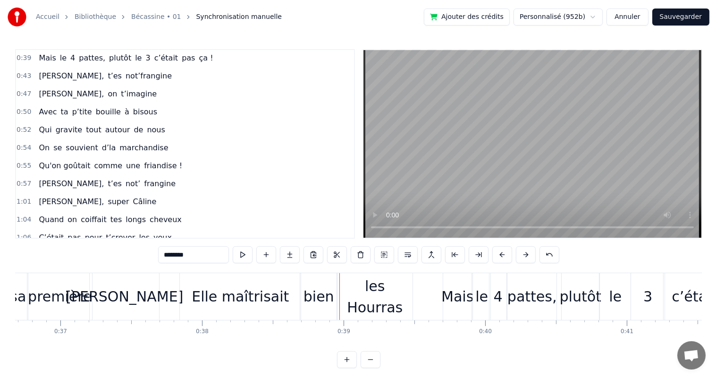
scroll to position [0, 5194]
click at [217, 295] on div "Elle maîtrisait" at bounding box center [241, 296] width 97 height 21
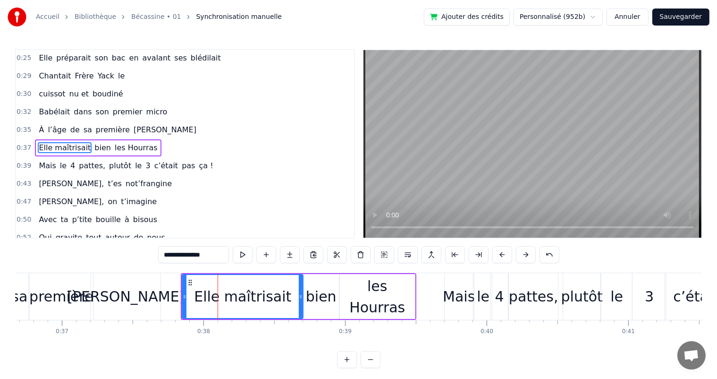
scroll to position [106, 0]
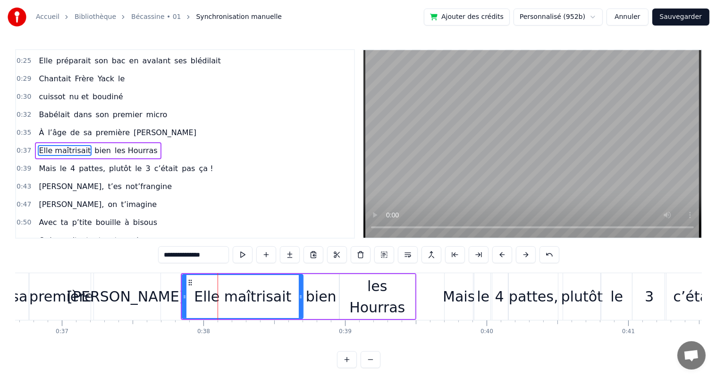
drag, startPoint x: 174, startPoint y: 253, endPoint x: 161, endPoint y: 252, distance: 12.3
click at [161, 252] on input "**********" at bounding box center [193, 254] width 71 height 17
type input "**********"
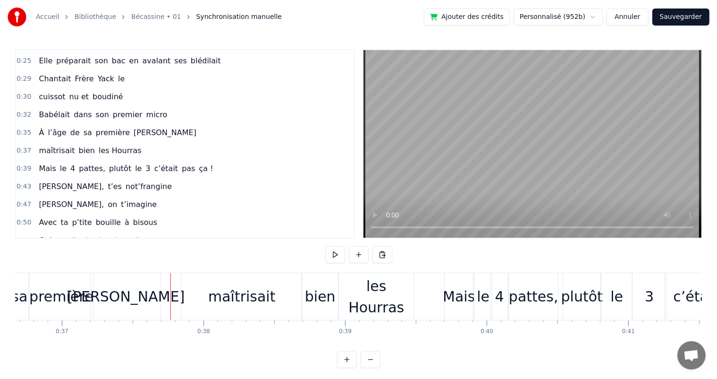
click at [194, 308] on div "maîtrisait" at bounding box center [241, 296] width 121 height 47
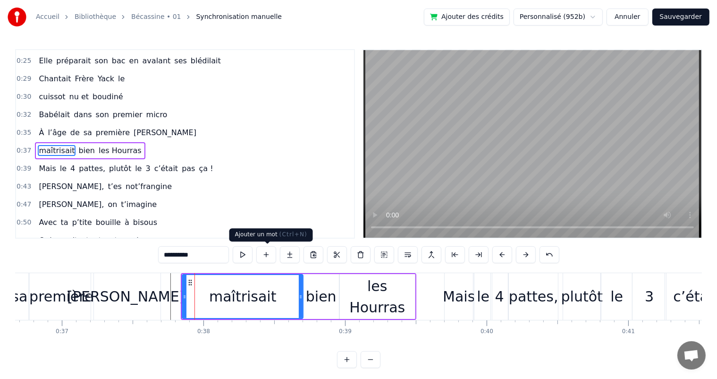
click at [273, 255] on button at bounding box center [266, 254] width 20 height 17
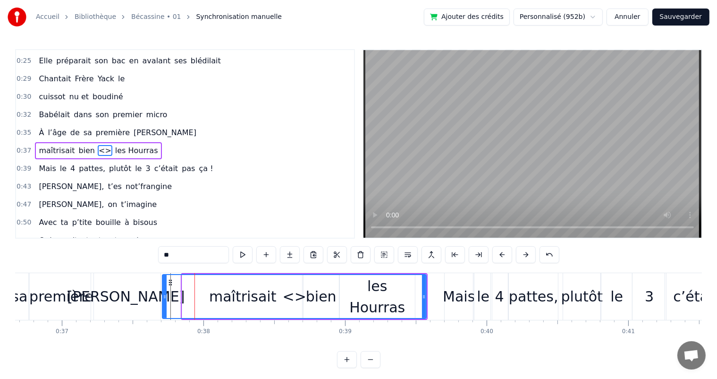
drag, startPoint x: 307, startPoint y: 293, endPoint x: 164, endPoint y: 284, distance: 143.3
click at [164, 284] on div at bounding box center [165, 296] width 4 height 43
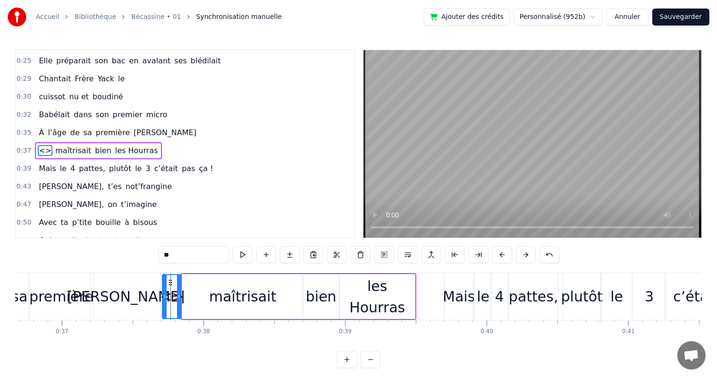
drag, startPoint x: 425, startPoint y: 295, endPoint x: 180, endPoint y: 311, distance: 245.6
click at [180, 311] on div at bounding box center [179, 296] width 4 height 43
click at [212, 312] on div "maîtrisait" at bounding box center [242, 296] width 121 height 45
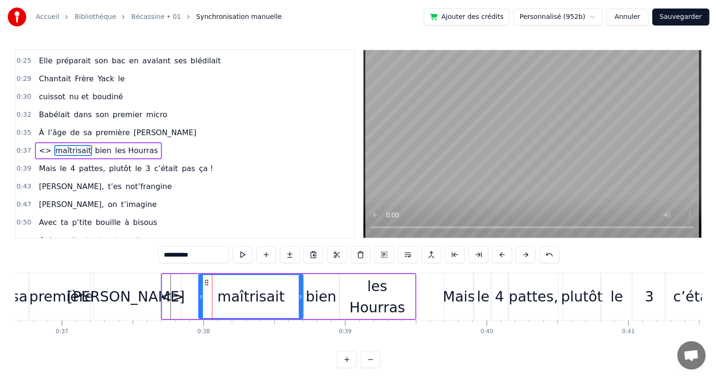
drag, startPoint x: 183, startPoint y: 300, endPoint x: 200, endPoint y: 301, distance: 16.6
click at [200, 301] on div at bounding box center [201, 296] width 4 height 43
click at [166, 298] on div "<>" at bounding box center [172, 296] width 24 height 21
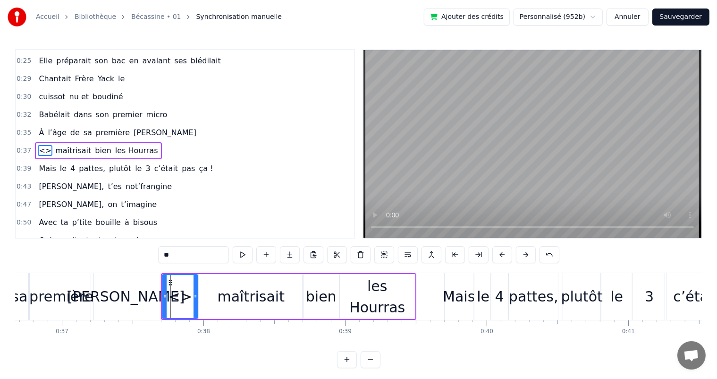
drag, startPoint x: 178, startPoint y: 301, endPoint x: 195, endPoint y: 305, distance: 17.0
click at [195, 305] on div at bounding box center [196, 296] width 4 height 43
drag, startPoint x: 163, startPoint y: 296, endPoint x: 179, endPoint y: 300, distance: 16.9
click at [179, 300] on div at bounding box center [181, 296] width 4 height 43
drag, startPoint x: 181, startPoint y: 255, endPoint x: 153, endPoint y: 254, distance: 27.9
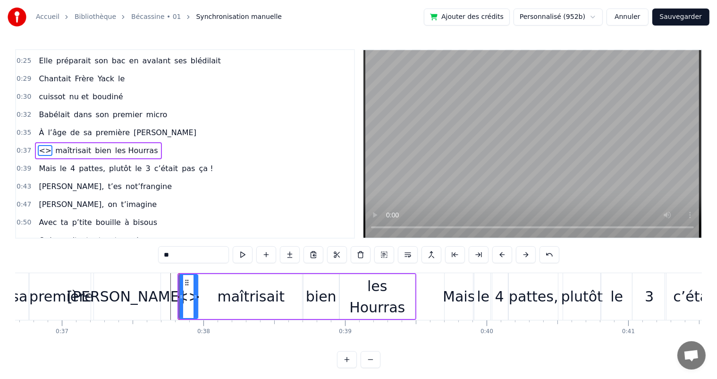
click at [153, 254] on div "0:07 [PERSON_NAME] est née un beau matin 0:09 D’une manif des frangins 0:11 Son…" at bounding box center [358, 208] width 687 height 319
type input "****"
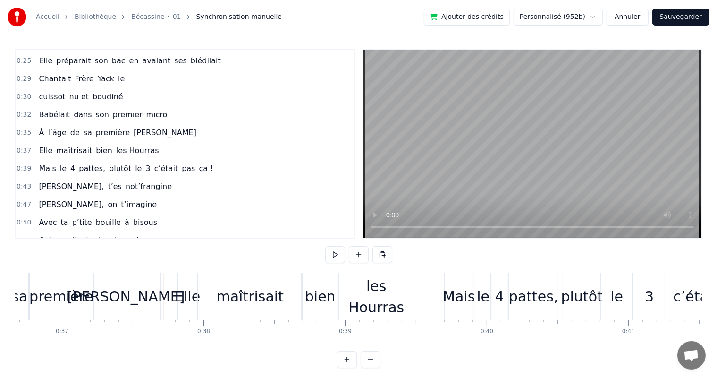
click at [38, 110] on span "Babélait" at bounding box center [54, 114] width 33 height 11
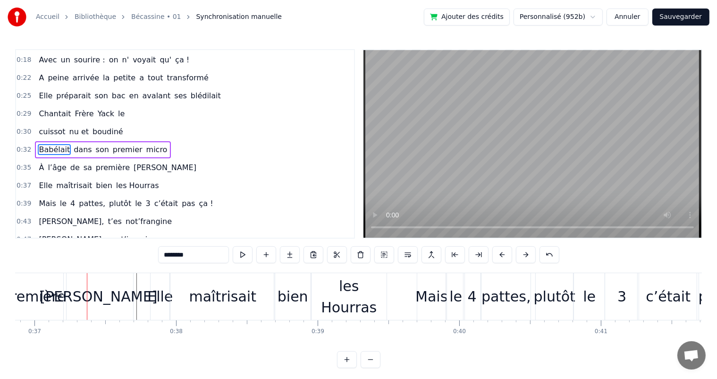
scroll to position [0, 5225]
click at [38, 163] on span "À" at bounding box center [41, 167] width 7 height 11
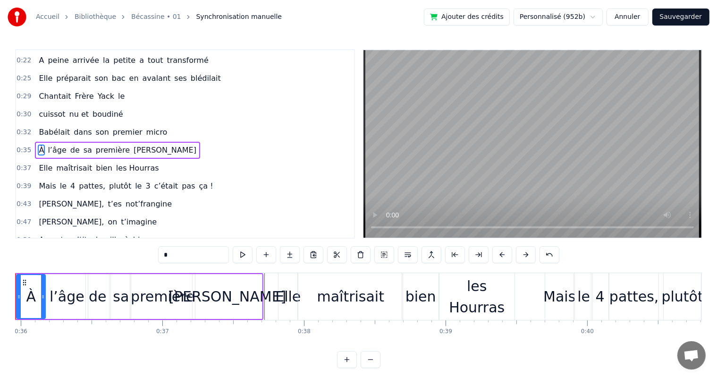
scroll to position [0, 5046]
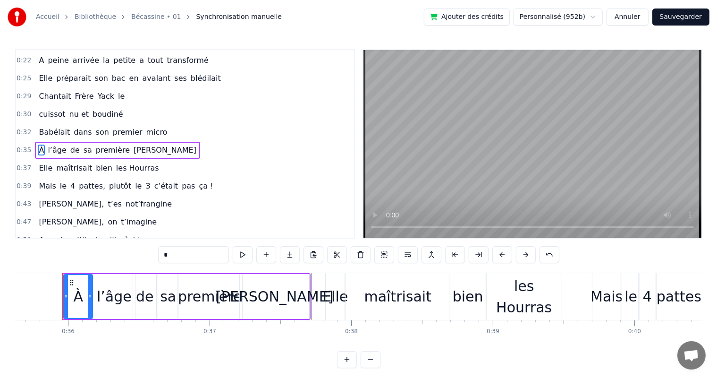
click at [119, 293] on div "l’âge" at bounding box center [114, 296] width 35 height 21
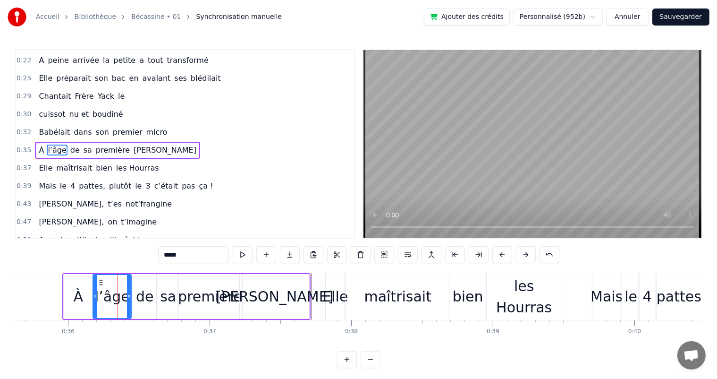
click at [129, 296] on icon at bounding box center [129, 297] width 4 height 8
click at [41, 127] on span "Babélait" at bounding box center [54, 132] width 33 height 11
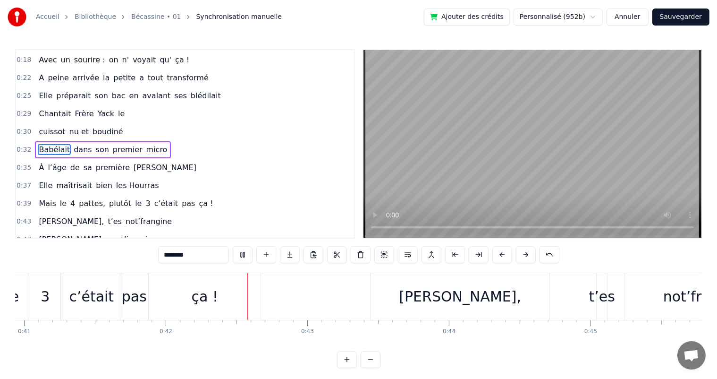
scroll to position [0, 5874]
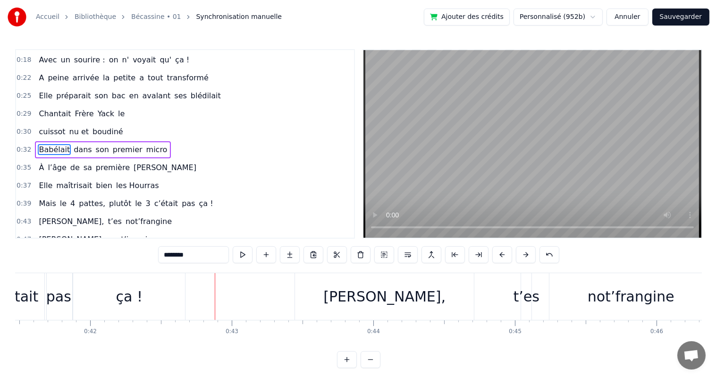
click at [39, 144] on span "Babélait" at bounding box center [54, 149] width 33 height 11
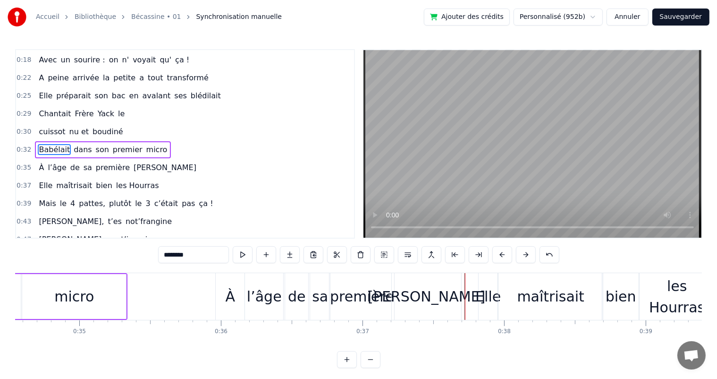
scroll to position [0, 5229]
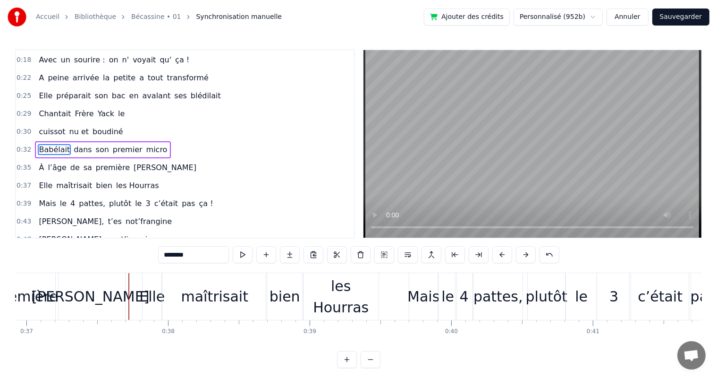
drag, startPoint x: 182, startPoint y: 351, endPoint x: 176, endPoint y: 350, distance: 6.8
click at [176, 350] on div "0:07 [PERSON_NAME] est née un beau matin 0:09 D’une manif des frangins 0:11 Son…" at bounding box center [358, 208] width 687 height 319
click at [47, 162] on span "l’âge" at bounding box center [57, 167] width 20 height 11
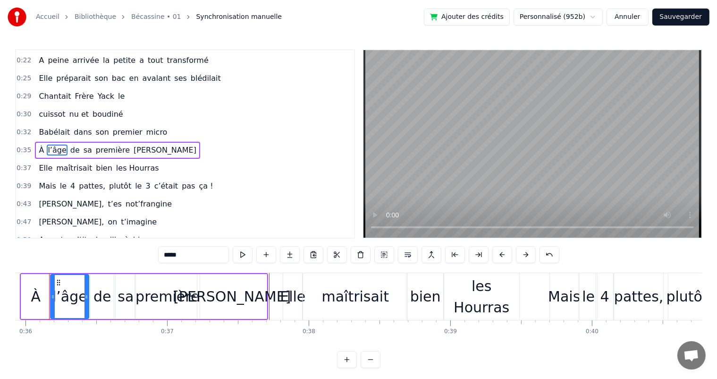
scroll to position [0, 5075]
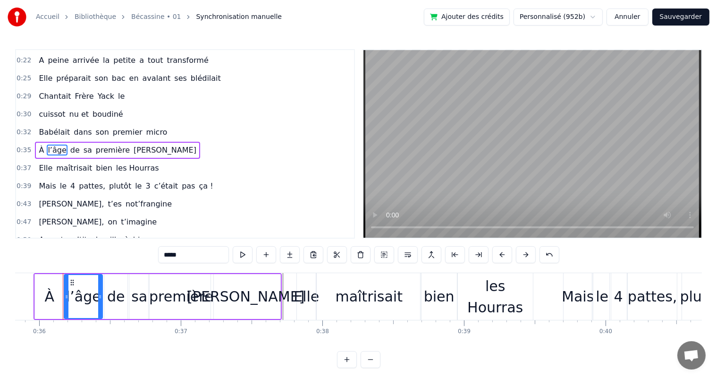
click at [70, 297] on div "l’âge" at bounding box center [83, 296] width 35 height 21
click at [166, 254] on input "*****" at bounding box center [193, 254] width 71 height 17
click at [55, 288] on div "À" at bounding box center [49, 296] width 29 height 45
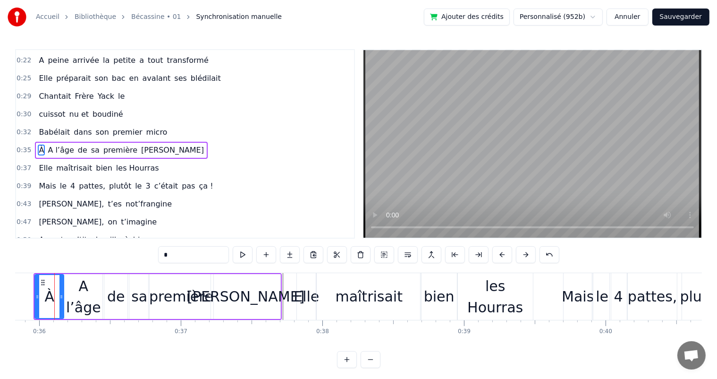
scroll to position [0, 5067]
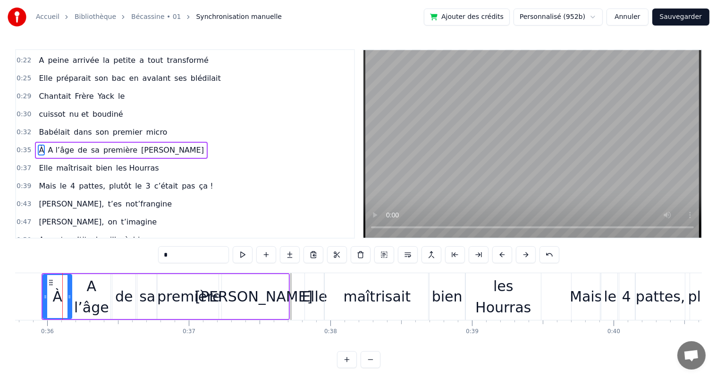
type input "*******"
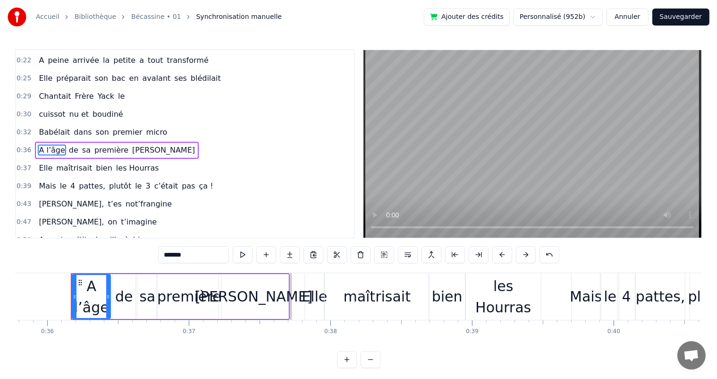
drag, startPoint x: 72, startPoint y: 298, endPoint x: 50, endPoint y: 296, distance: 22.3
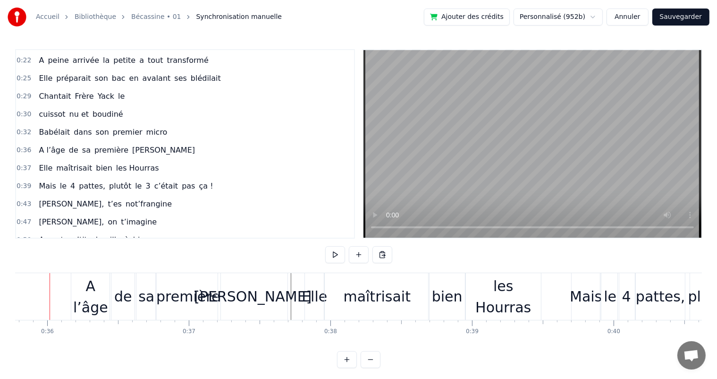
scroll to position [0, 5054]
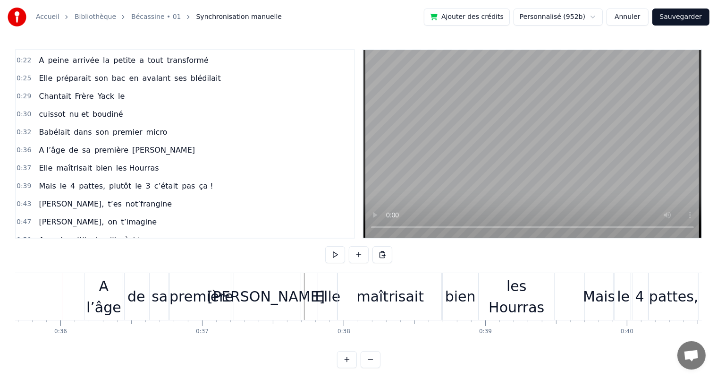
click at [94, 297] on div "A l’âge" at bounding box center [104, 296] width 38 height 42
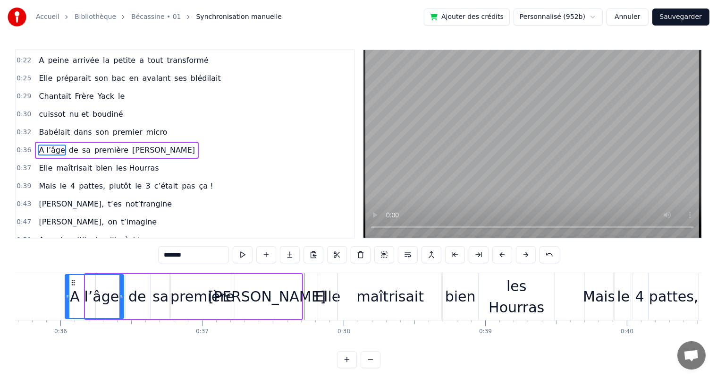
drag, startPoint x: 87, startPoint y: 296, endPoint x: 67, endPoint y: 293, distance: 20.7
click at [67, 293] on icon at bounding box center [68, 297] width 4 height 8
click at [46, 127] on span "Babélait" at bounding box center [54, 132] width 33 height 11
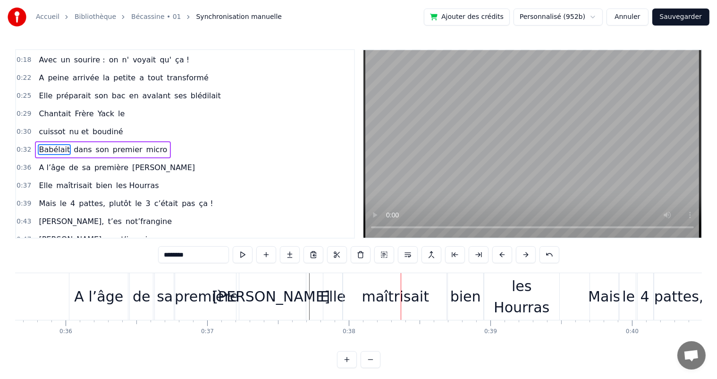
scroll to position [0, 5023]
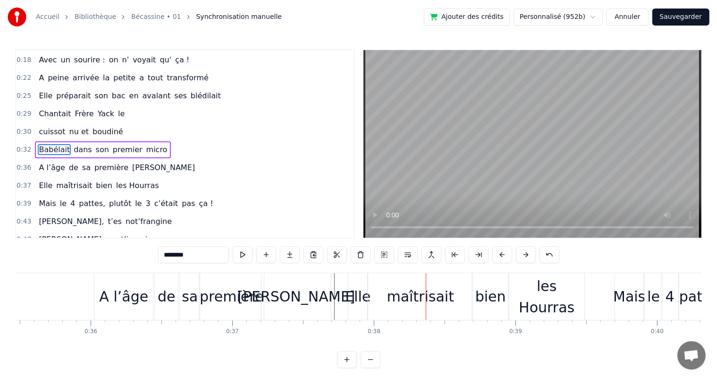
click at [165, 299] on div "de" at bounding box center [167, 296] width 18 height 21
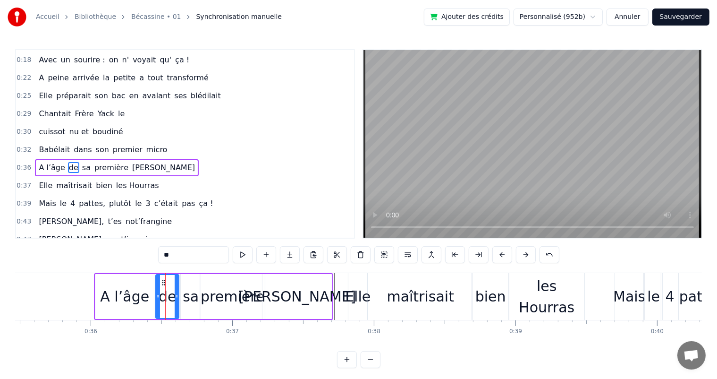
scroll to position [88, 0]
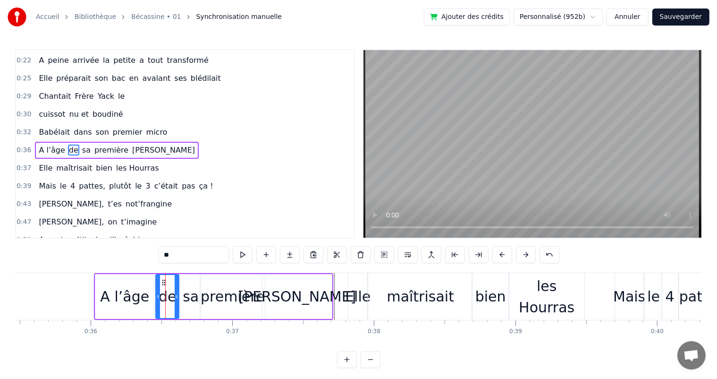
click at [189, 254] on input "**" at bounding box center [193, 254] width 71 height 17
click at [183, 297] on div "sa" at bounding box center [191, 296] width 20 height 45
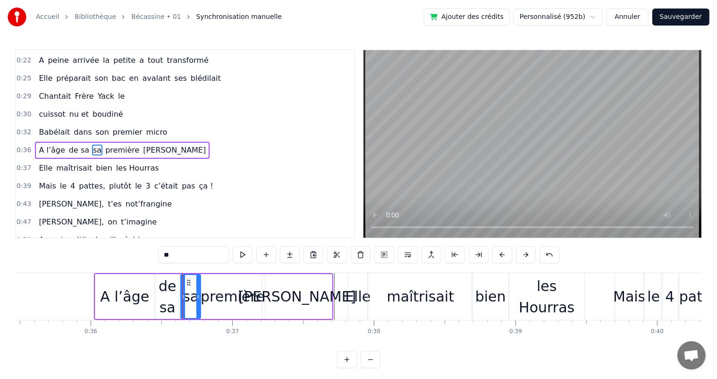
type input "********"
